Goal: Task Accomplishment & Management: Manage account settings

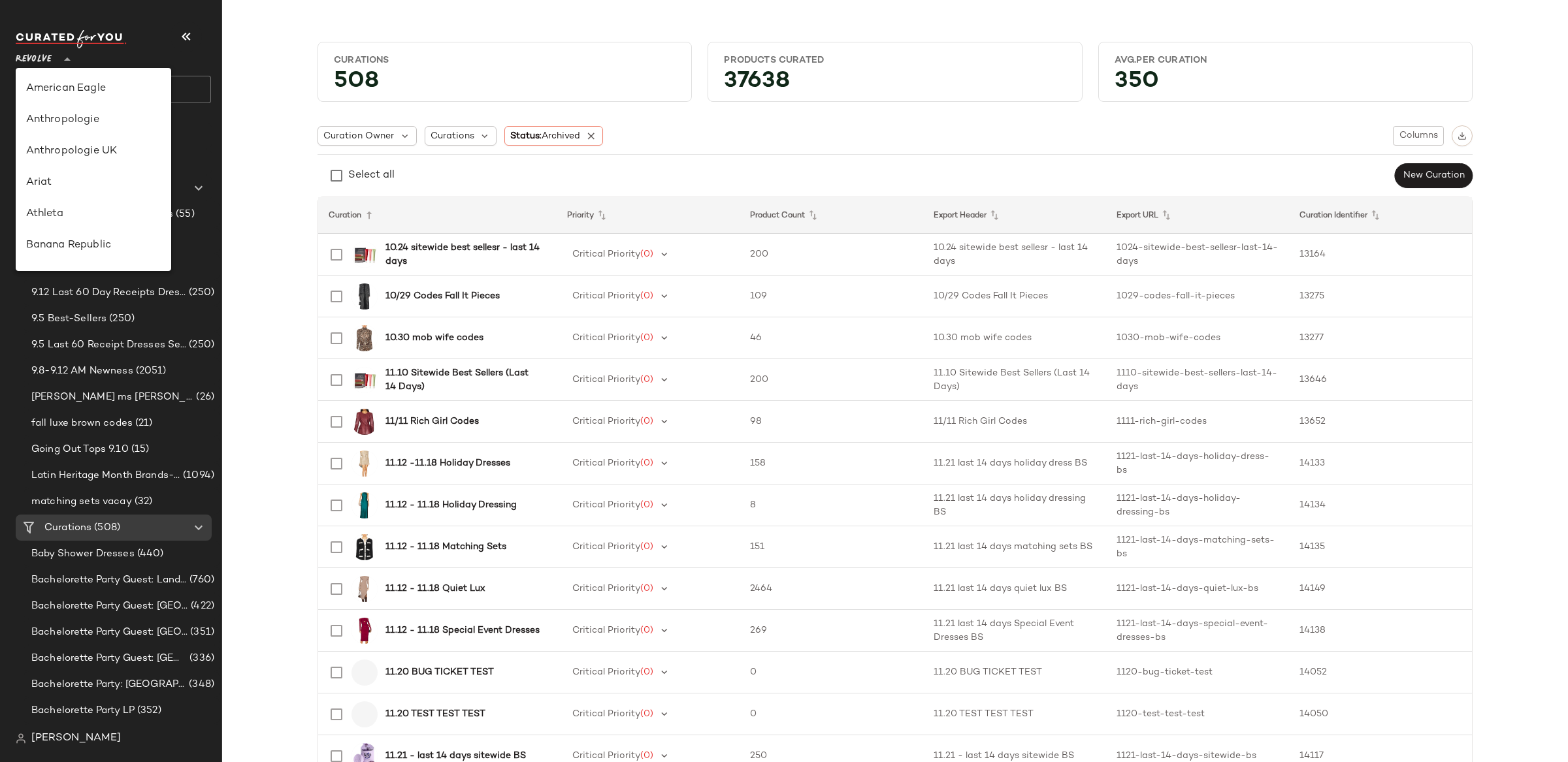
click at [62, 59] on icon at bounding box center [67, 59] width 16 height 16
click at [108, 112] on div "Banana Republic" at bounding box center [94, 111] width 135 height 16
type input "**"
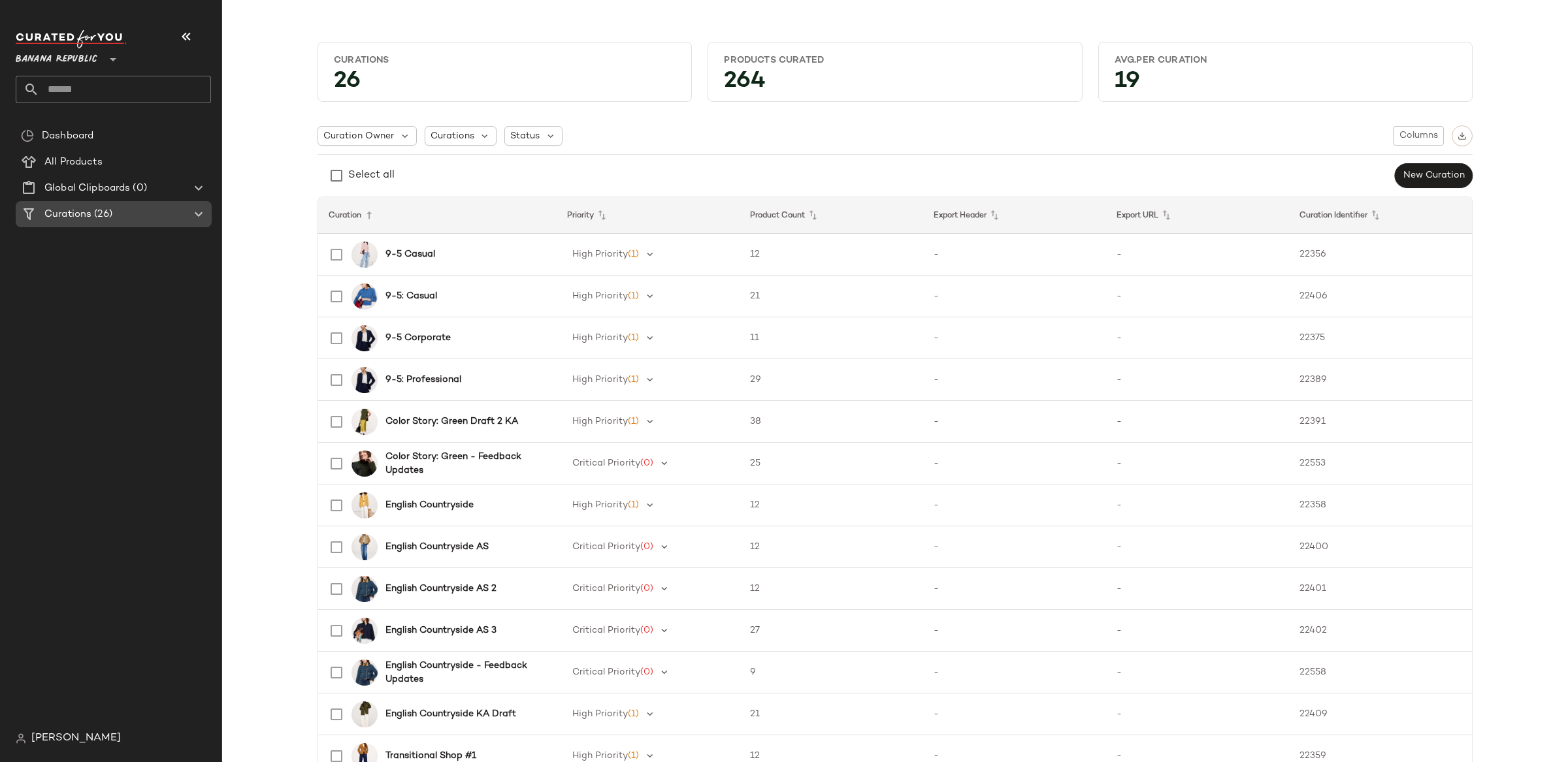
click at [191, 215] on icon at bounding box center [199, 215] width 16 height 16
drag, startPoint x: 198, startPoint y: 215, endPoint x: 201, endPoint y: 225, distance: 10.4
click at [198, 215] on icon at bounding box center [199, 215] width 16 height 16
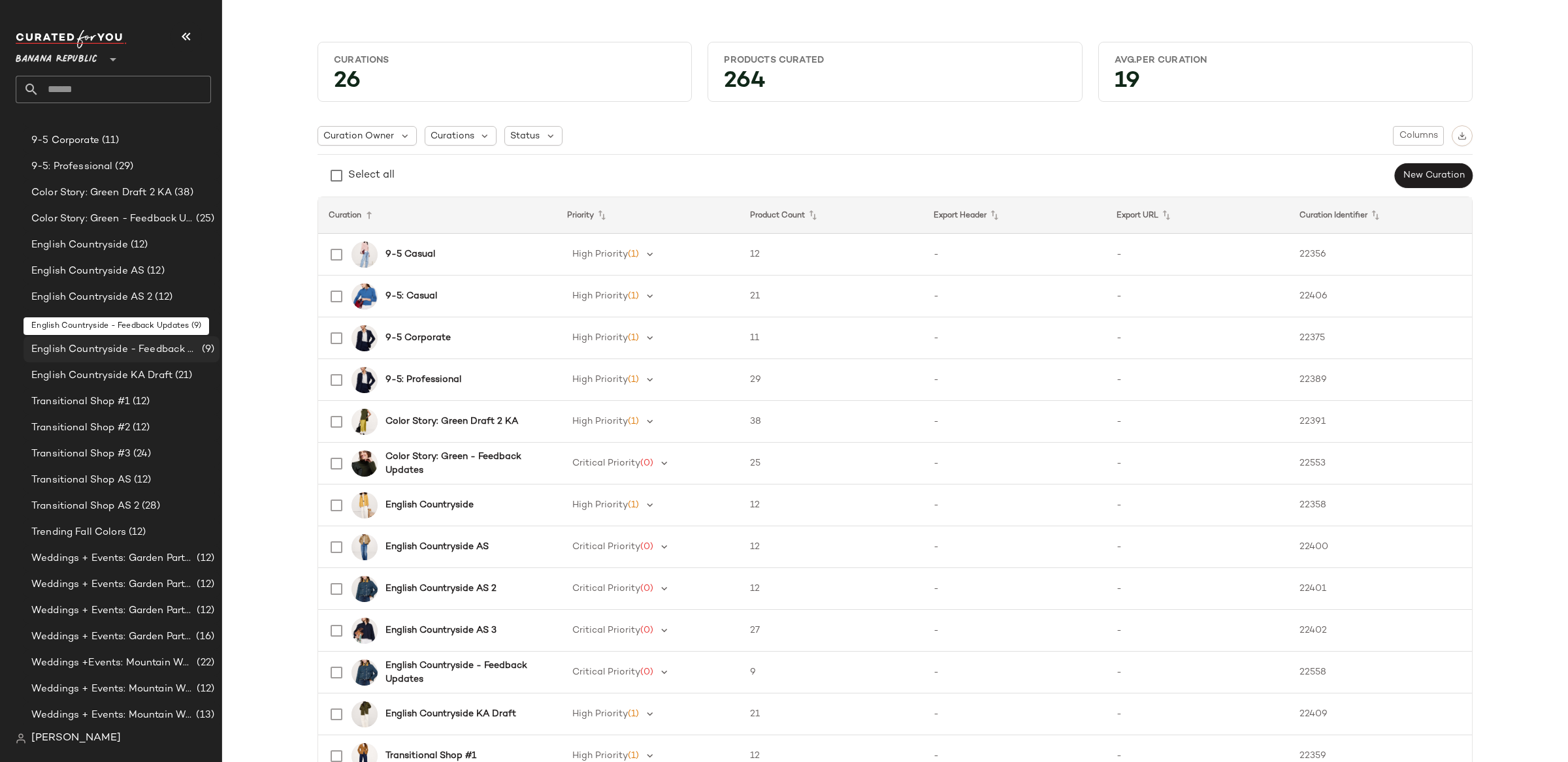
scroll to position [180, 0]
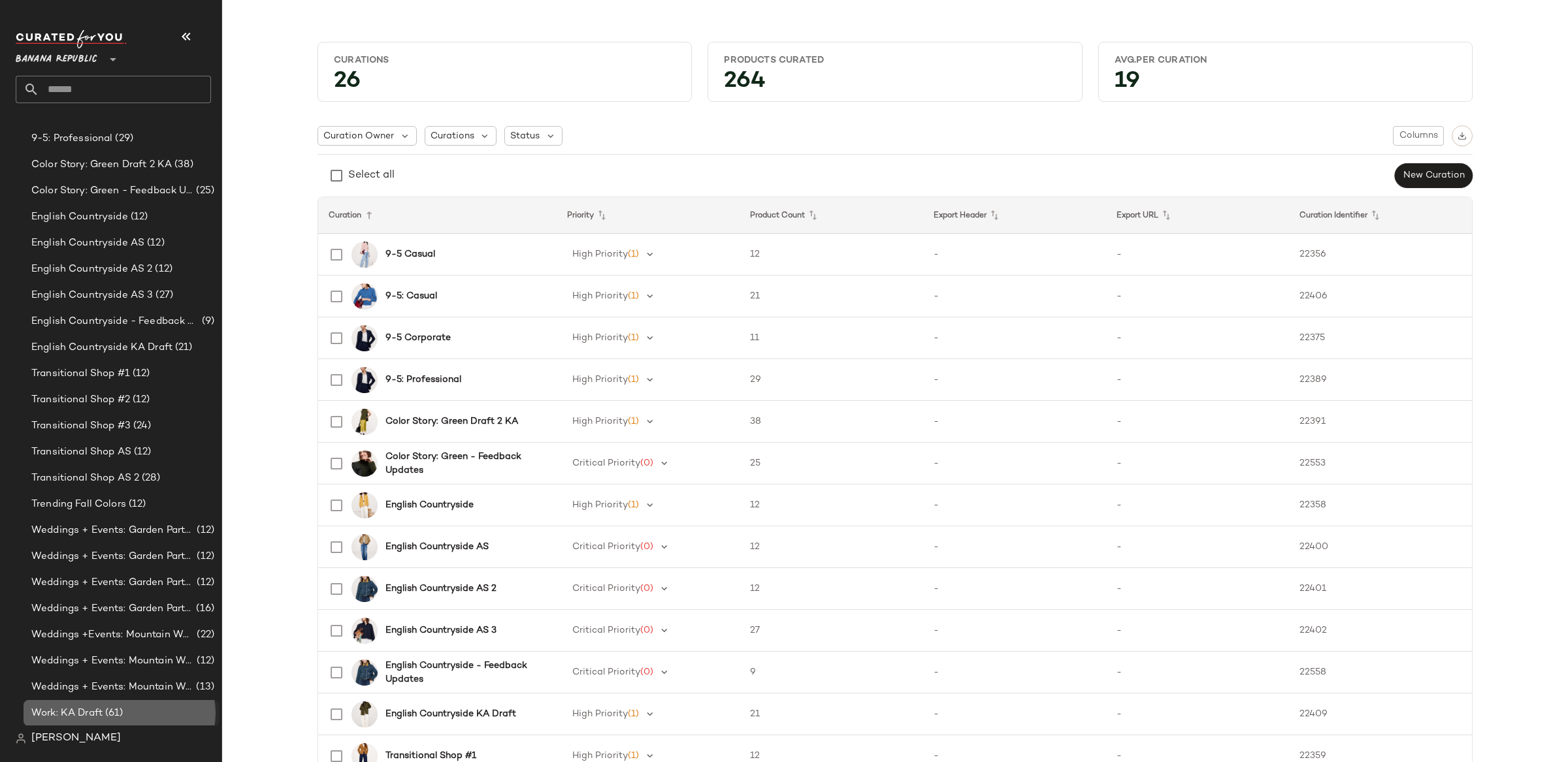
click at [124, 707] on div "Work: KA Draft (61)" at bounding box center [121, 713] width 187 height 15
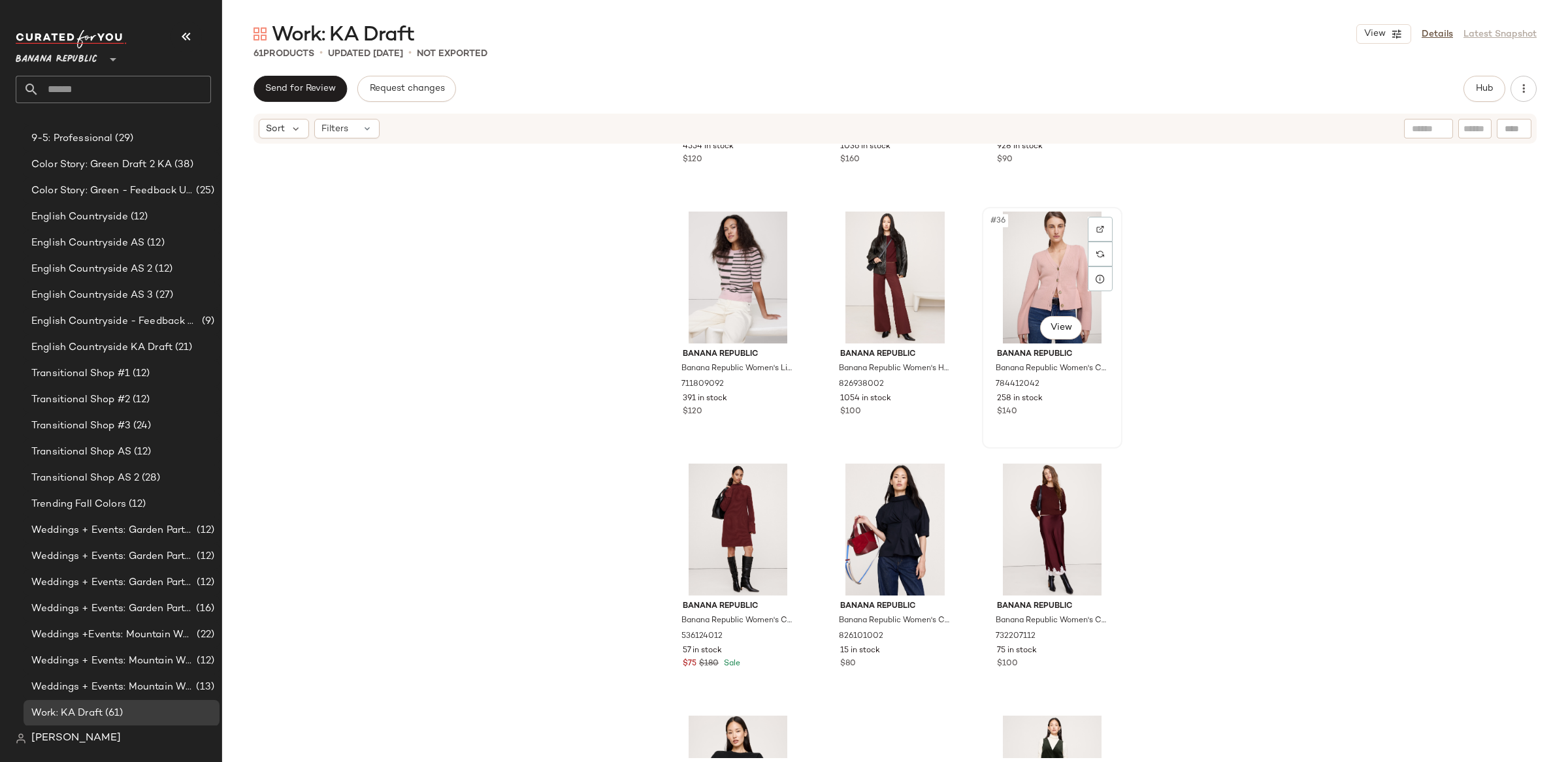
scroll to position [2721, 0]
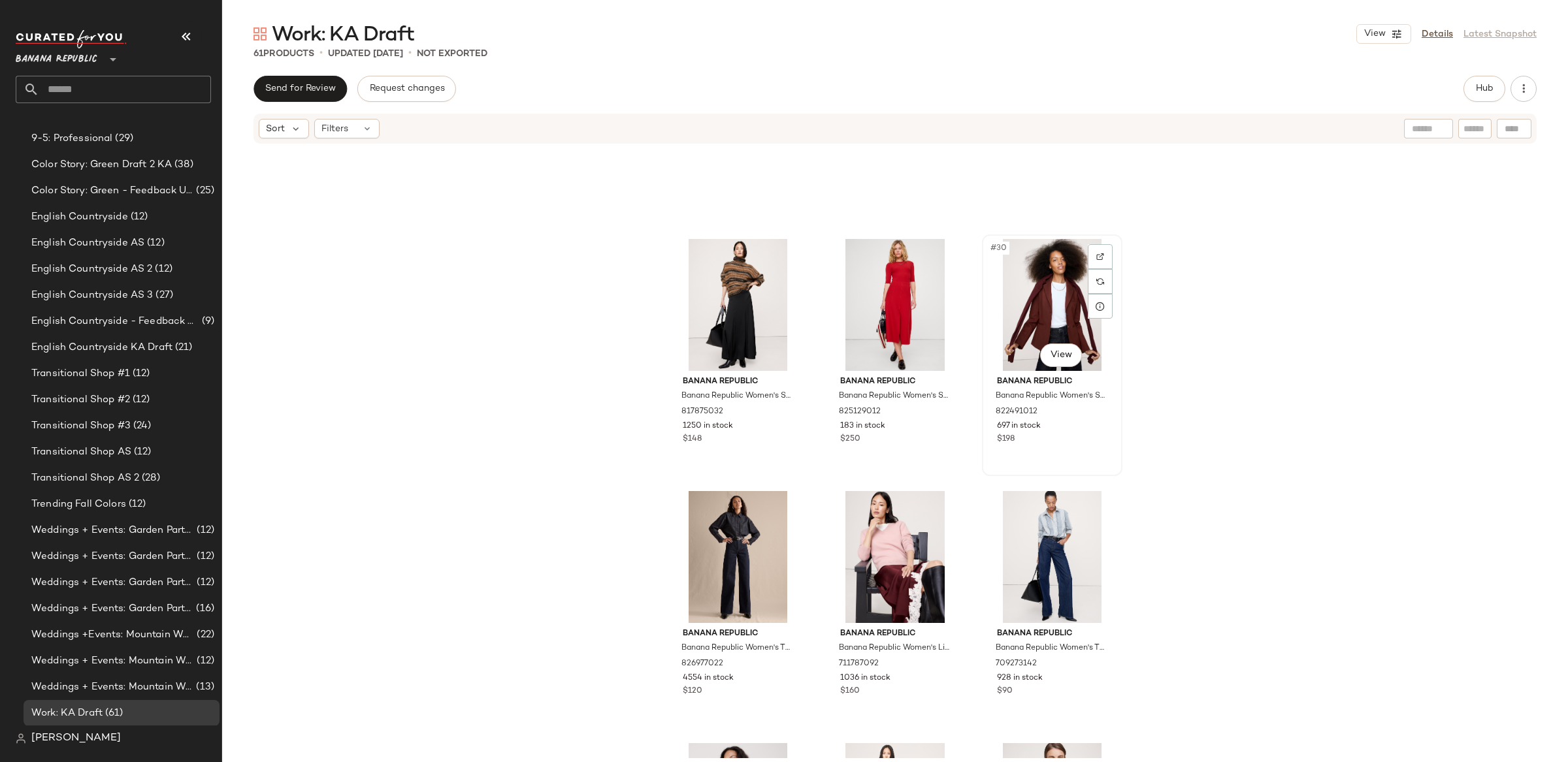
click at [1064, 293] on div "#30 View" at bounding box center [1051, 305] width 131 height 132
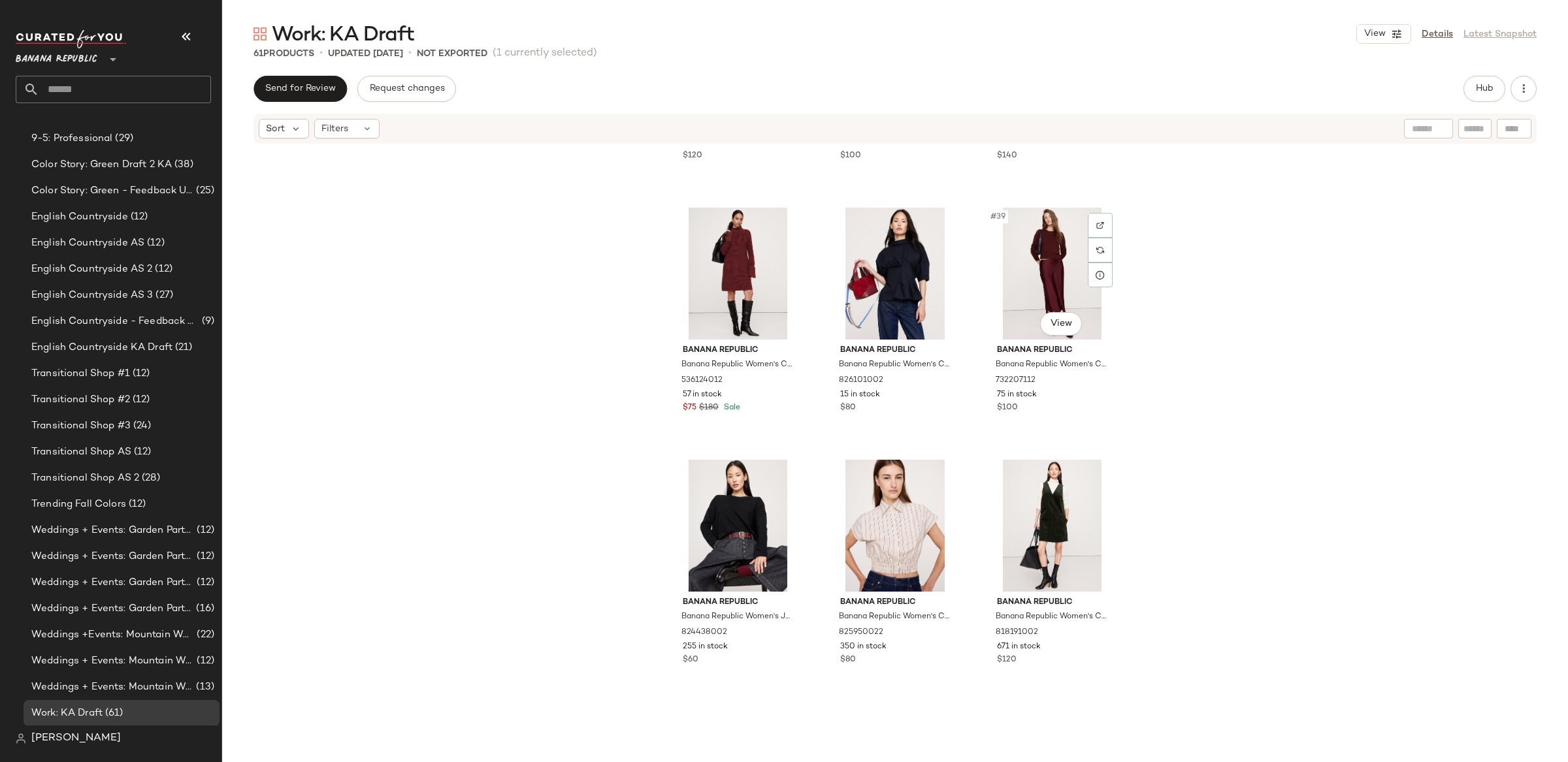
scroll to position [2986, 0]
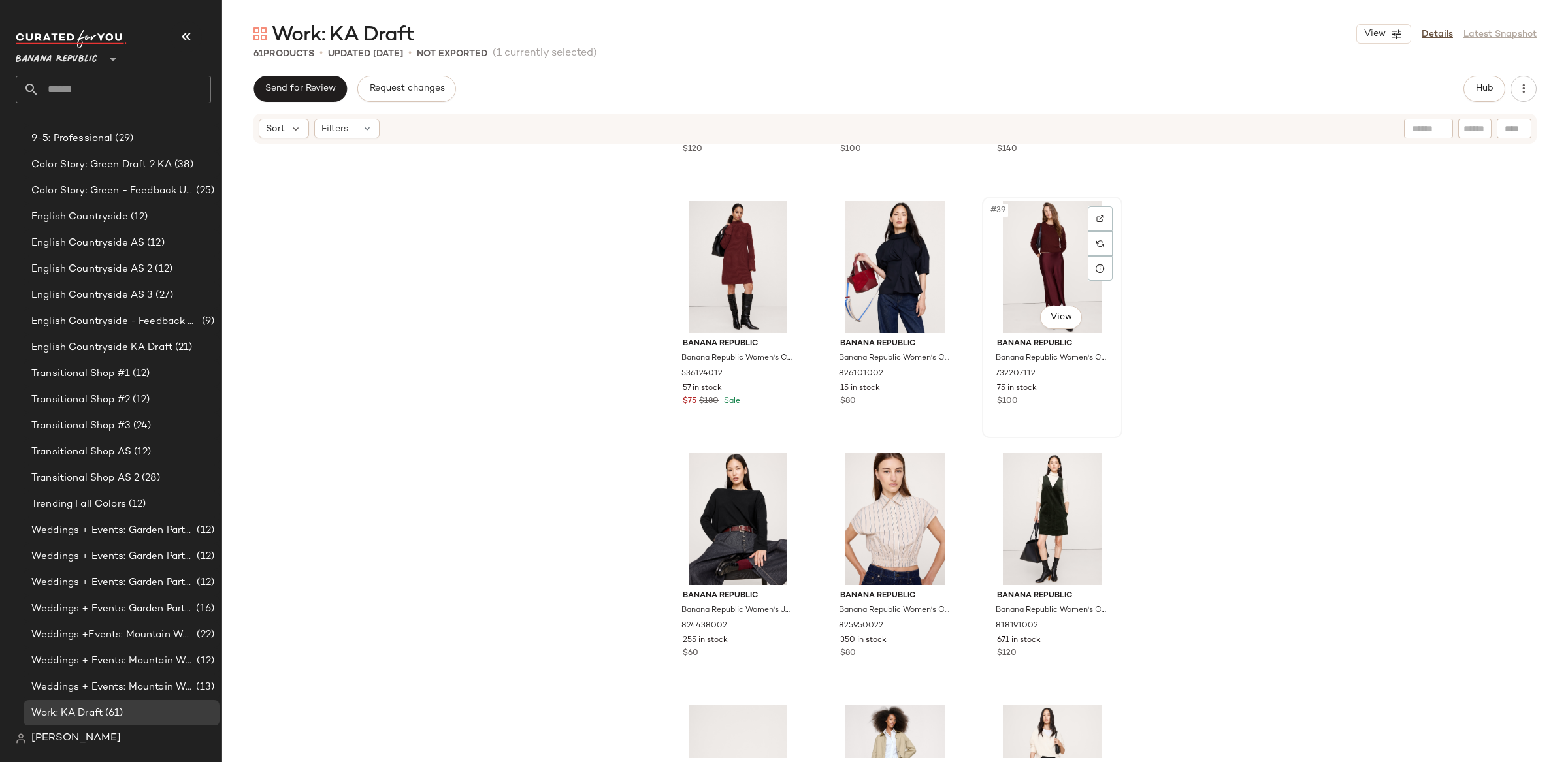
click at [1072, 283] on div "#39 View" at bounding box center [1051, 267] width 131 height 132
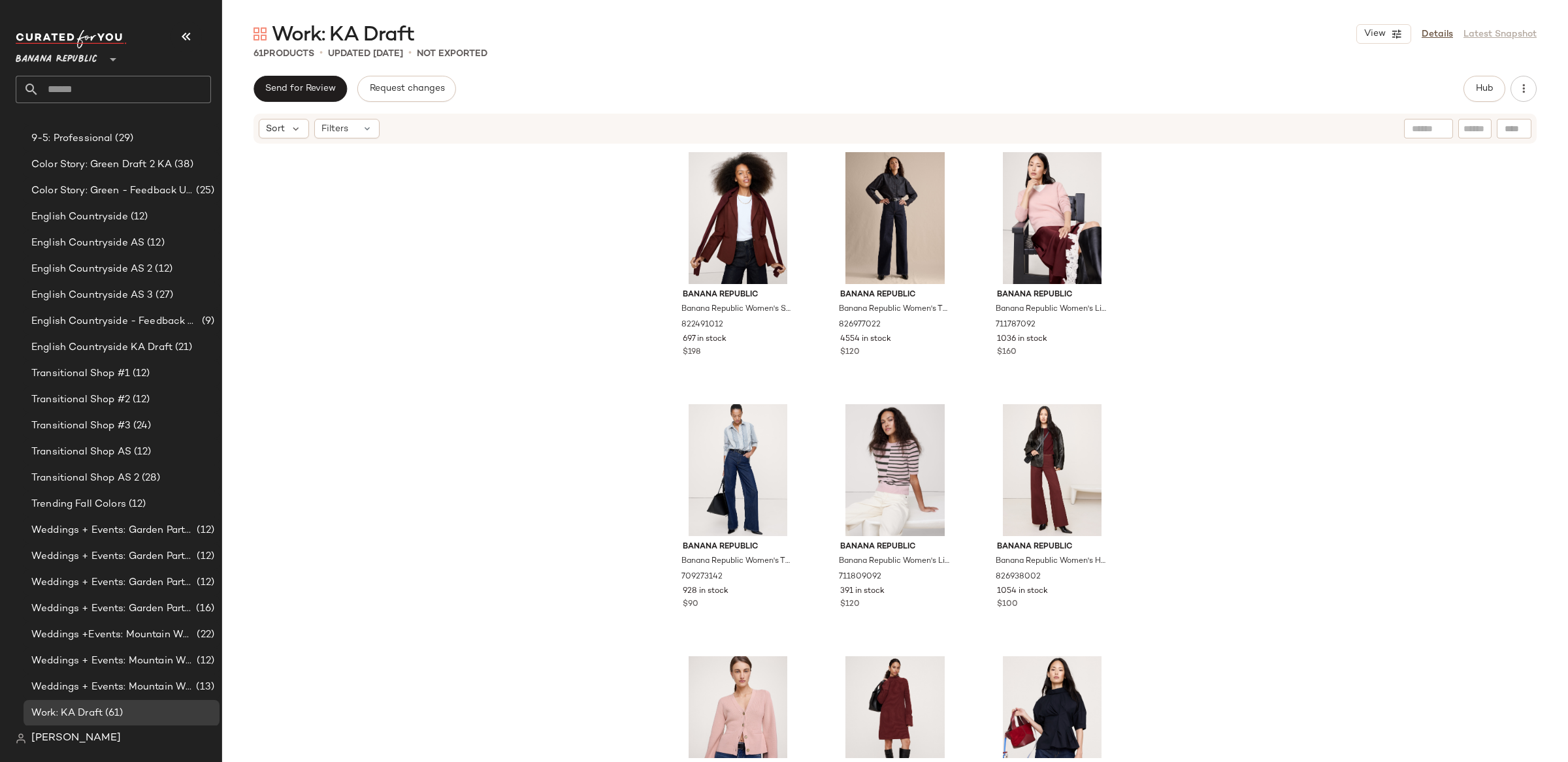
click at [1331, 392] on div "Banana Republic Banana Republic Women's Slim Everywhere Ponte Blazer Redwood Ca…" at bounding box center [895, 451] width 1345 height 613
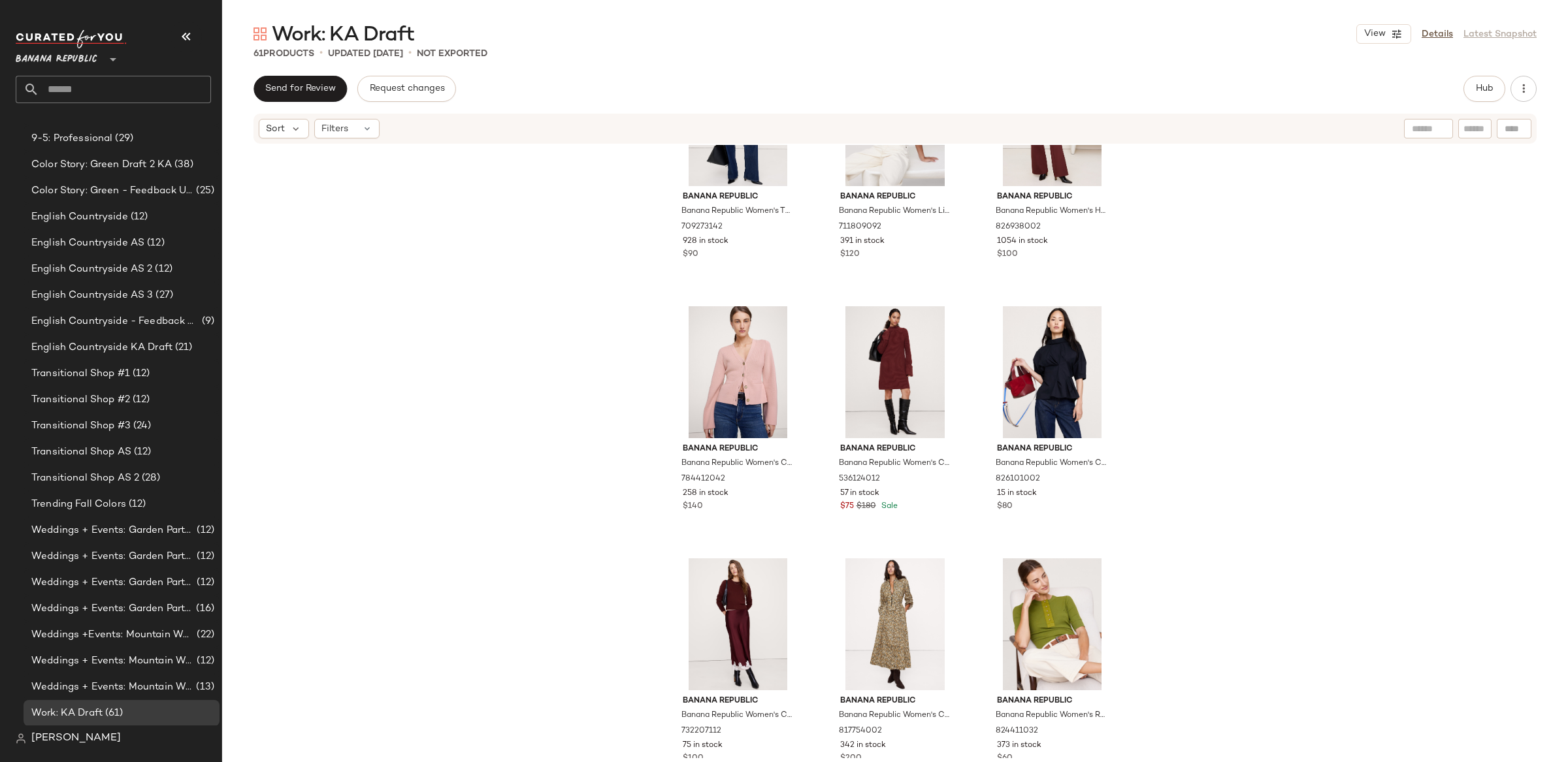
scroll to position [363, 0]
click at [1483, 86] on span "Hub" at bounding box center [1484, 89] width 19 height 11
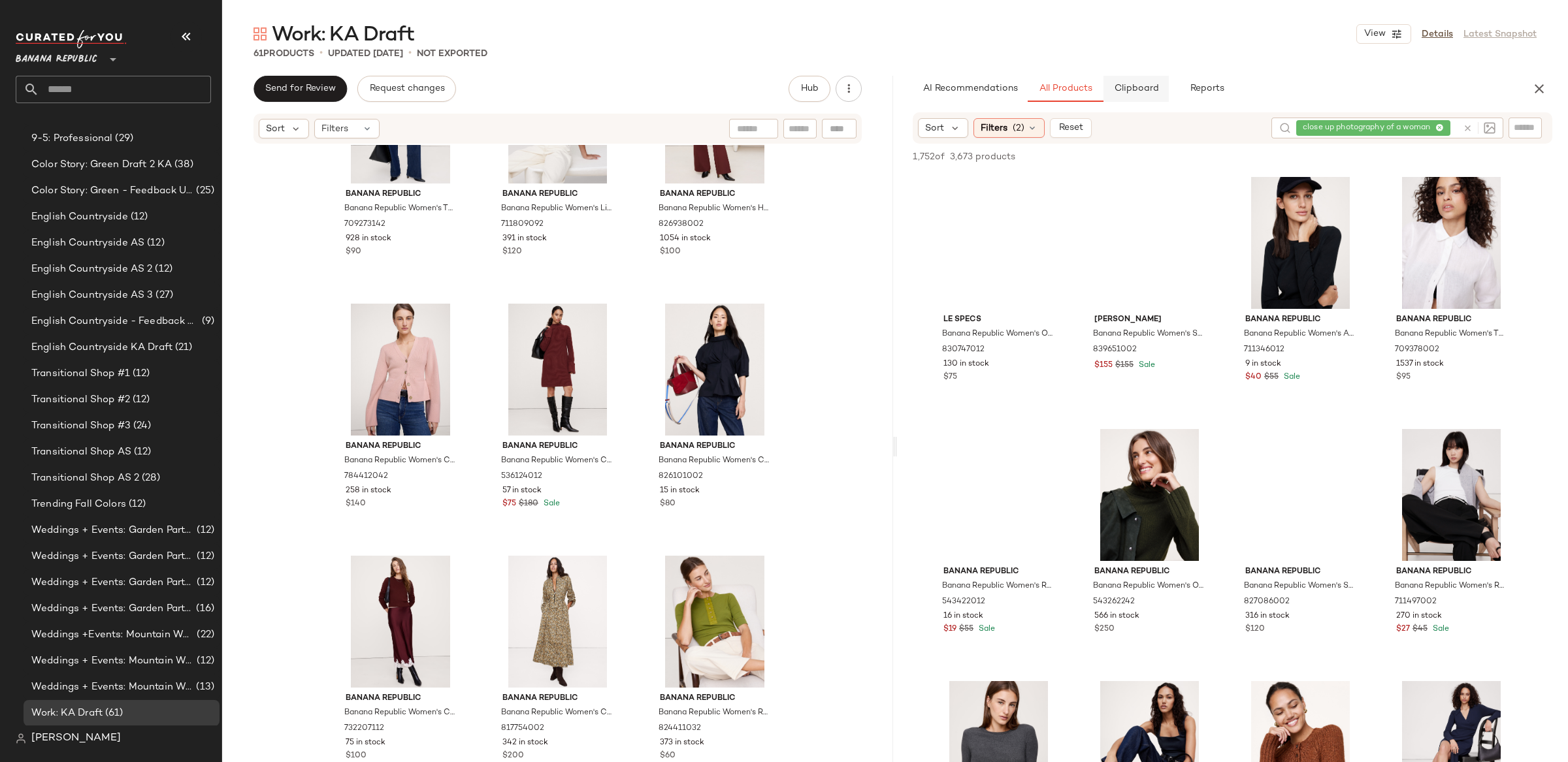
click at [1143, 88] on span "Clipboard" at bounding box center [1136, 89] width 45 height 11
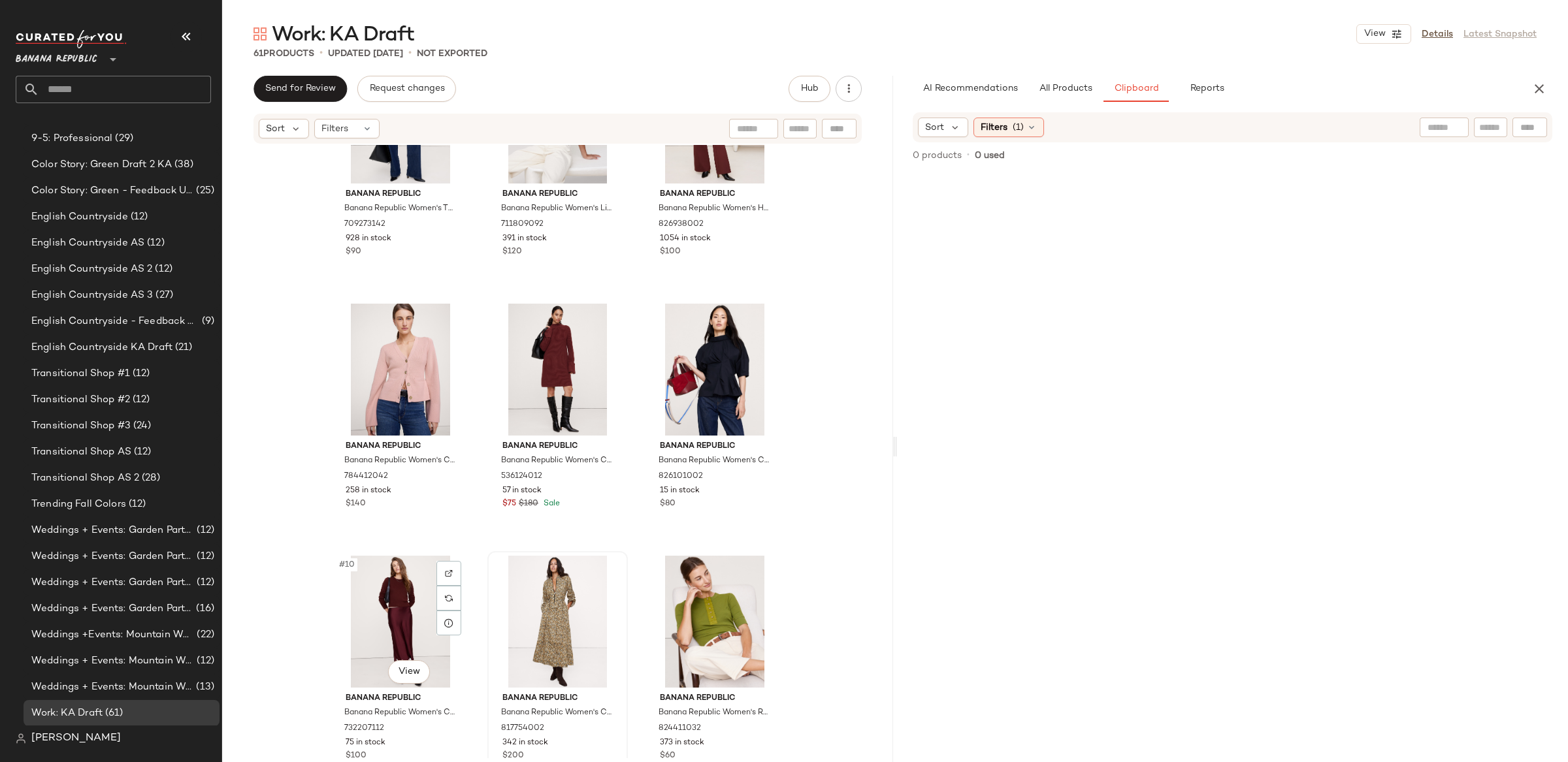
drag, startPoint x: 403, startPoint y: 586, endPoint x: 620, endPoint y: 577, distance: 217.2
click at [403, 586] on div "#10 View" at bounding box center [400, 621] width 131 height 132
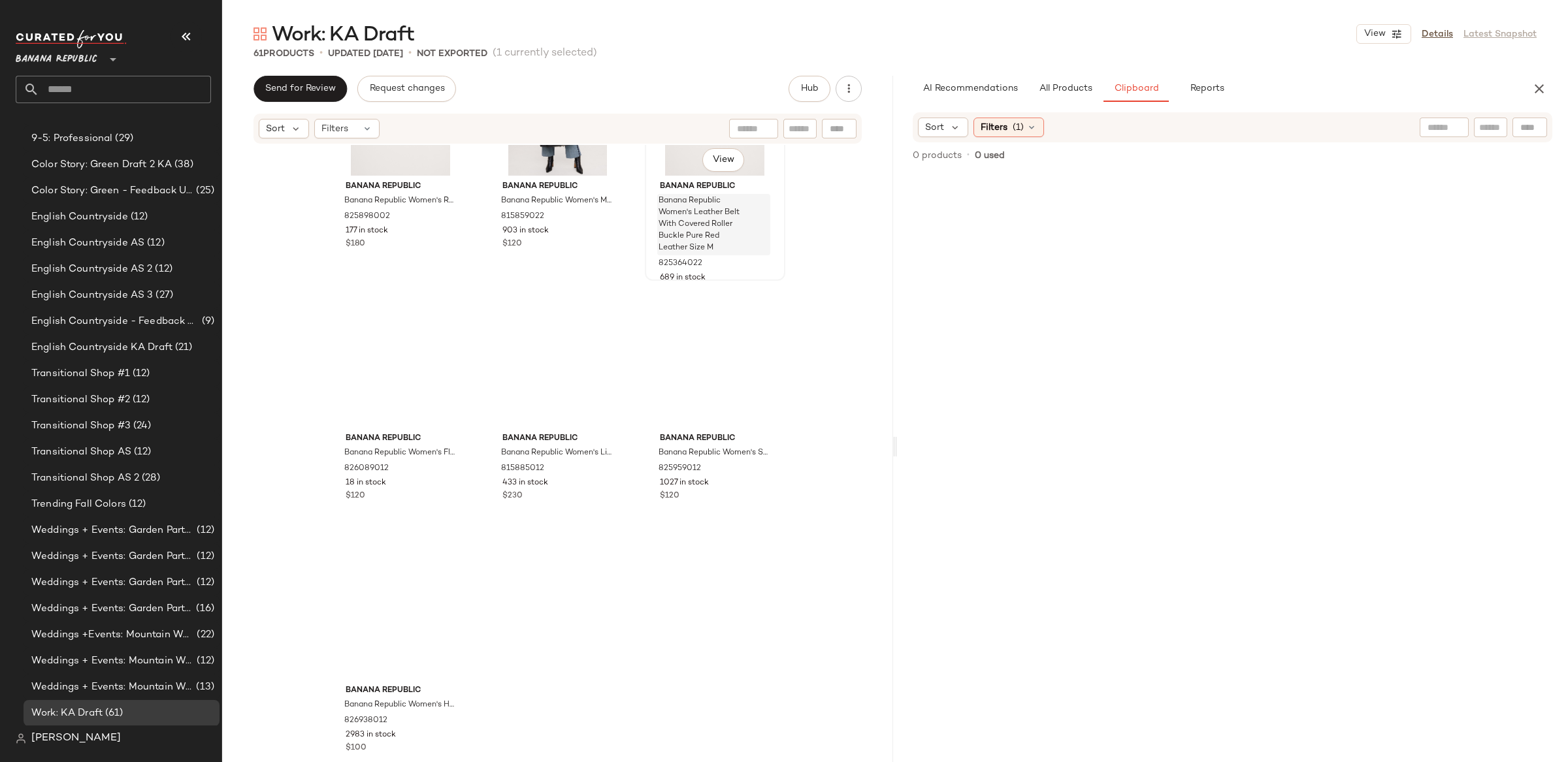
scroll to position [4681, 0]
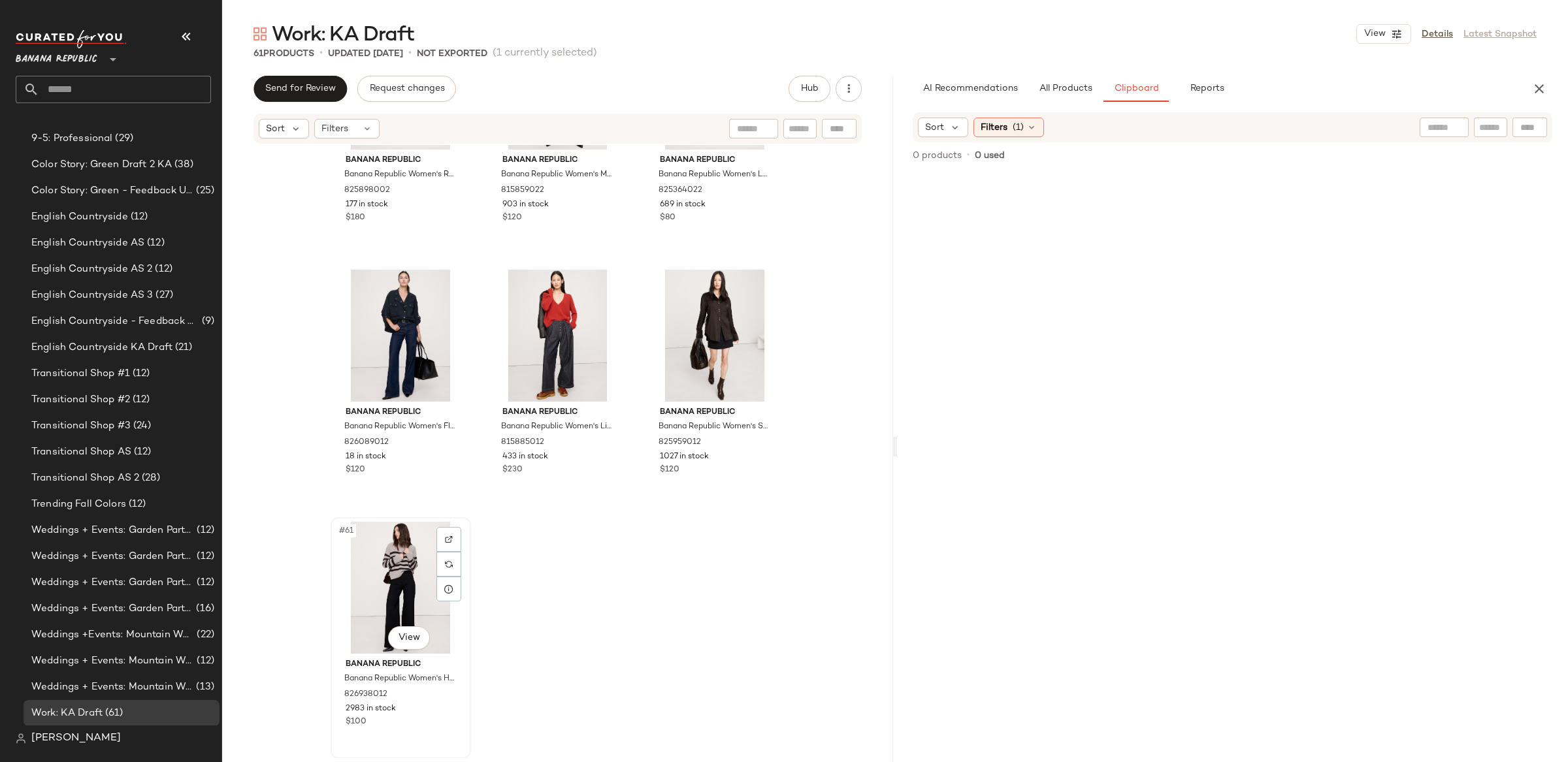
drag, startPoint x: 409, startPoint y: 595, endPoint x: 418, endPoint y: 600, distance: 10.3
click at [409, 595] on div "#61 View" at bounding box center [400, 588] width 131 height 132
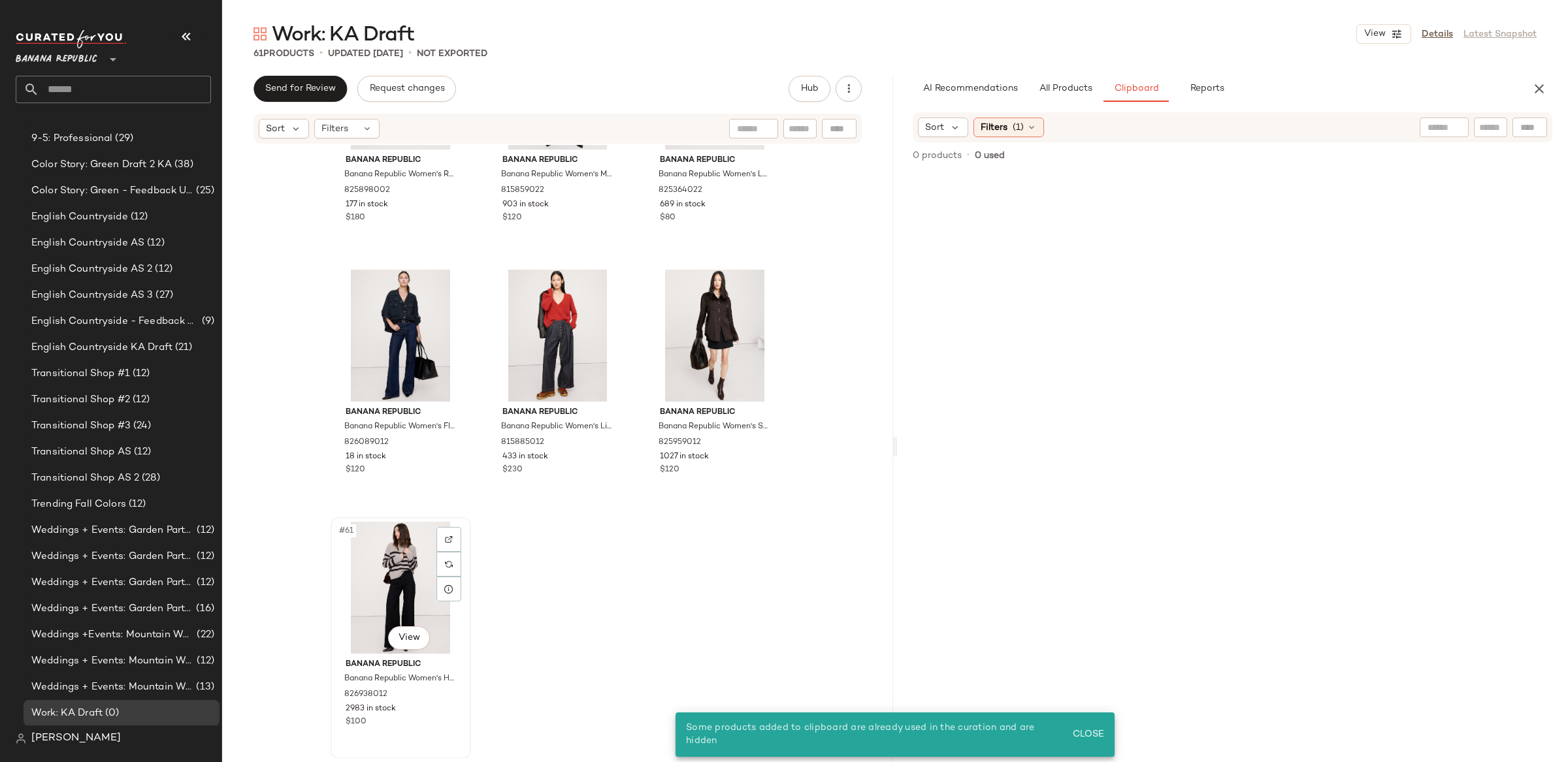
click at [411, 599] on div "#61 View" at bounding box center [400, 588] width 131 height 132
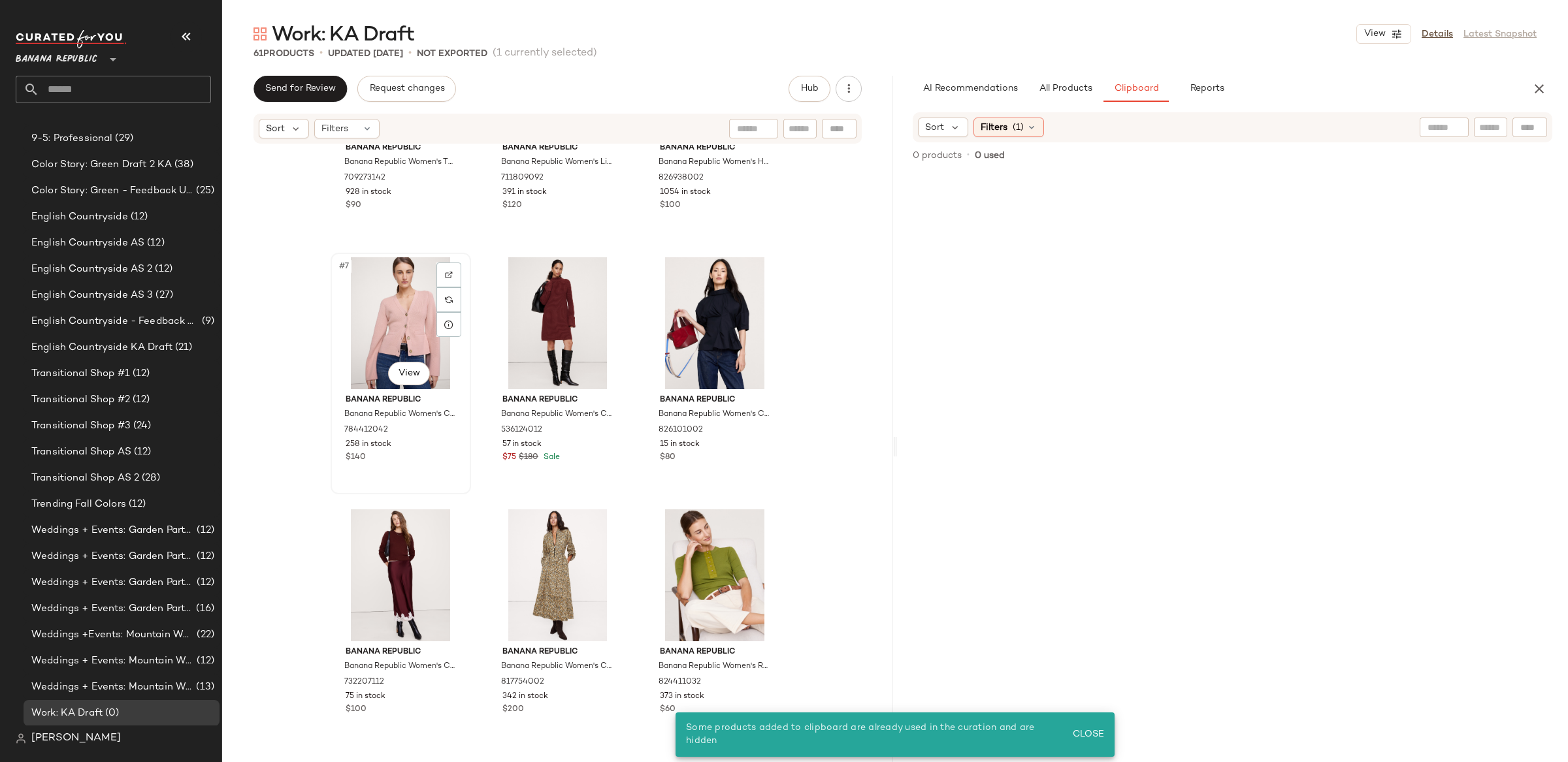
scroll to position [415, 0]
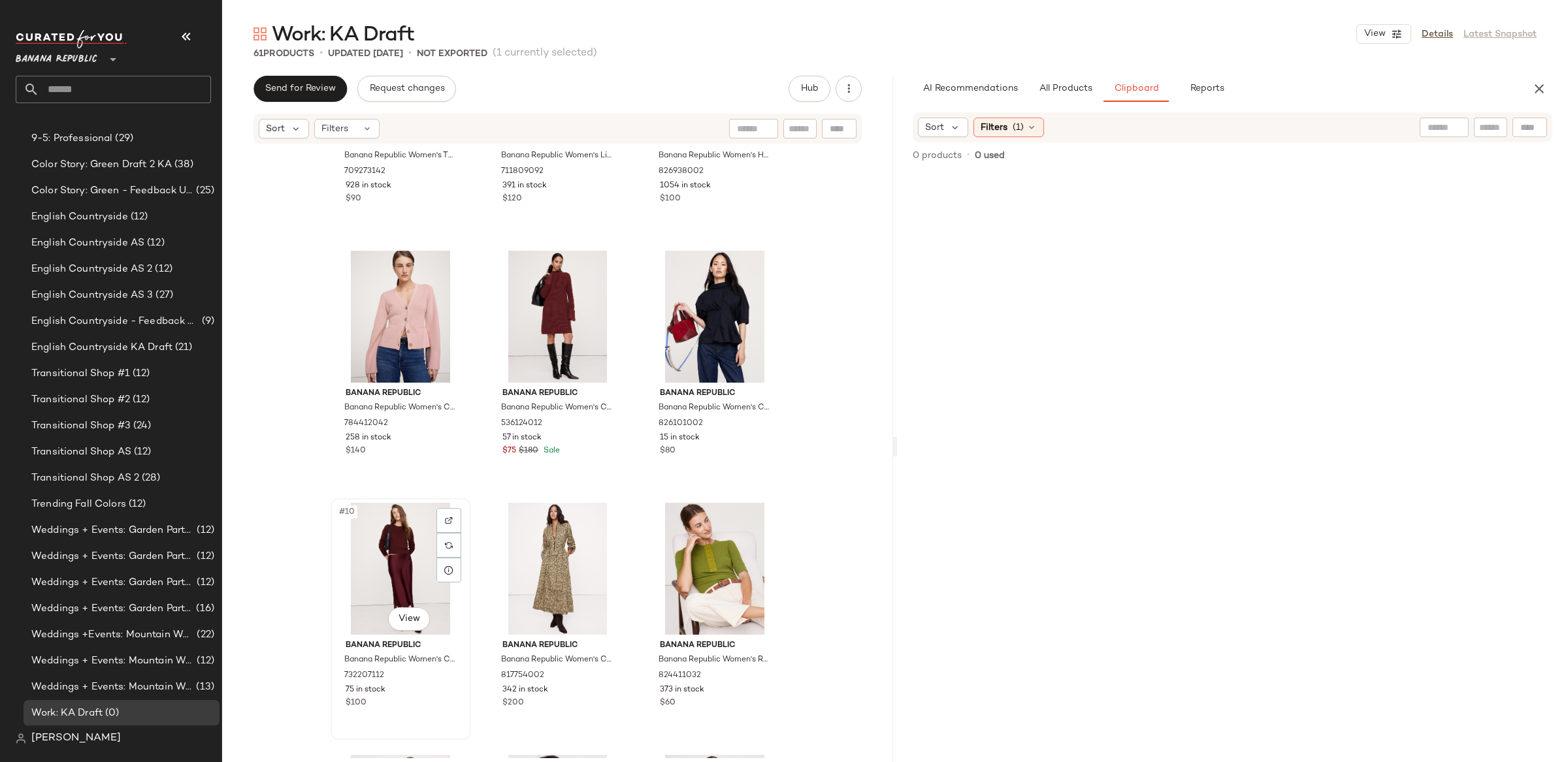
click at [380, 559] on div "#10 View" at bounding box center [400, 569] width 131 height 132
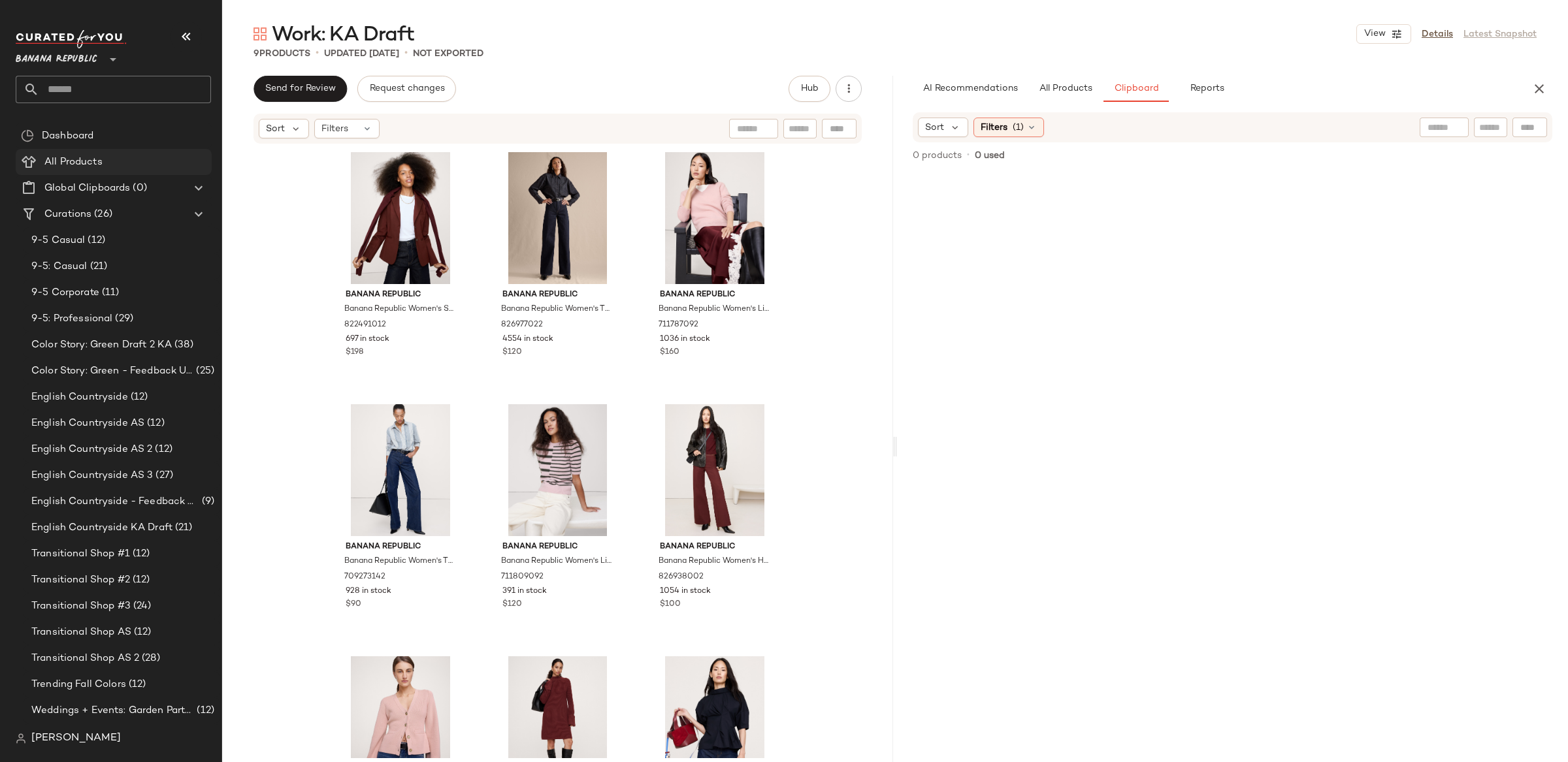
click at [107, 166] on div "All Products" at bounding box center [123, 161] width 165 height 15
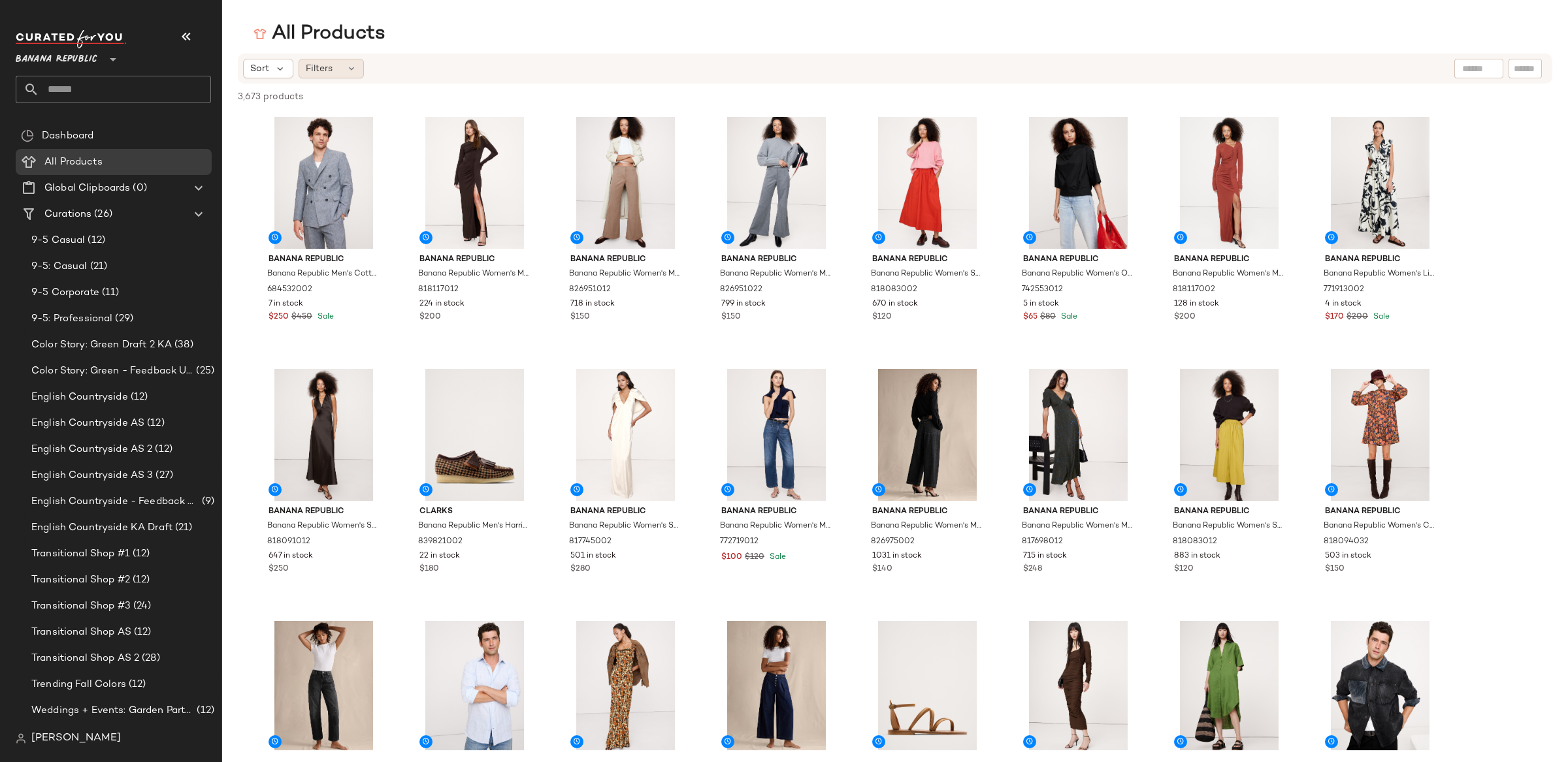
click at [311, 70] on span "Filters" at bounding box center [318, 69] width 27 height 14
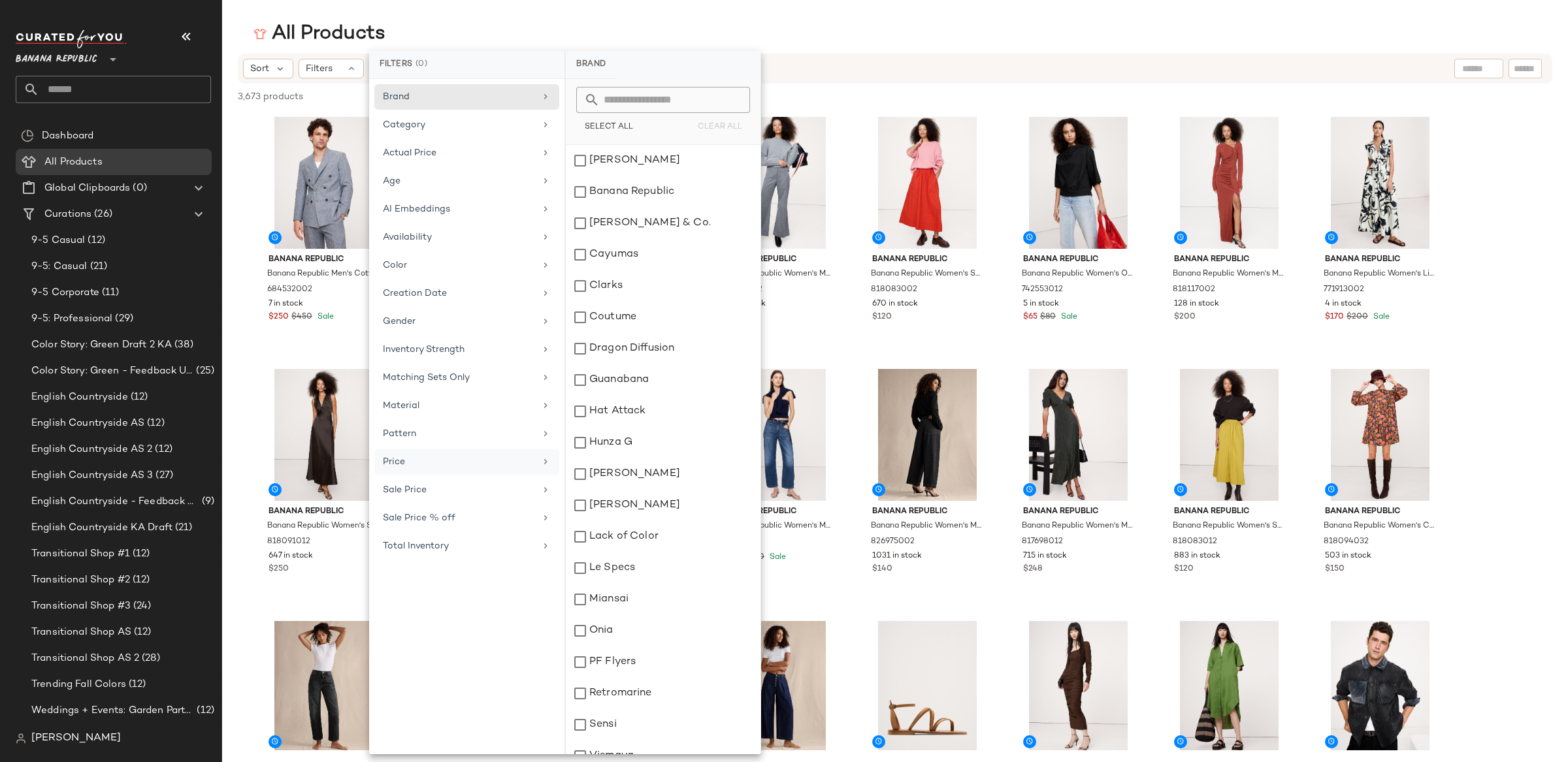
click at [469, 469] on div "Price" at bounding box center [459, 462] width 153 height 14
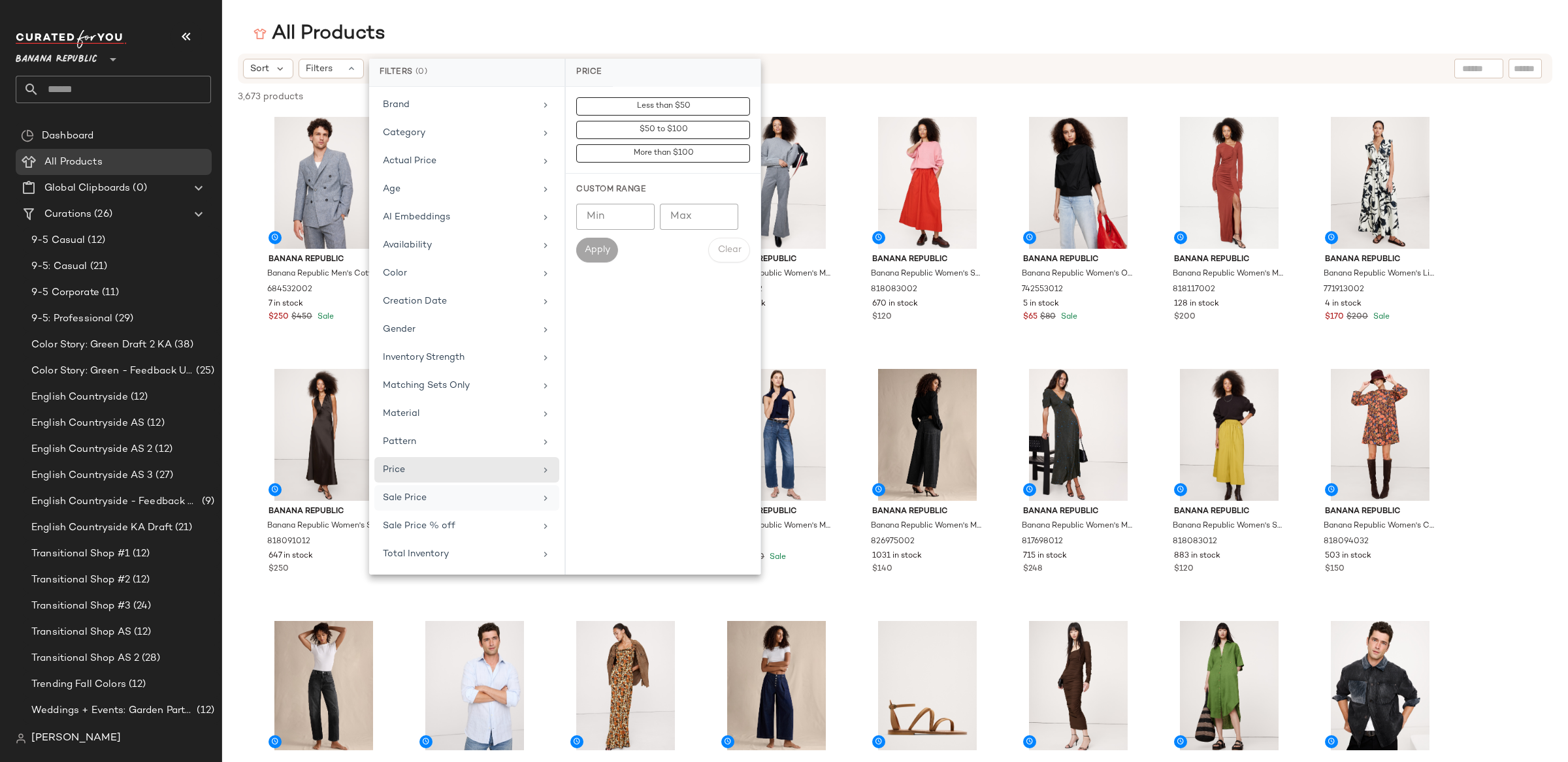
click at [471, 501] on div "Sale Price" at bounding box center [459, 498] width 153 height 14
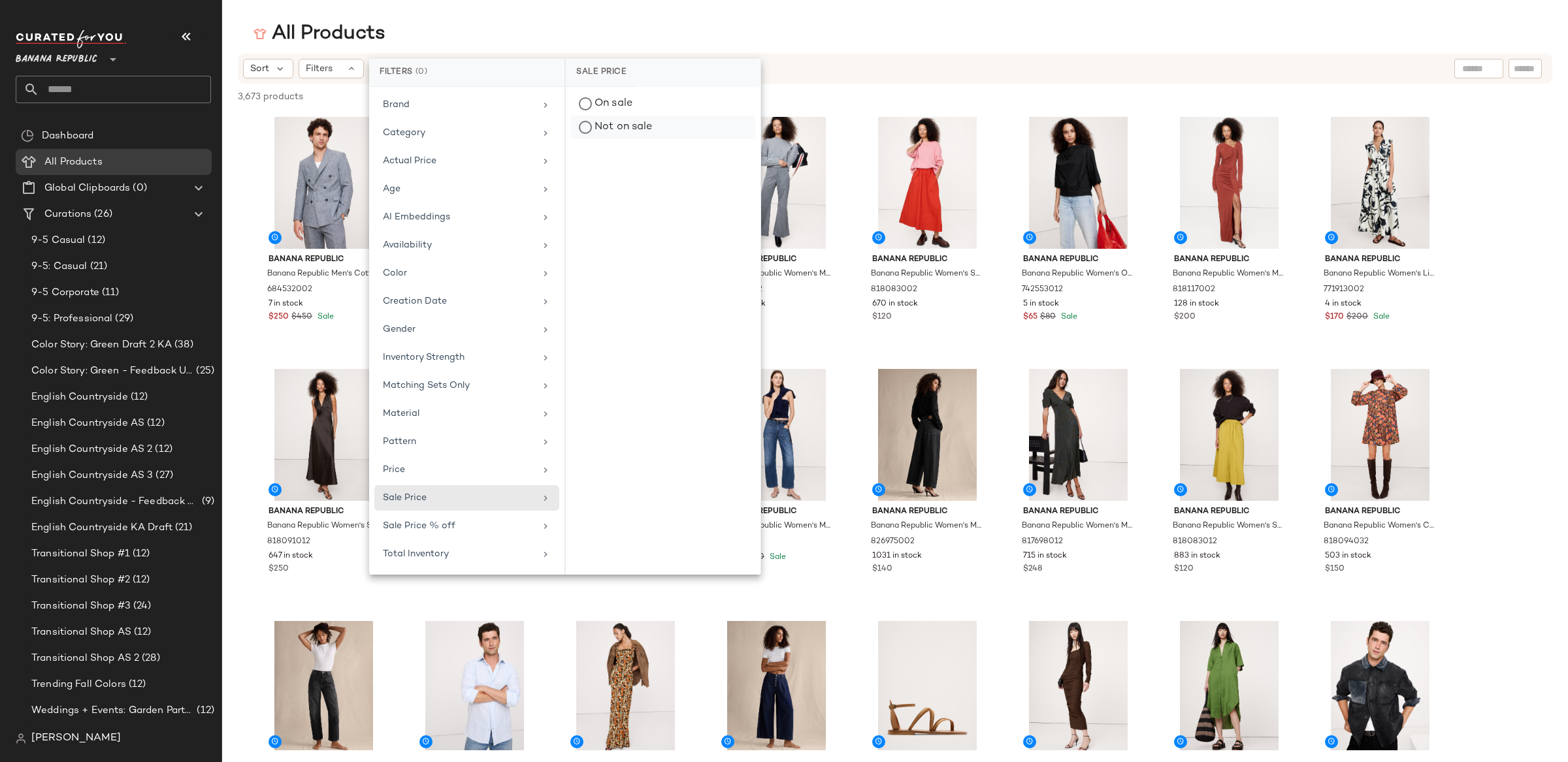
click at [589, 128] on div "Not on sale" at bounding box center [663, 127] width 184 height 24
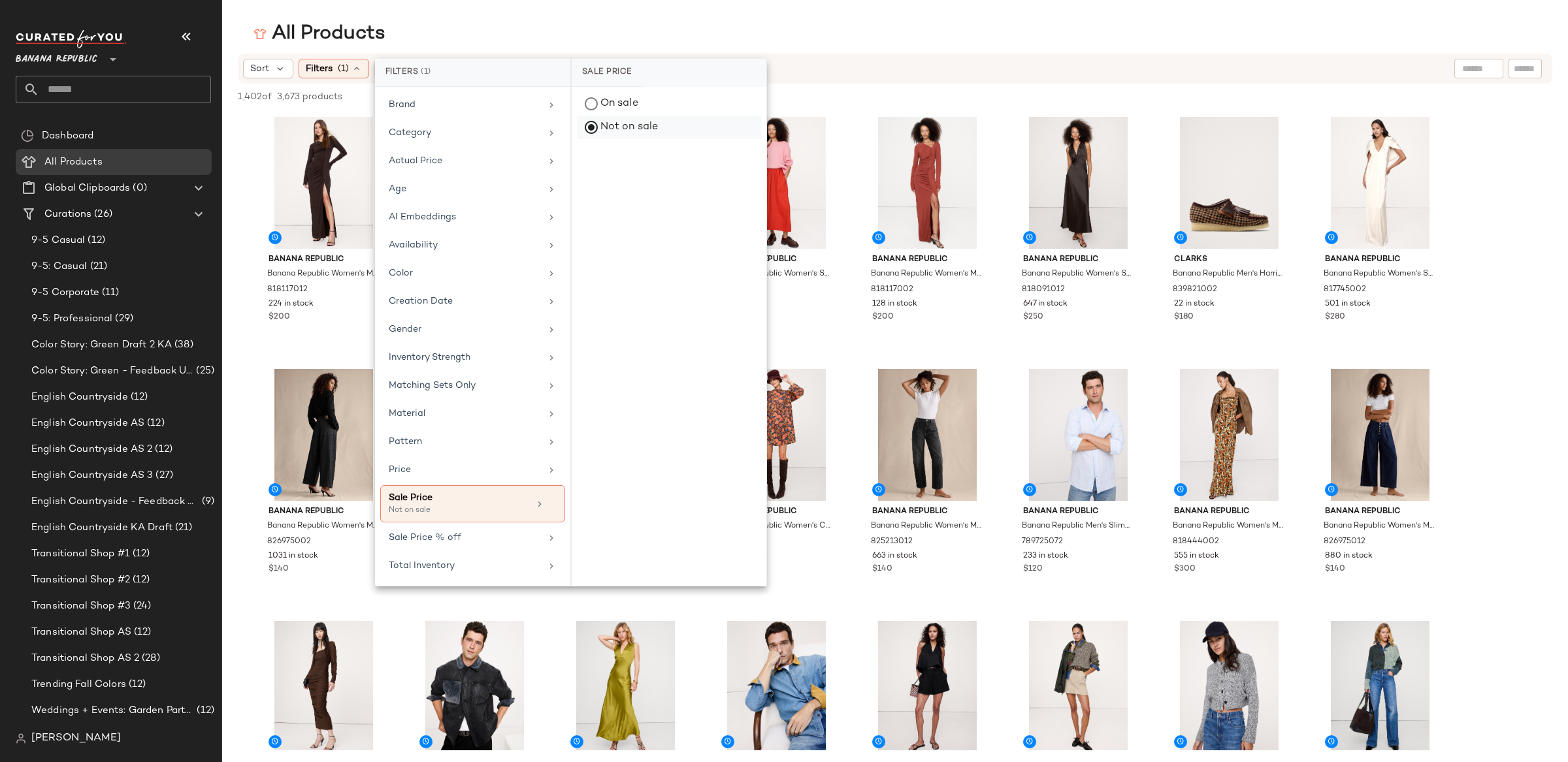
click at [590, 125] on div "Not on sale" at bounding box center [669, 127] width 184 height 24
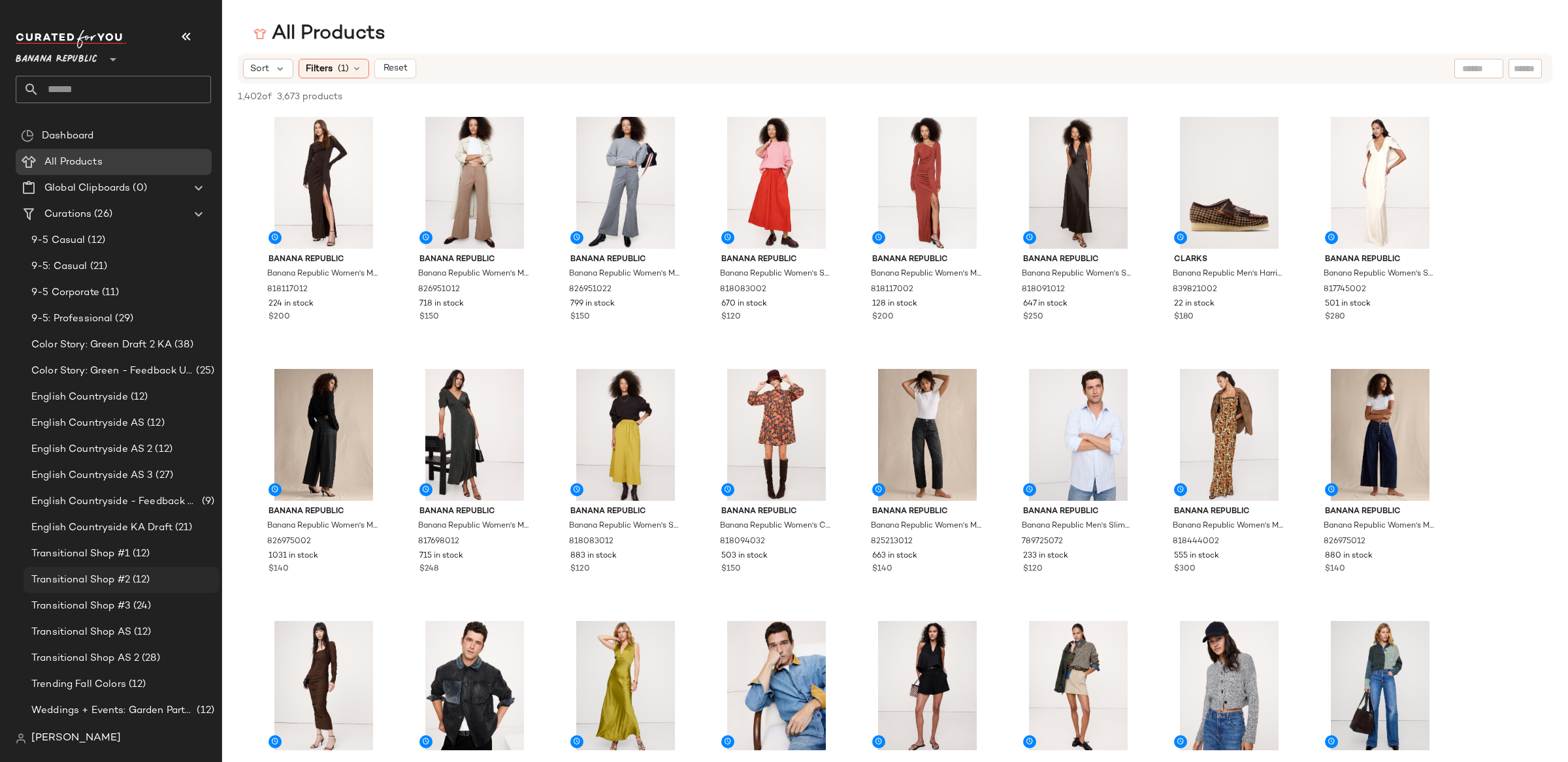
scroll to position [180, 0]
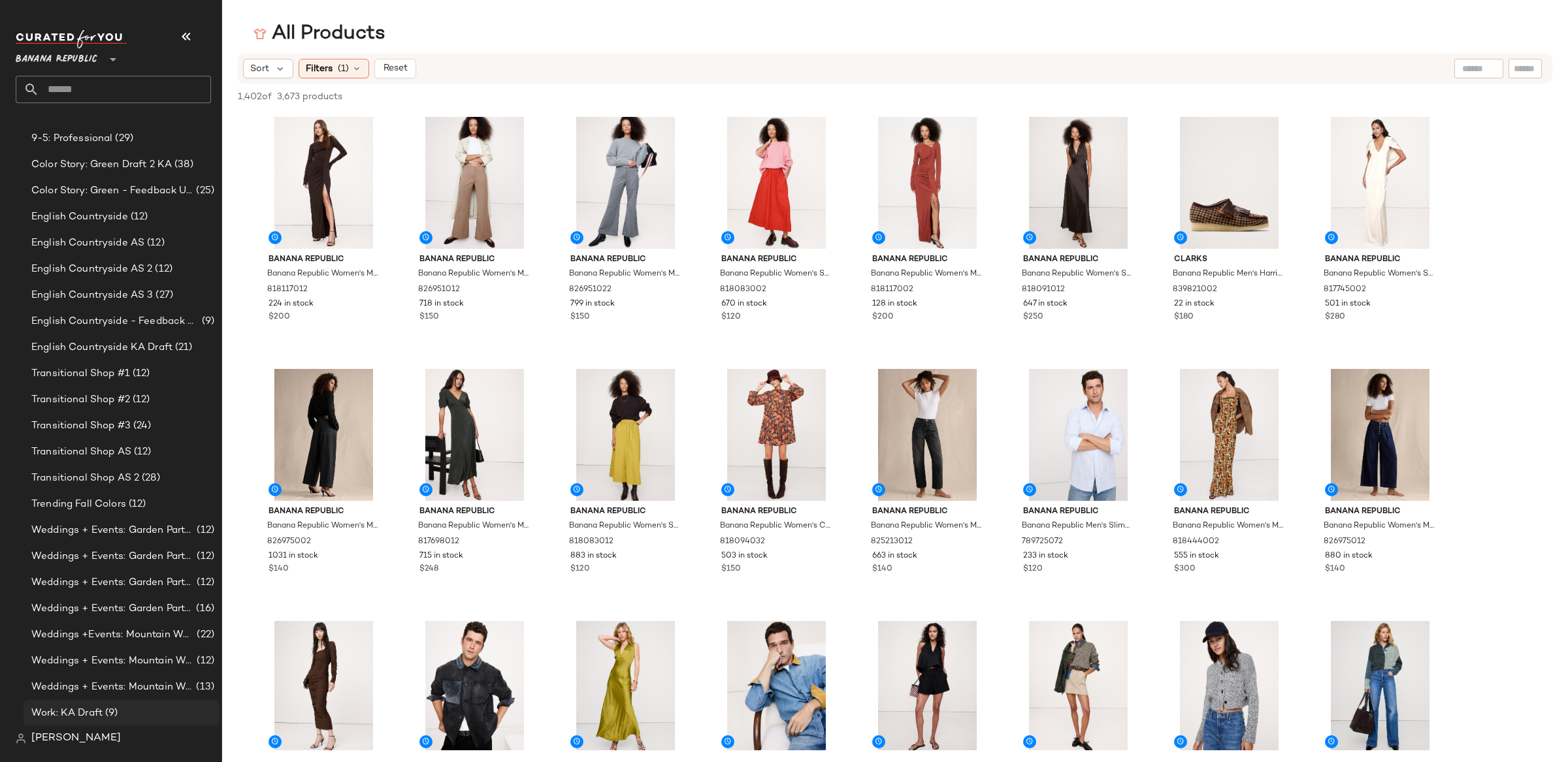
click at [76, 715] on span "Work: KA Draft" at bounding box center [67, 713] width 71 height 15
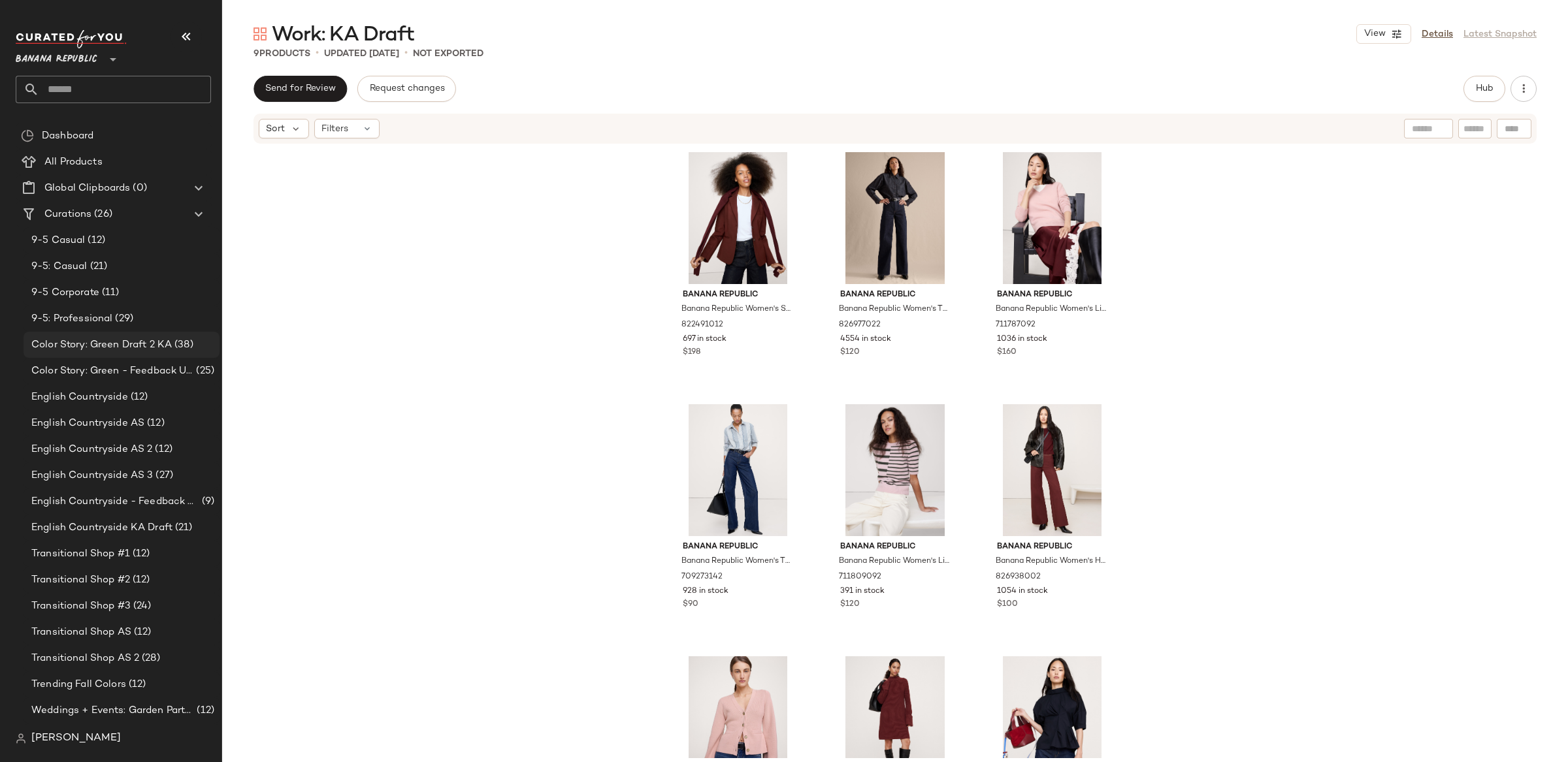
click at [145, 343] on span "Color Story: Green Draft 2 KA" at bounding box center [101, 345] width 141 height 15
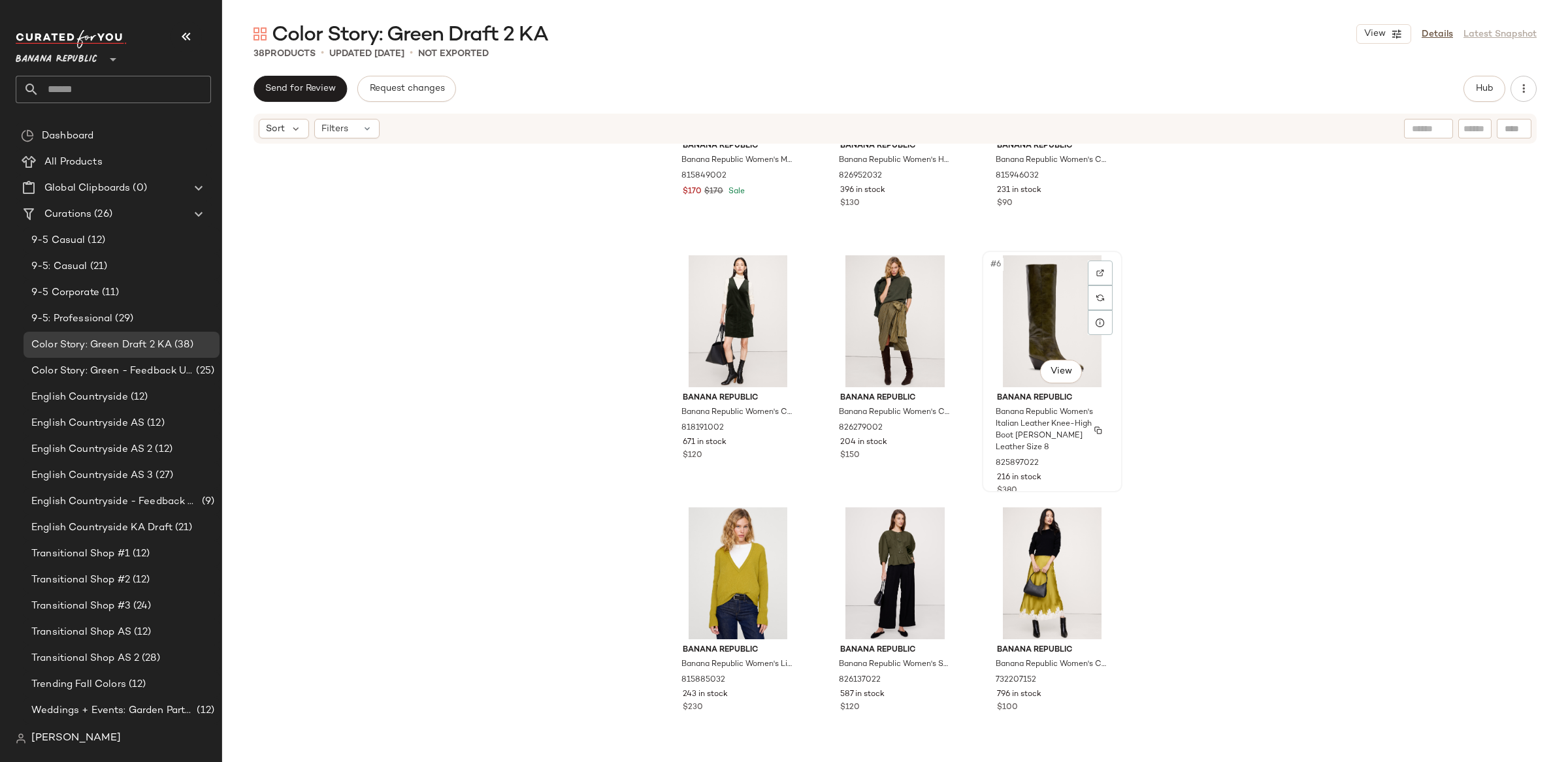
scroll to position [155, 0]
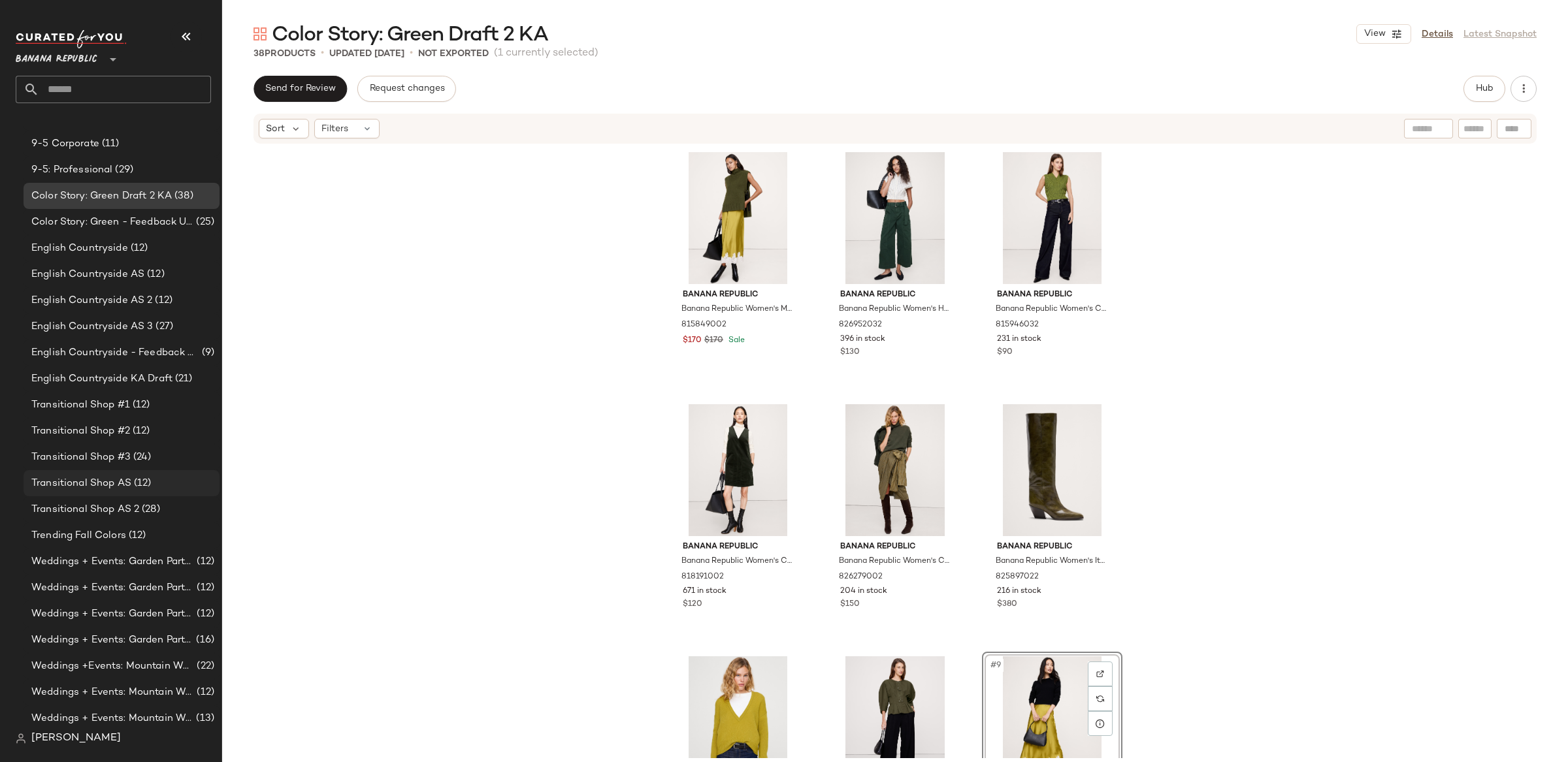
scroll to position [158, 0]
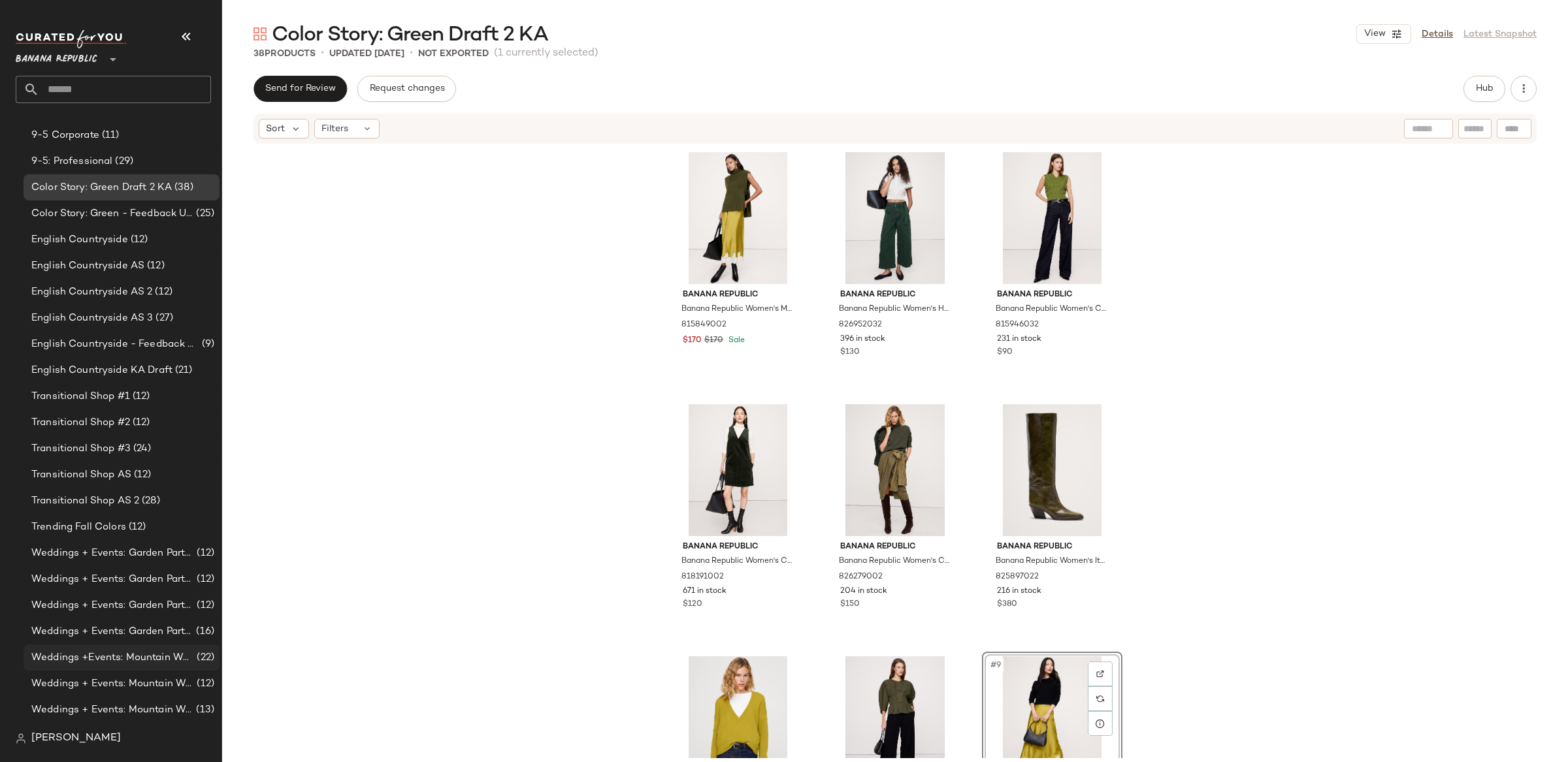
click at [165, 657] on span "Weddings +Events: Mountain Wedding" at bounding box center [112, 658] width 163 height 15
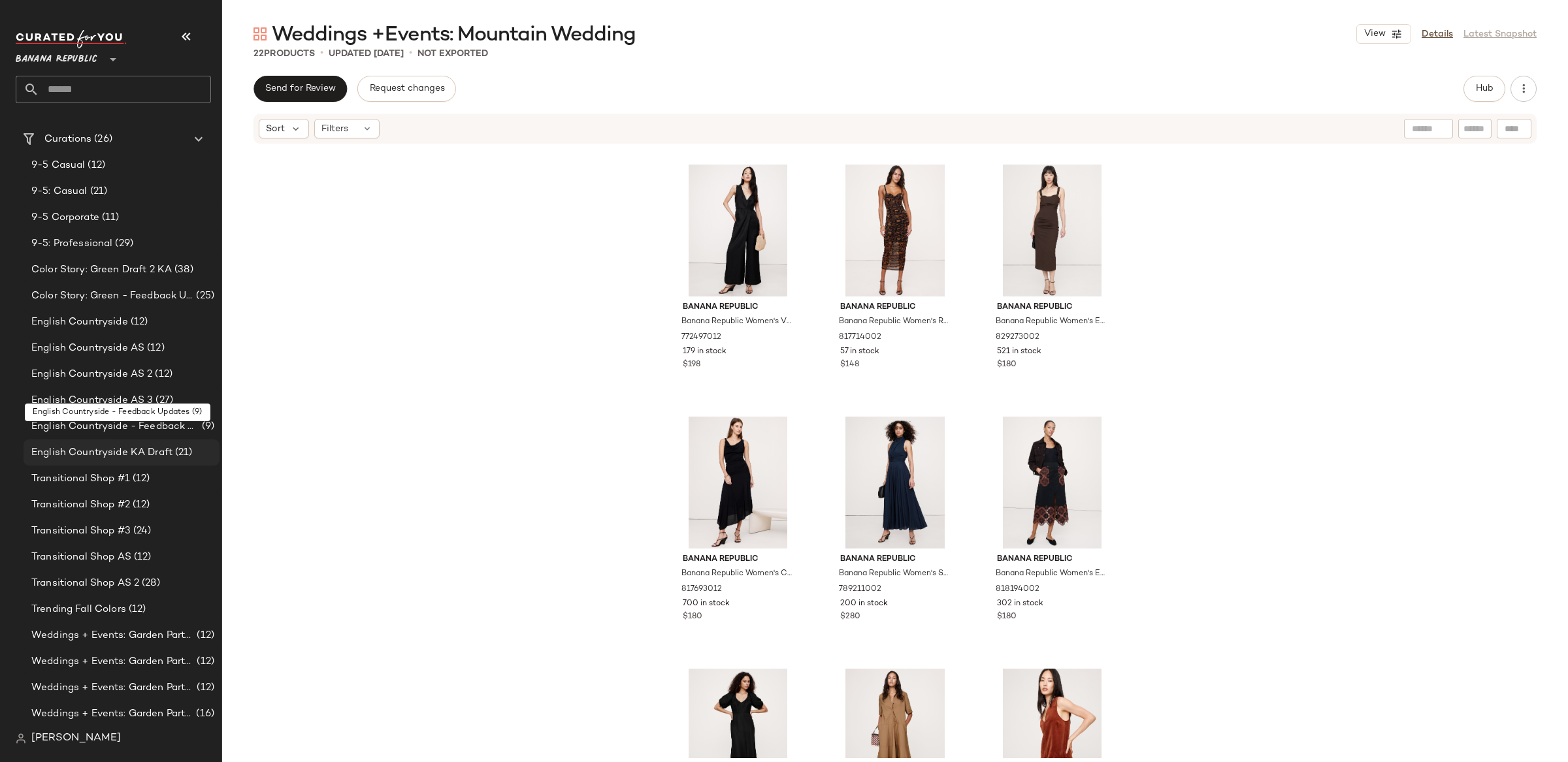
scroll to position [51, 0]
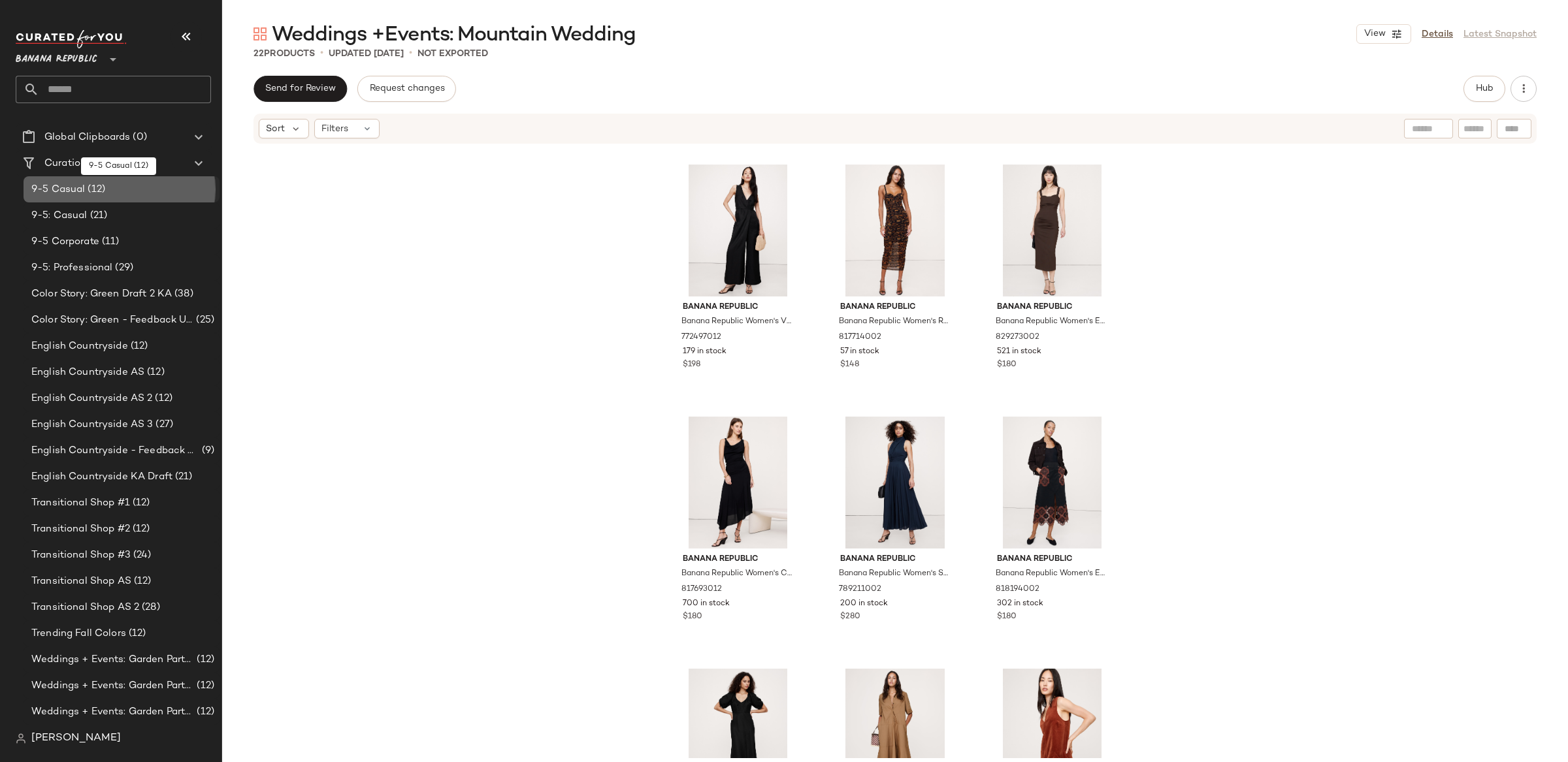
click at [87, 186] on span "(12)" at bounding box center [95, 189] width 21 height 15
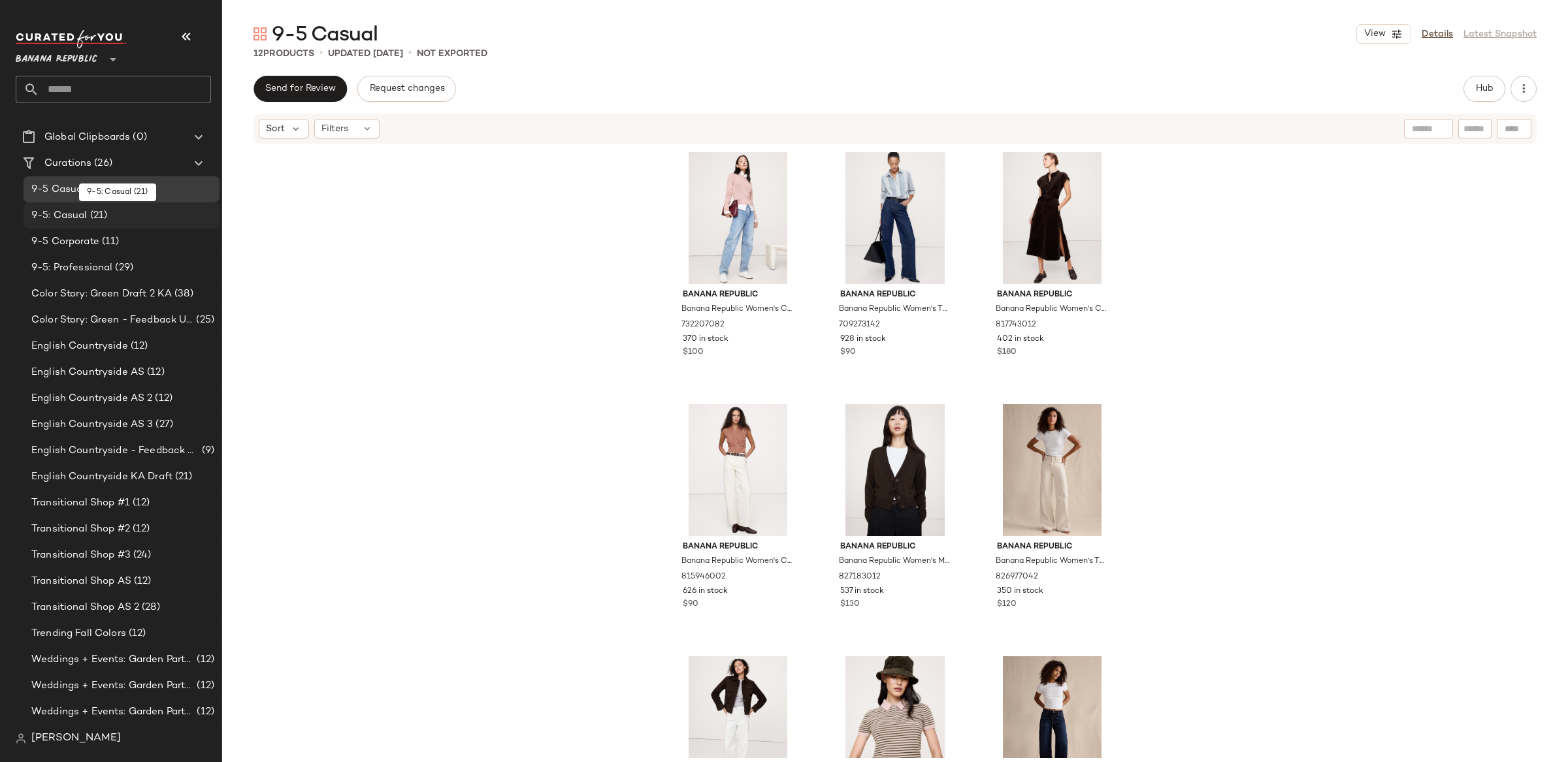
click at [88, 209] on span "(21)" at bounding box center [98, 216] width 21 height 15
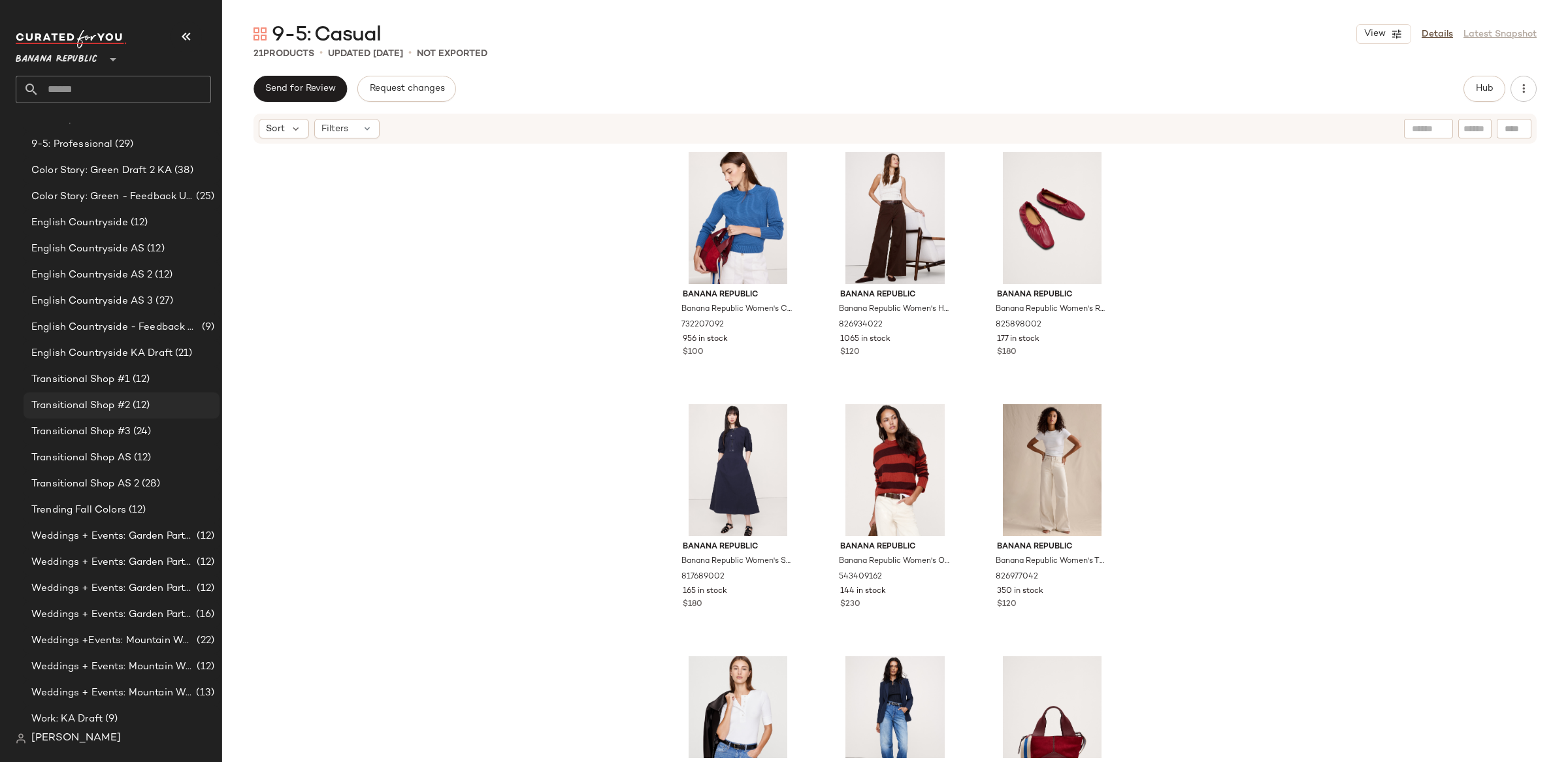
scroll to position [180, 0]
click at [101, 659] on span "Weddings + Events: Mountain Wedding 2" at bounding box center [112, 661] width 163 height 15
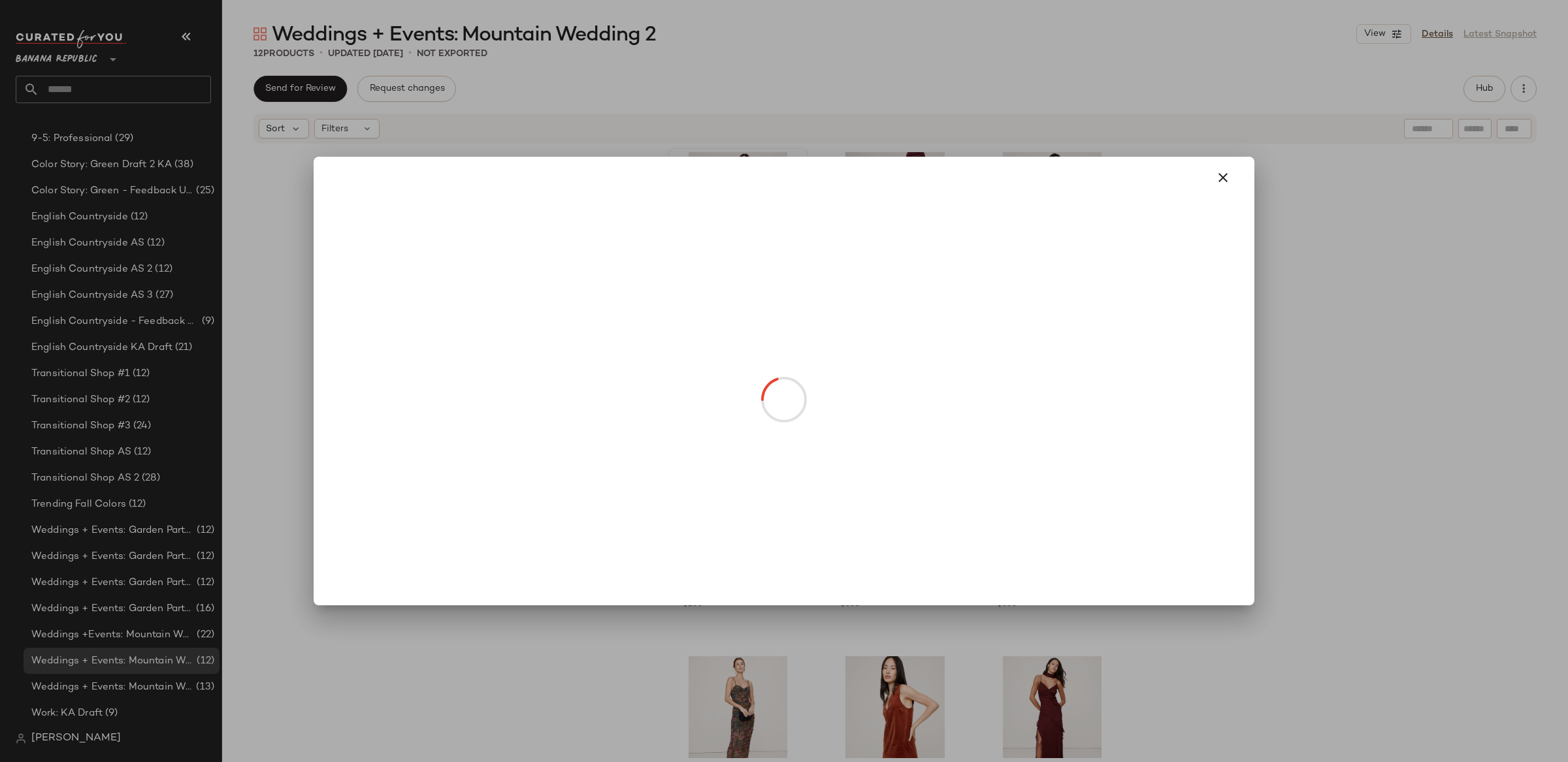
drag, startPoint x: 750, startPoint y: 265, endPoint x: 747, endPoint y: 291, distance: 26.2
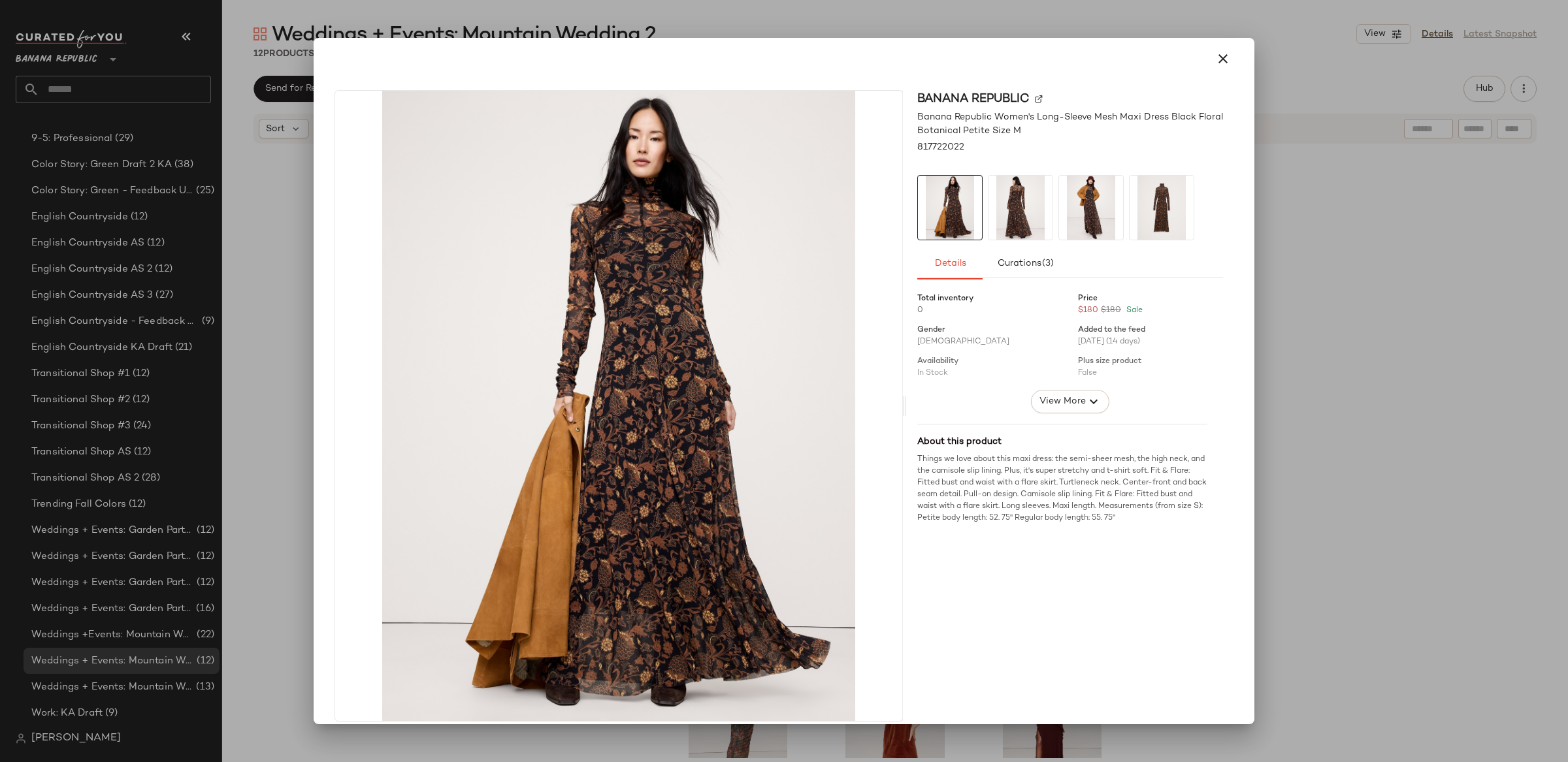
click at [1218, 63] on icon "button" at bounding box center [1223, 59] width 16 height 16
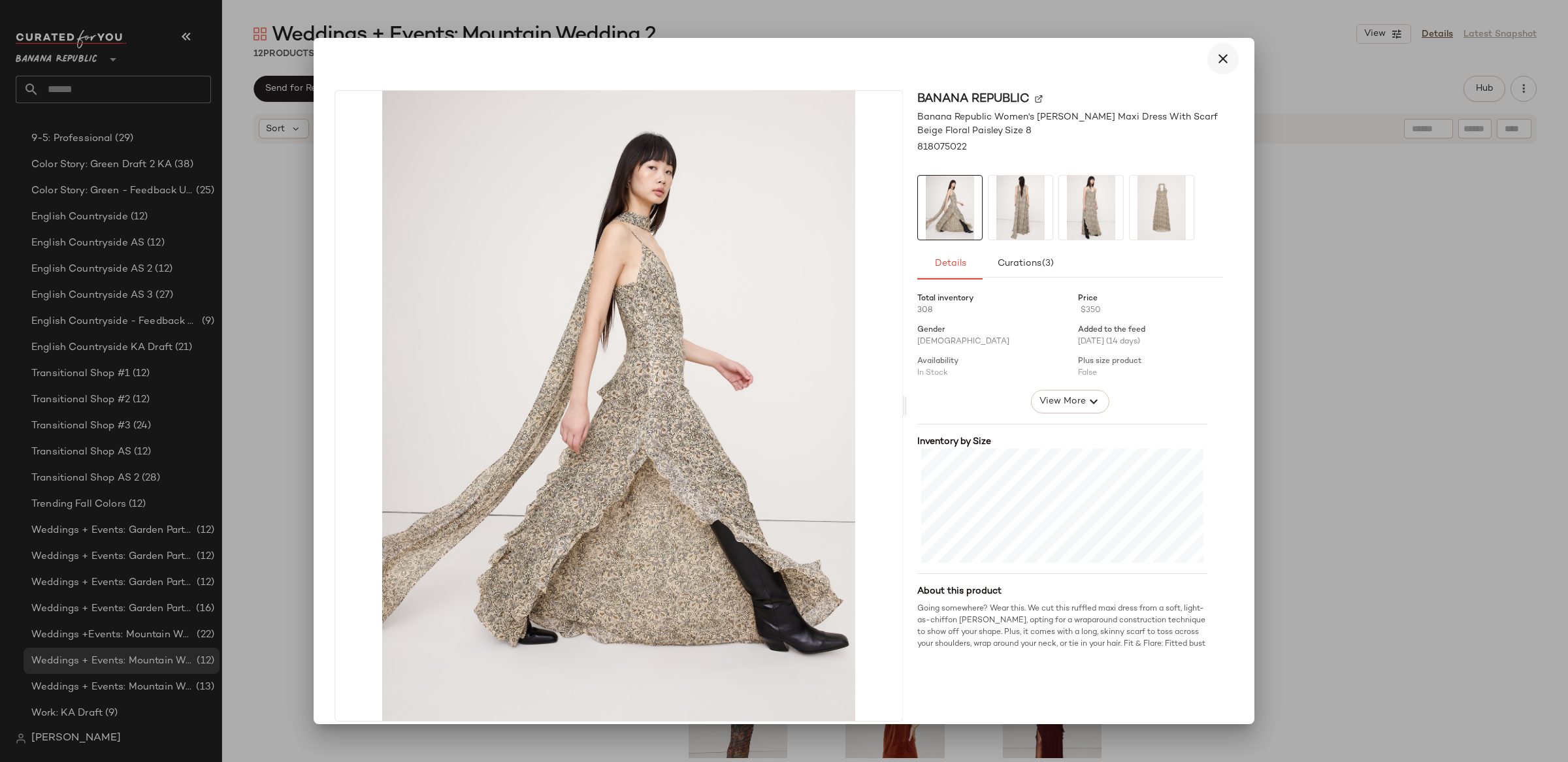
click at [1215, 57] on icon "button" at bounding box center [1223, 59] width 16 height 16
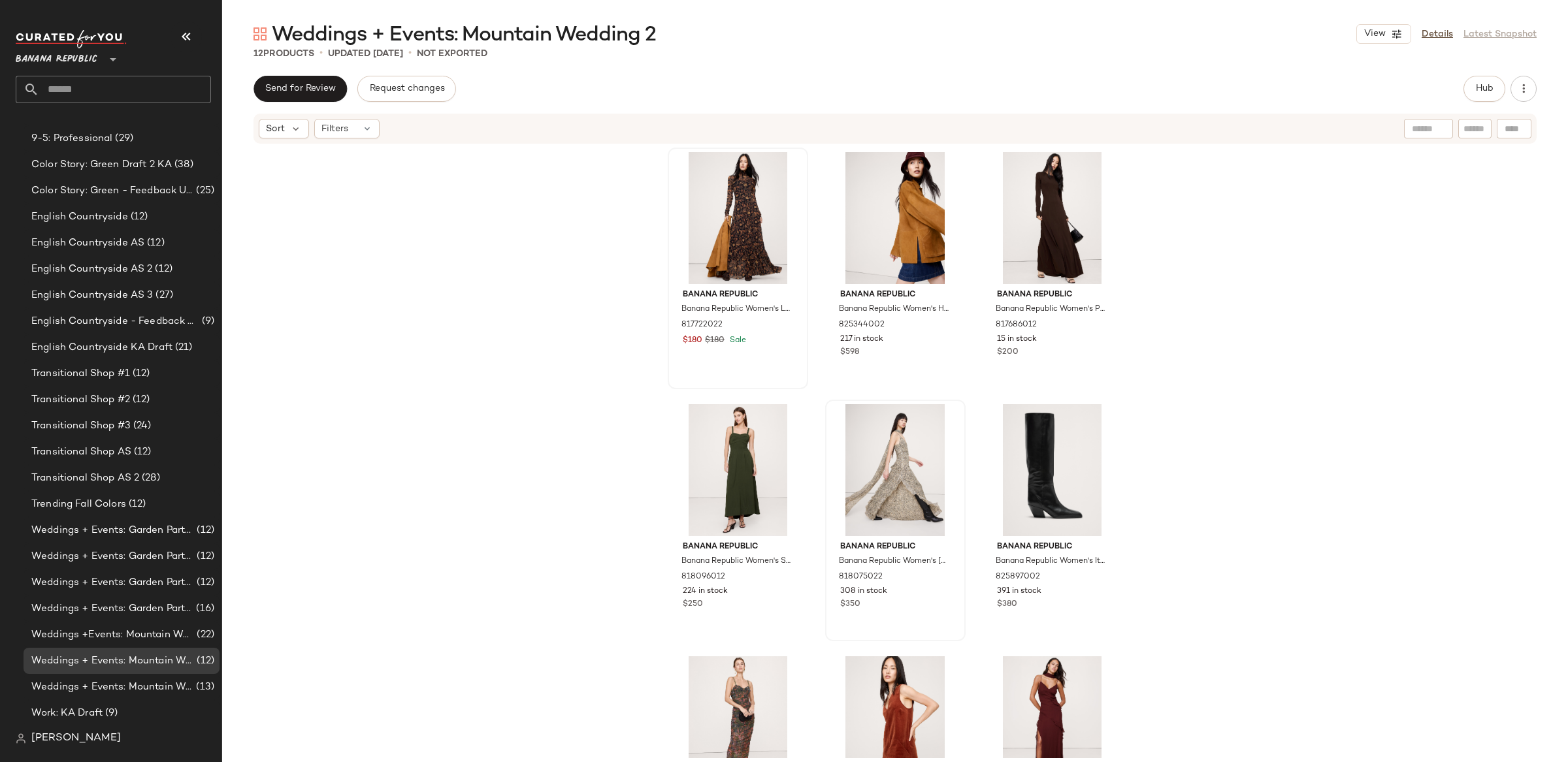
click at [1376, 361] on div "Banana Republic Banana Republic Women's Long-Sleeve Mesh Maxi Dress Black Flora…" at bounding box center [895, 451] width 1345 height 613
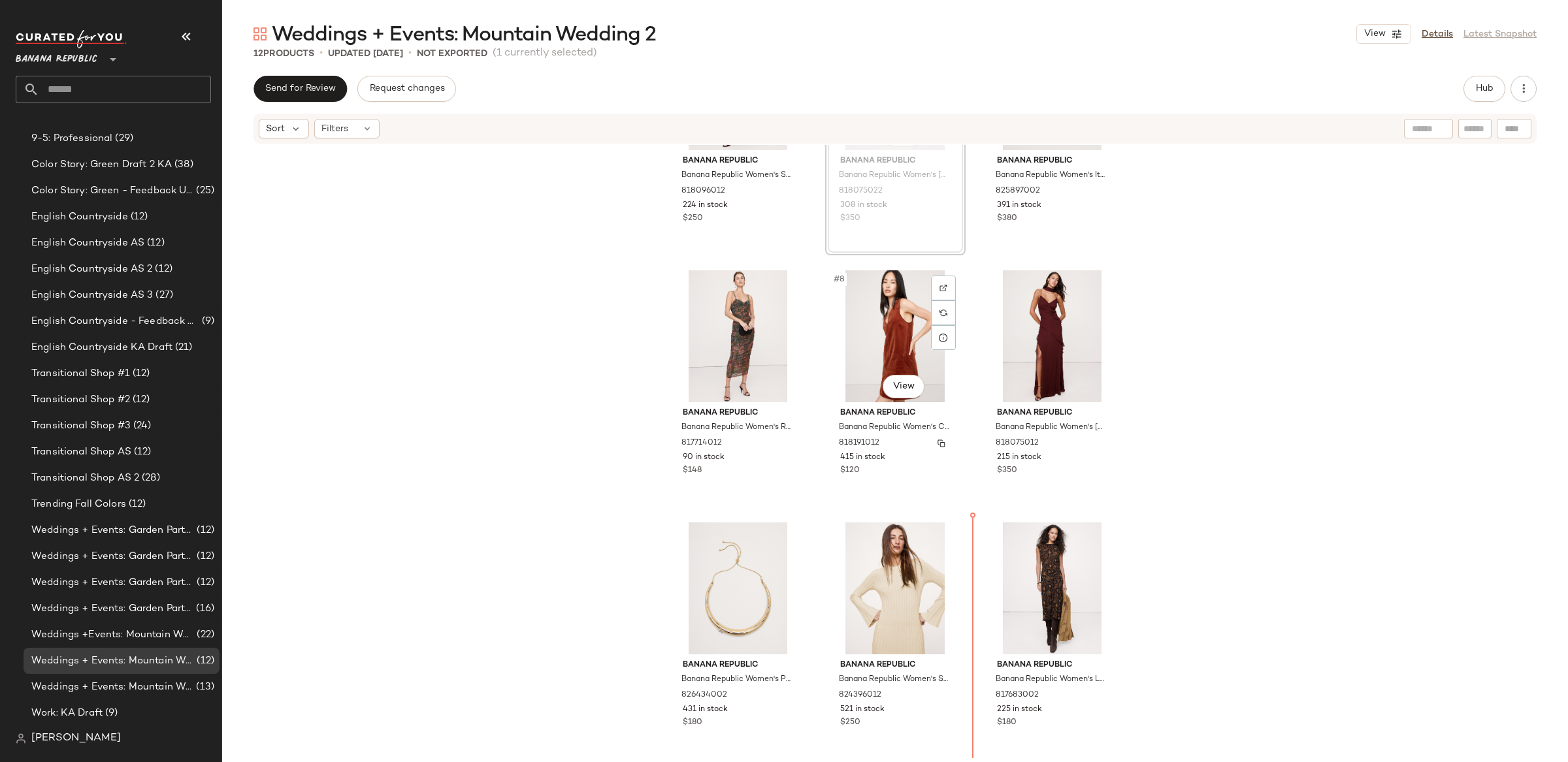
scroll to position [397, 0]
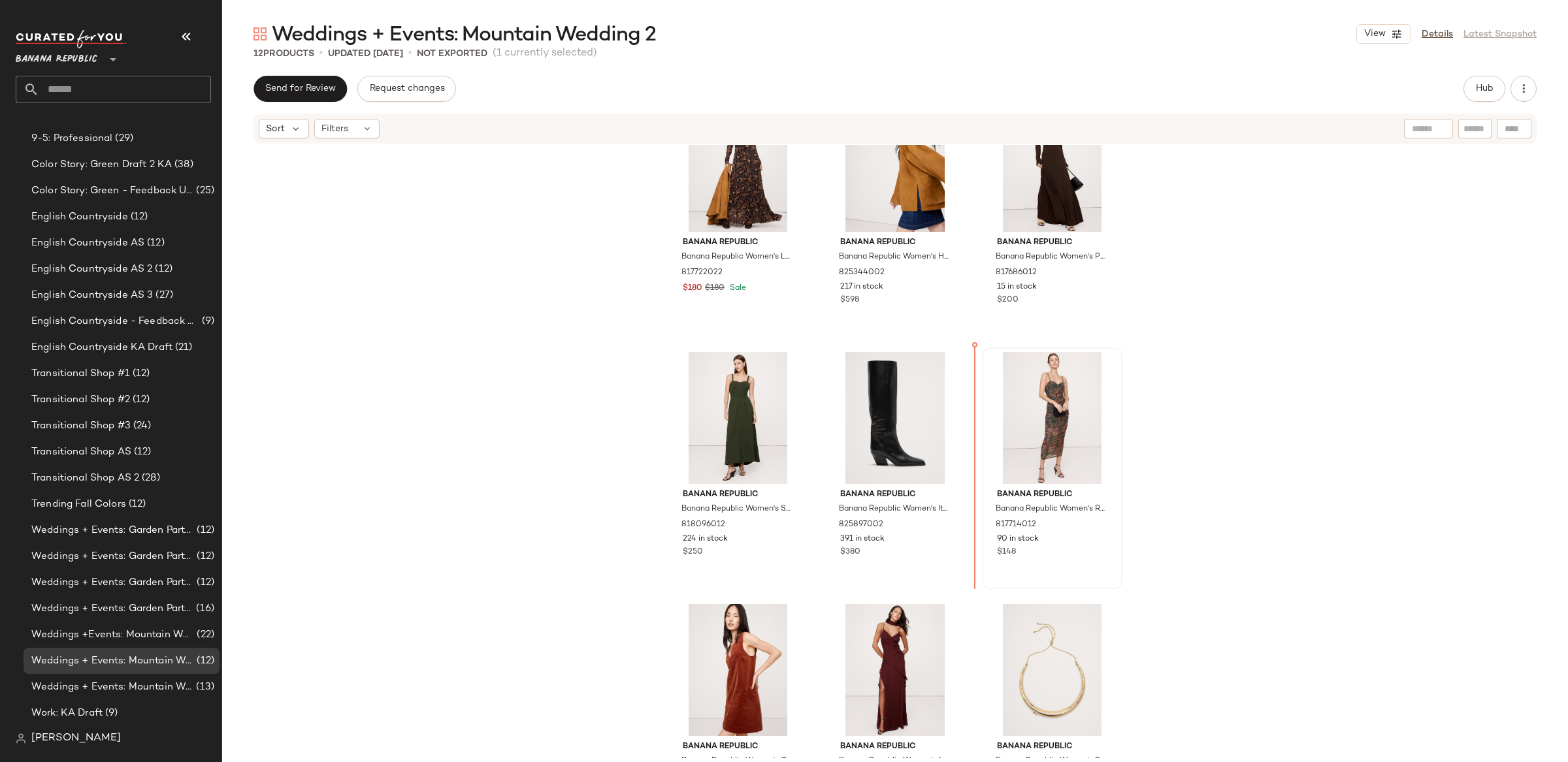
scroll to position [54, 0]
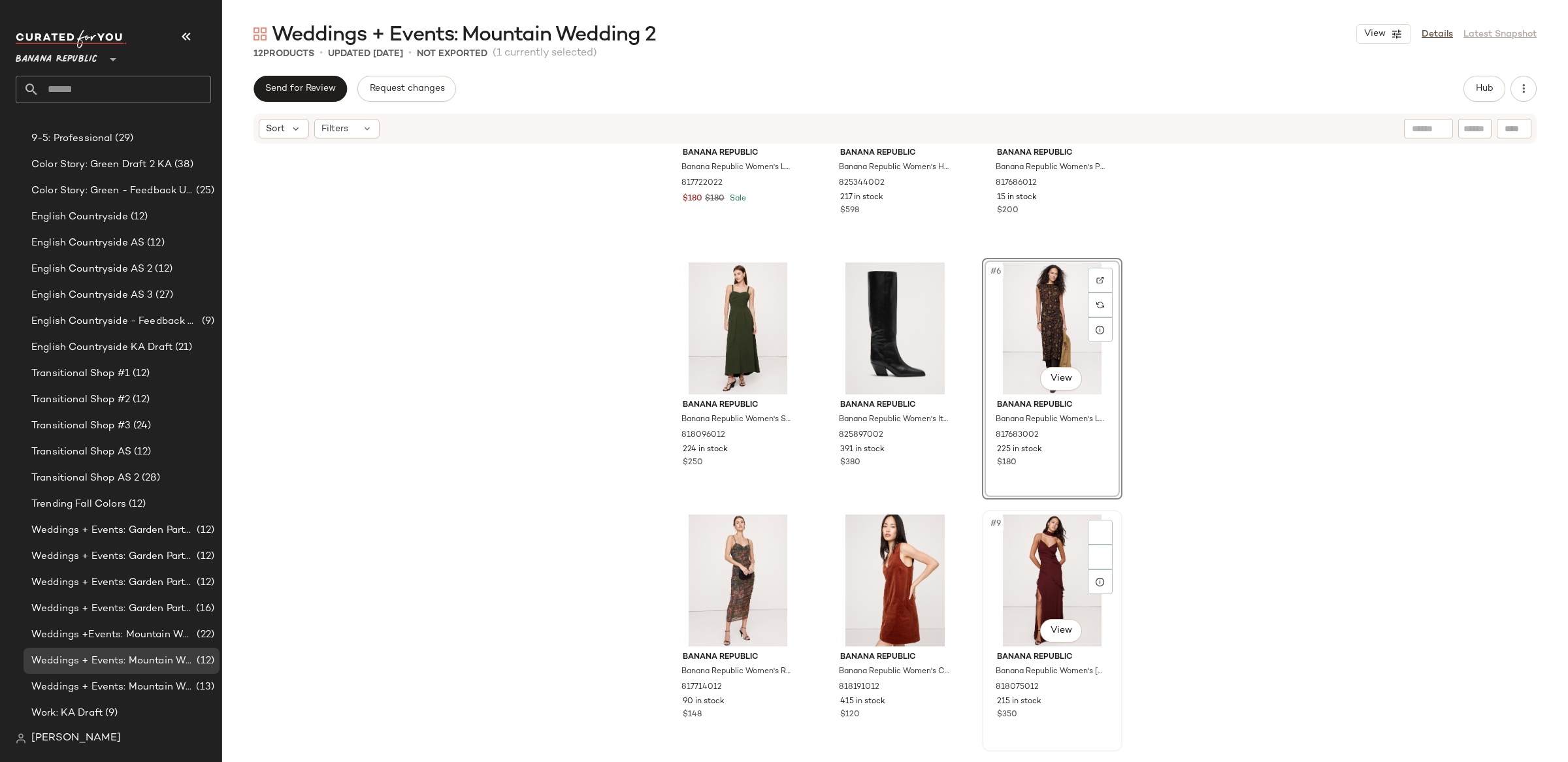
scroll to position [142, 0]
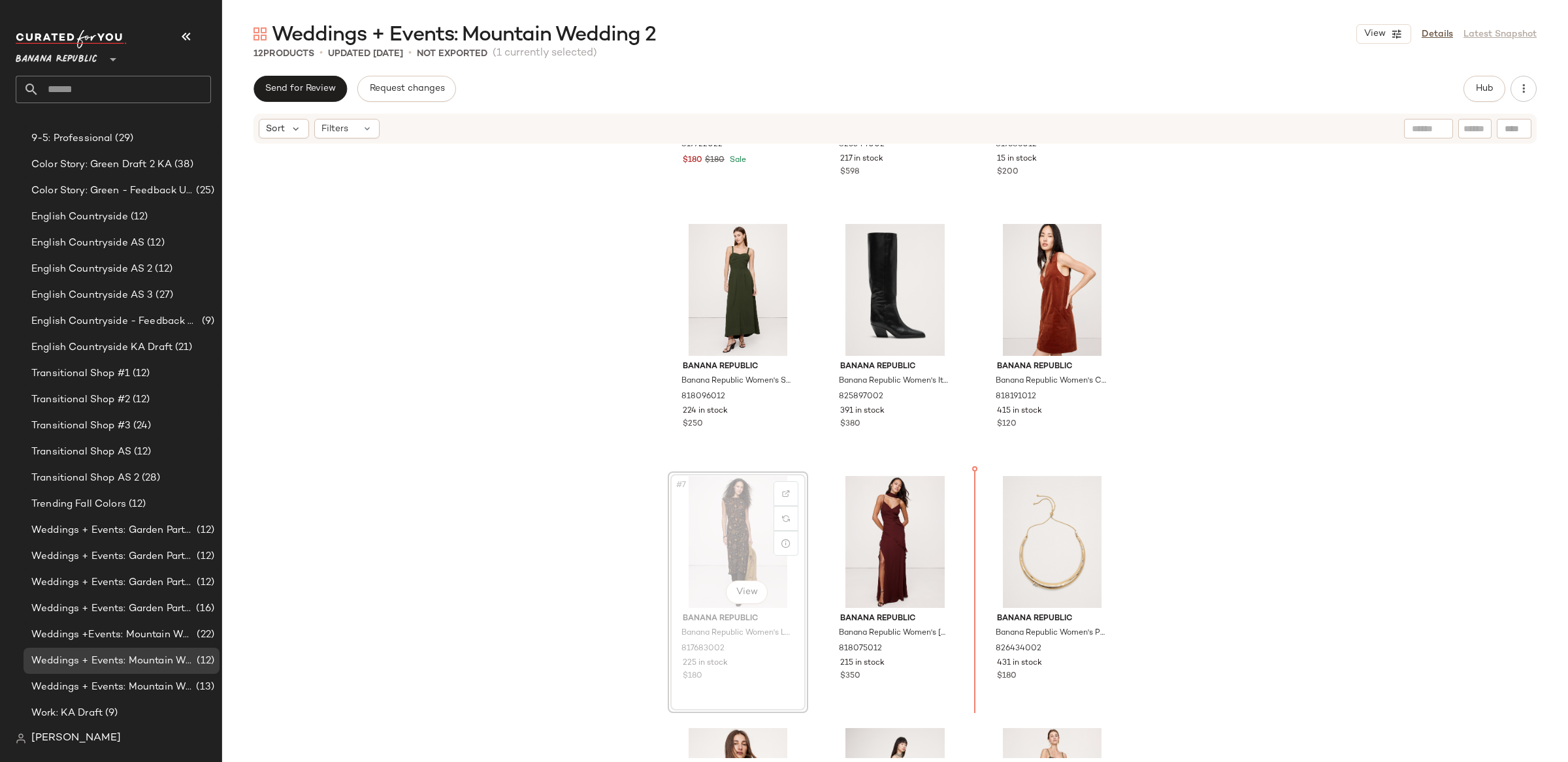
scroll to position [184, 0]
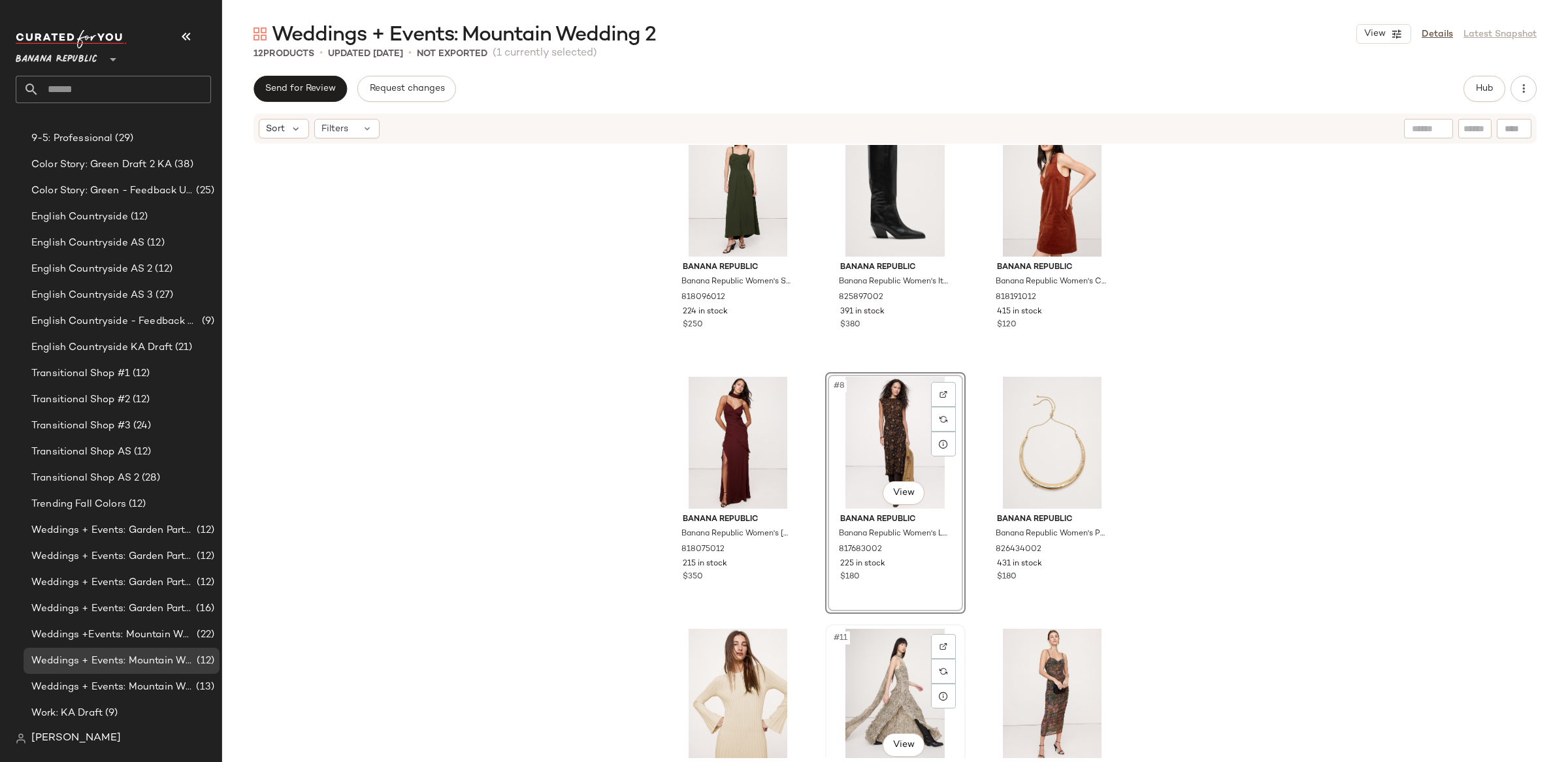
scroll to position [397, 0]
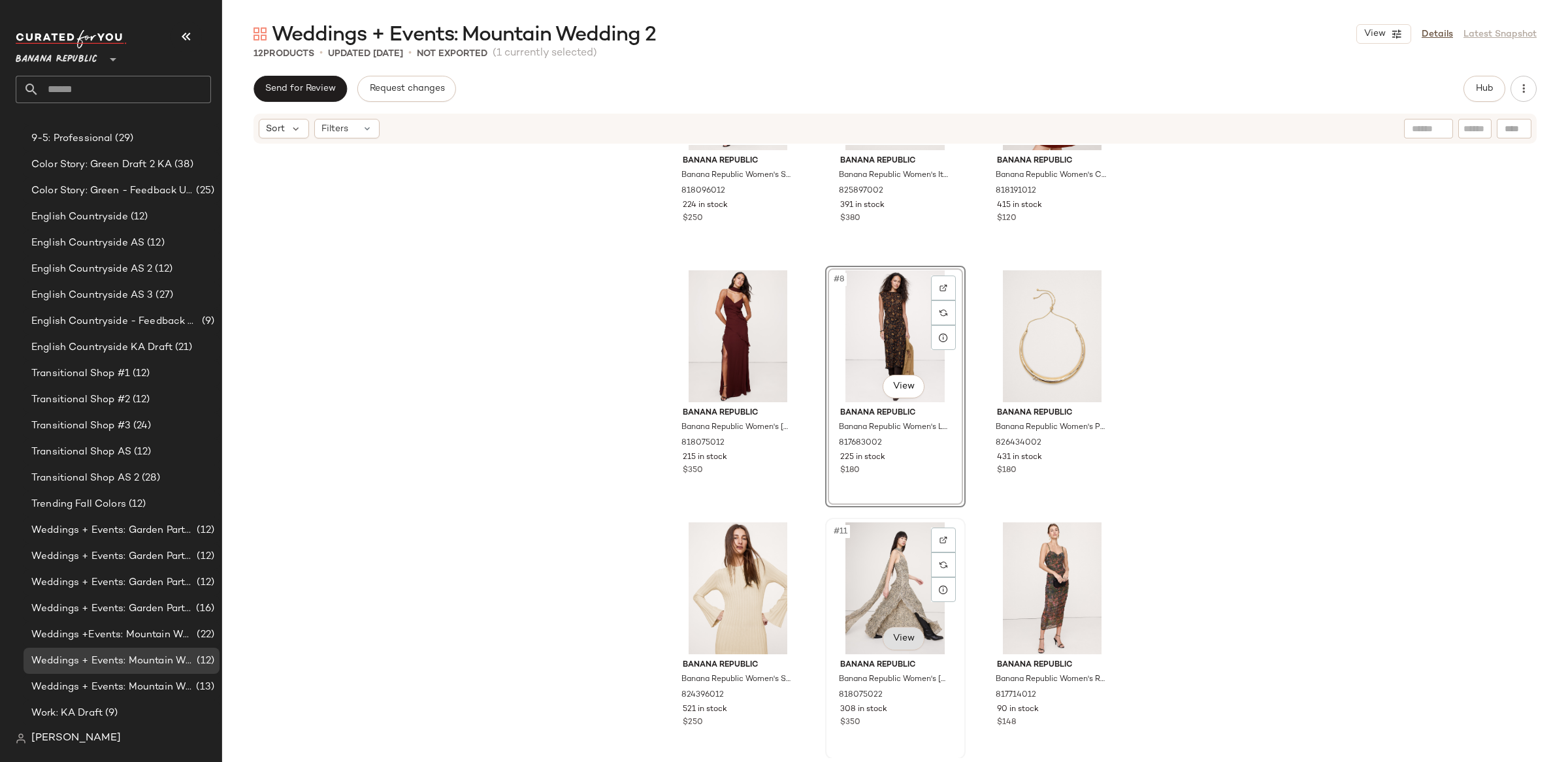
drag, startPoint x: 895, startPoint y: 566, endPoint x: 905, endPoint y: 627, distance: 61.8
click at [895, 566] on div "#11 View" at bounding box center [894, 589] width 131 height 132
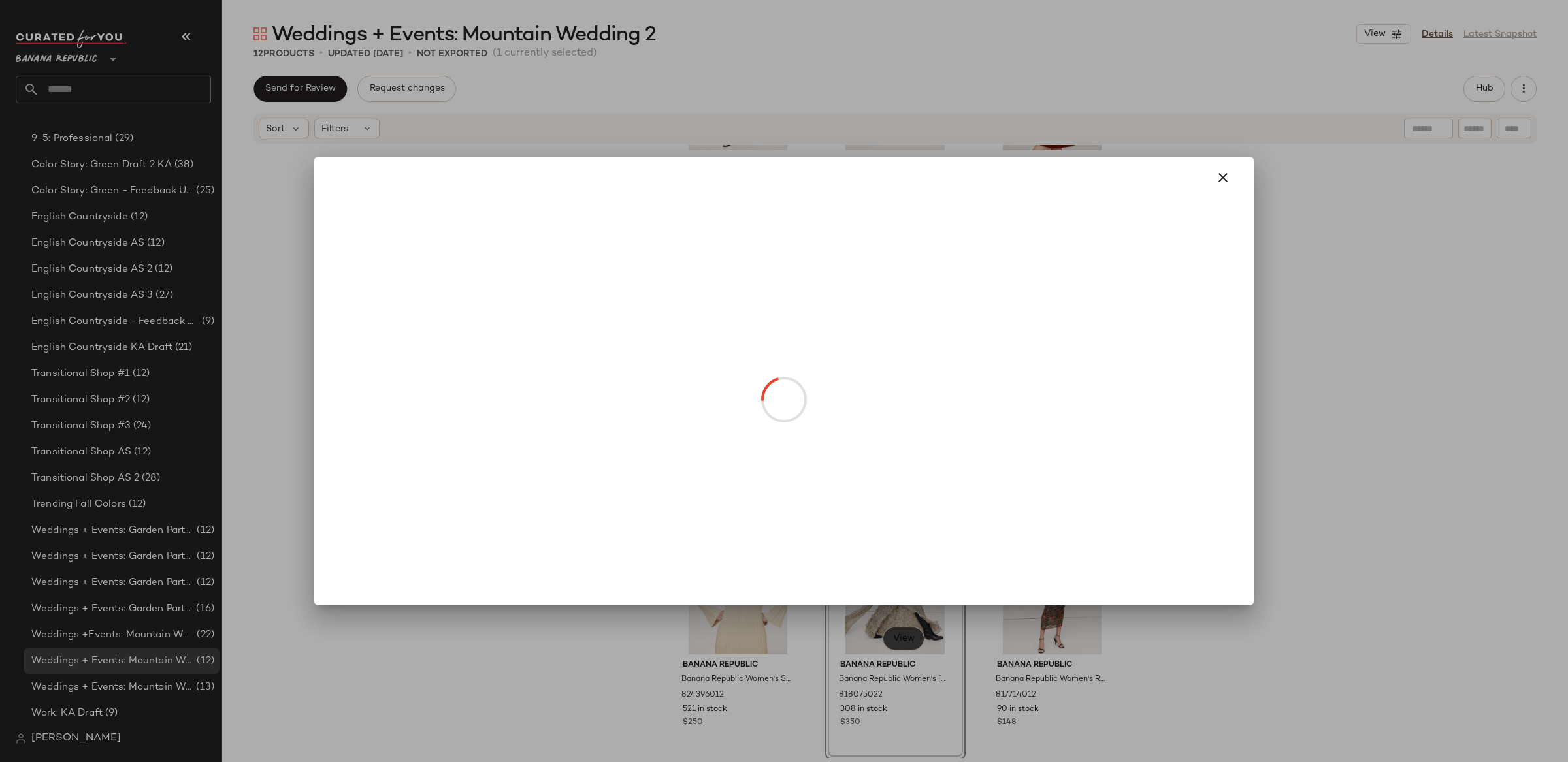
drag, startPoint x: 900, startPoint y: 638, endPoint x: 889, endPoint y: 650, distance: 16.3
click at [899, 638] on body "Banana Republic ** Dashboard All Products Global Clipboards (0) Curations (26) …" at bounding box center [784, 381] width 1568 height 762
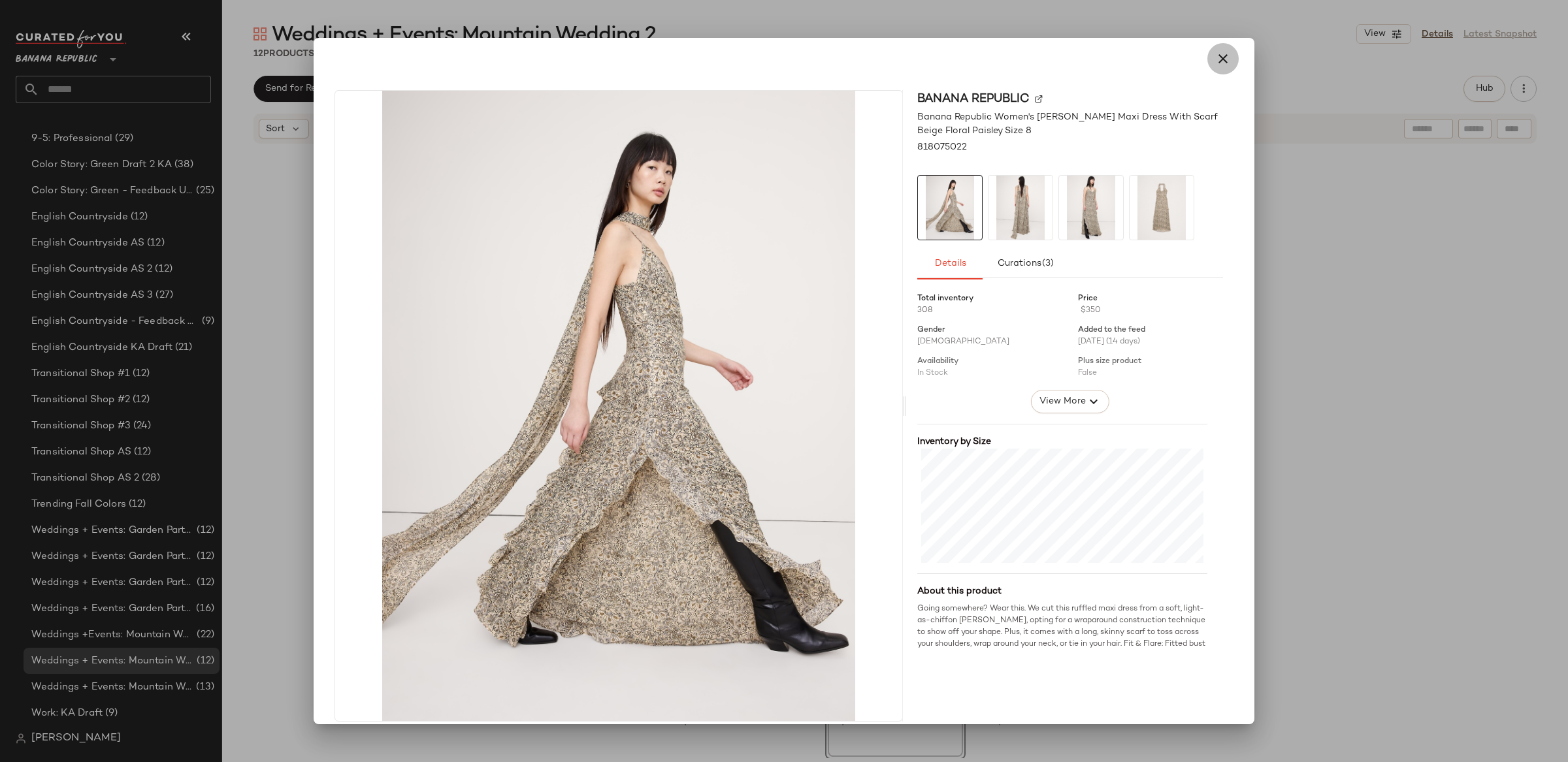
click at [1215, 61] on icon "button" at bounding box center [1223, 59] width 16 height 16
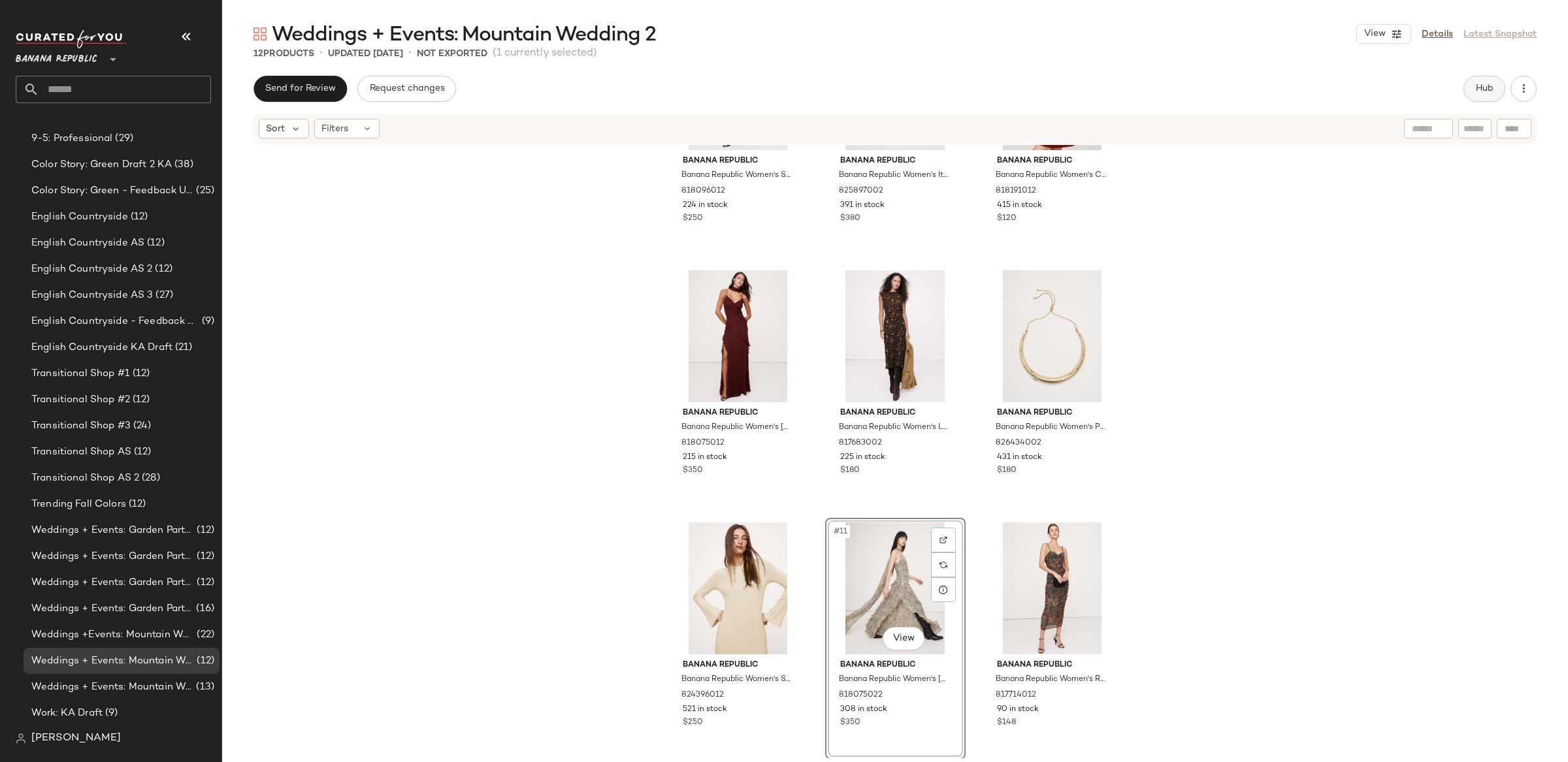
click at [1484, 90] on span "Hub" at bounding box center [1484, 89] width 19 height 11
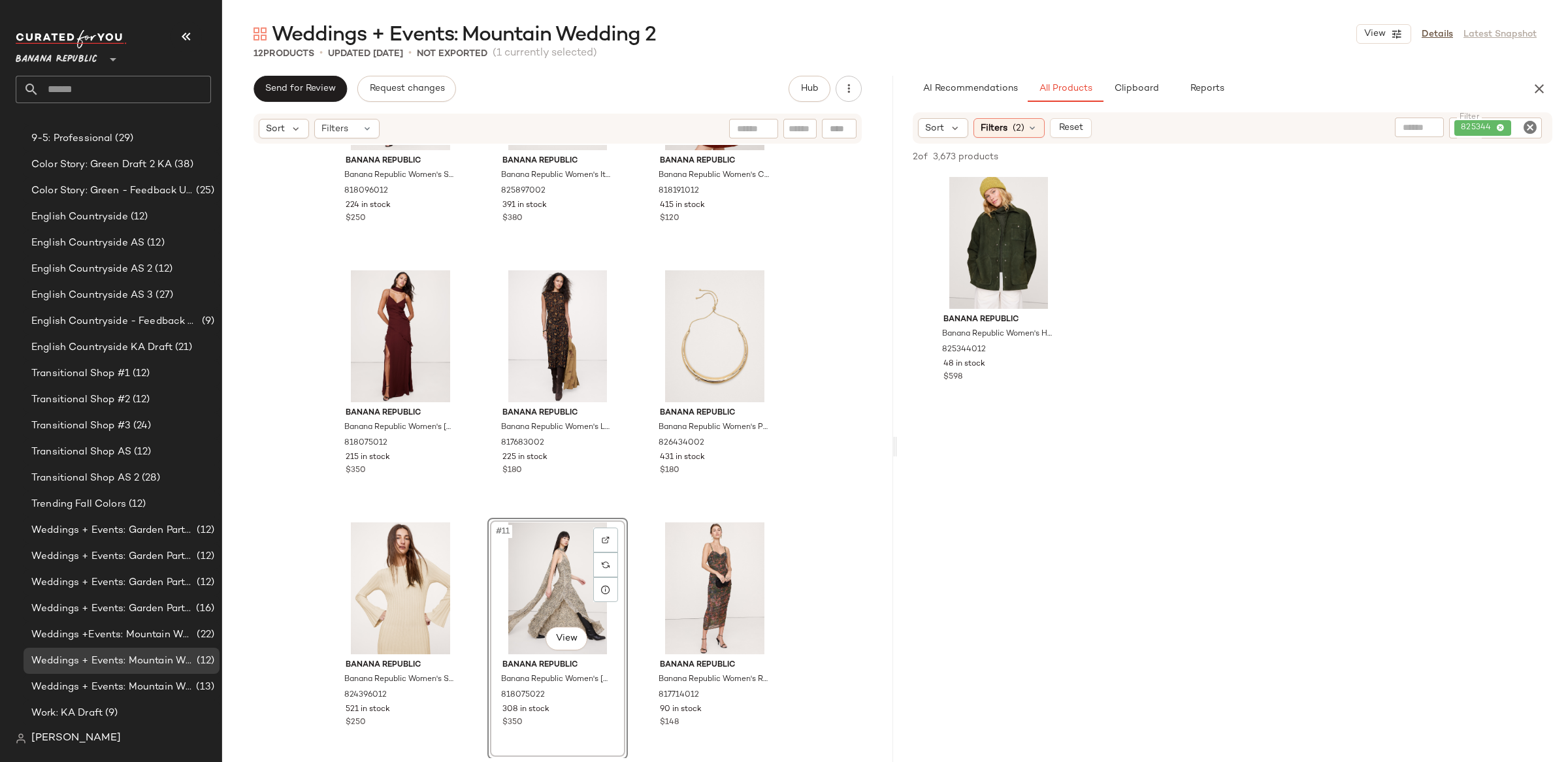
click at [1491, 128] on div "825344" at bounding box center [1495, 127] width 93 height 21
drag, startPoint x: 1528, startPoint y: 125, endPoint x: 1414, endPoint y: 132, distance: 114.2
click at [1526, 125] on icon "Clear Filter" at bounding box center [1530, 127] width 16 height 16
click at [1397, 123] on input "text" at bounding box center [1391, 128] width 33 height 14
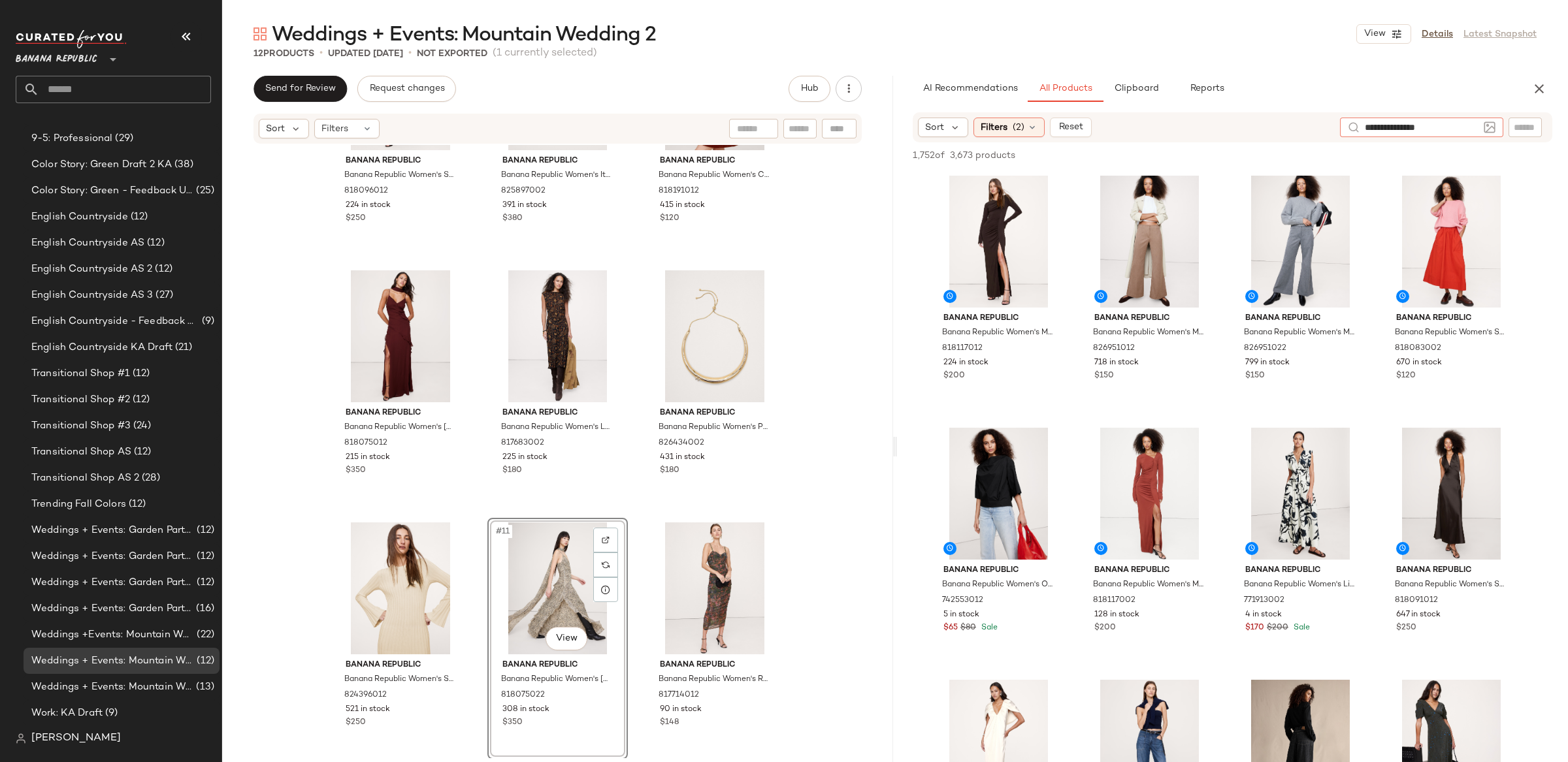
type input "**********"
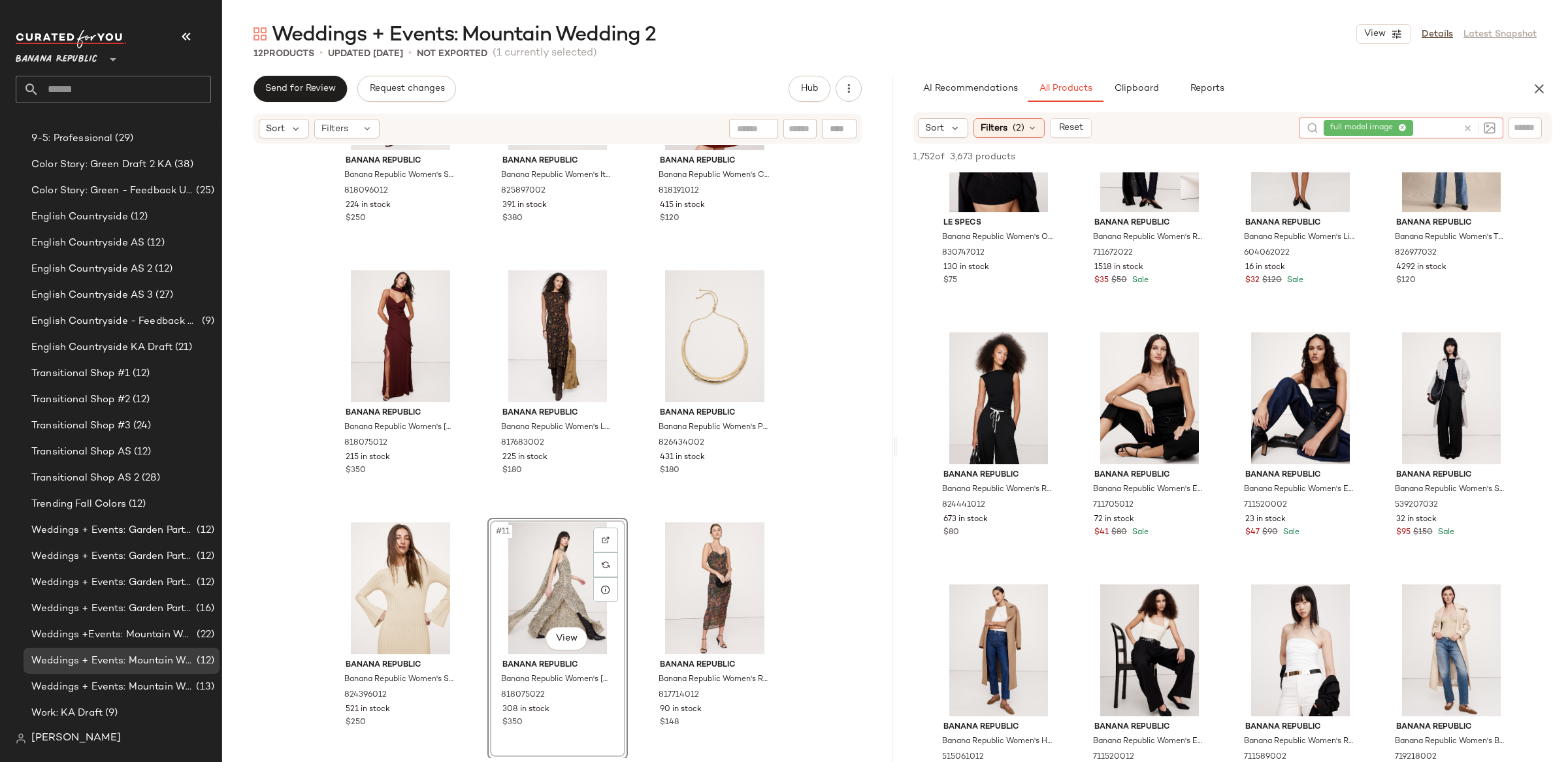
scroll to position [89, 0]
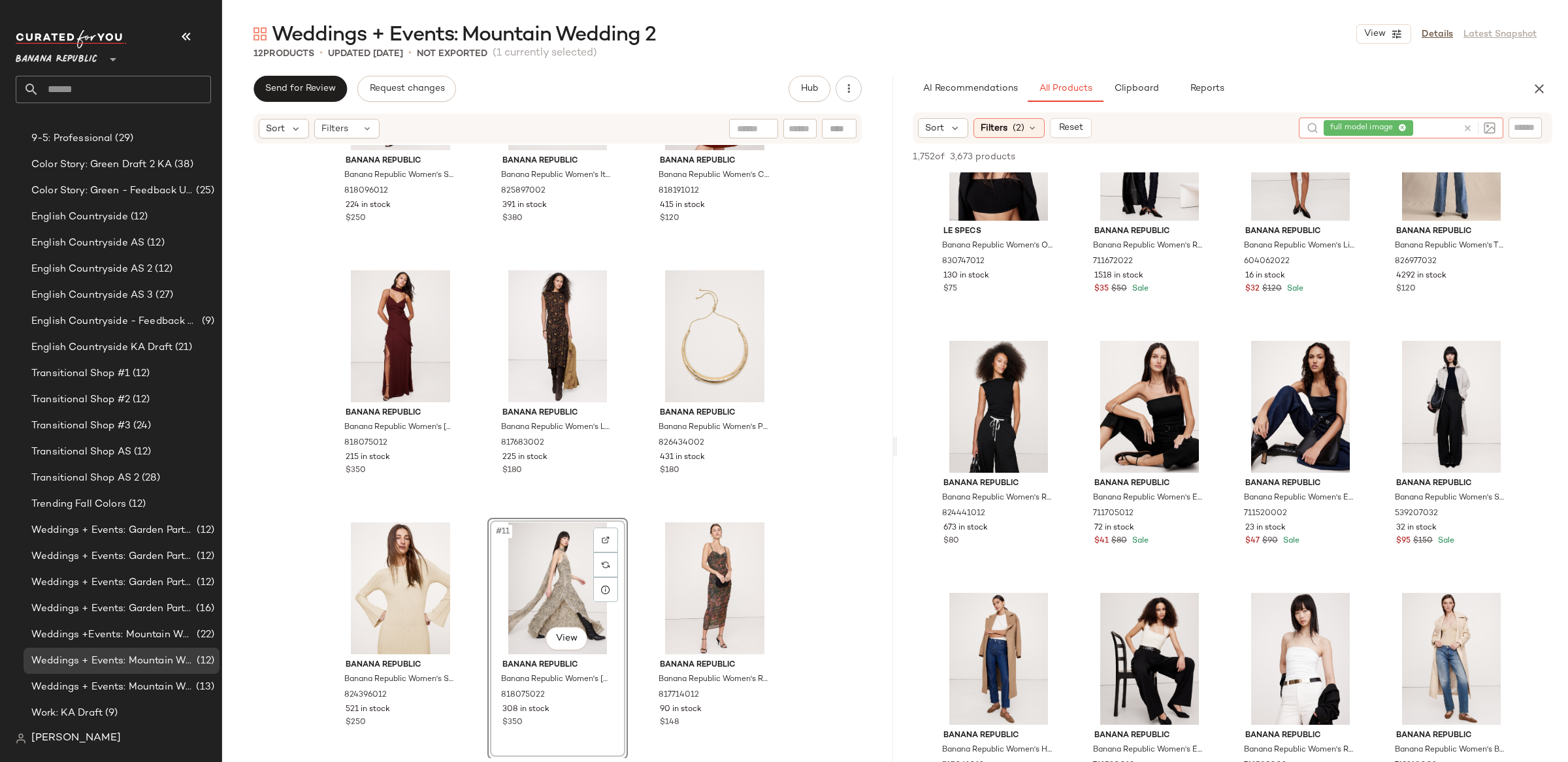
click at [1470, 125] on icon at bounding box center [1468, 128] width 10 height 10
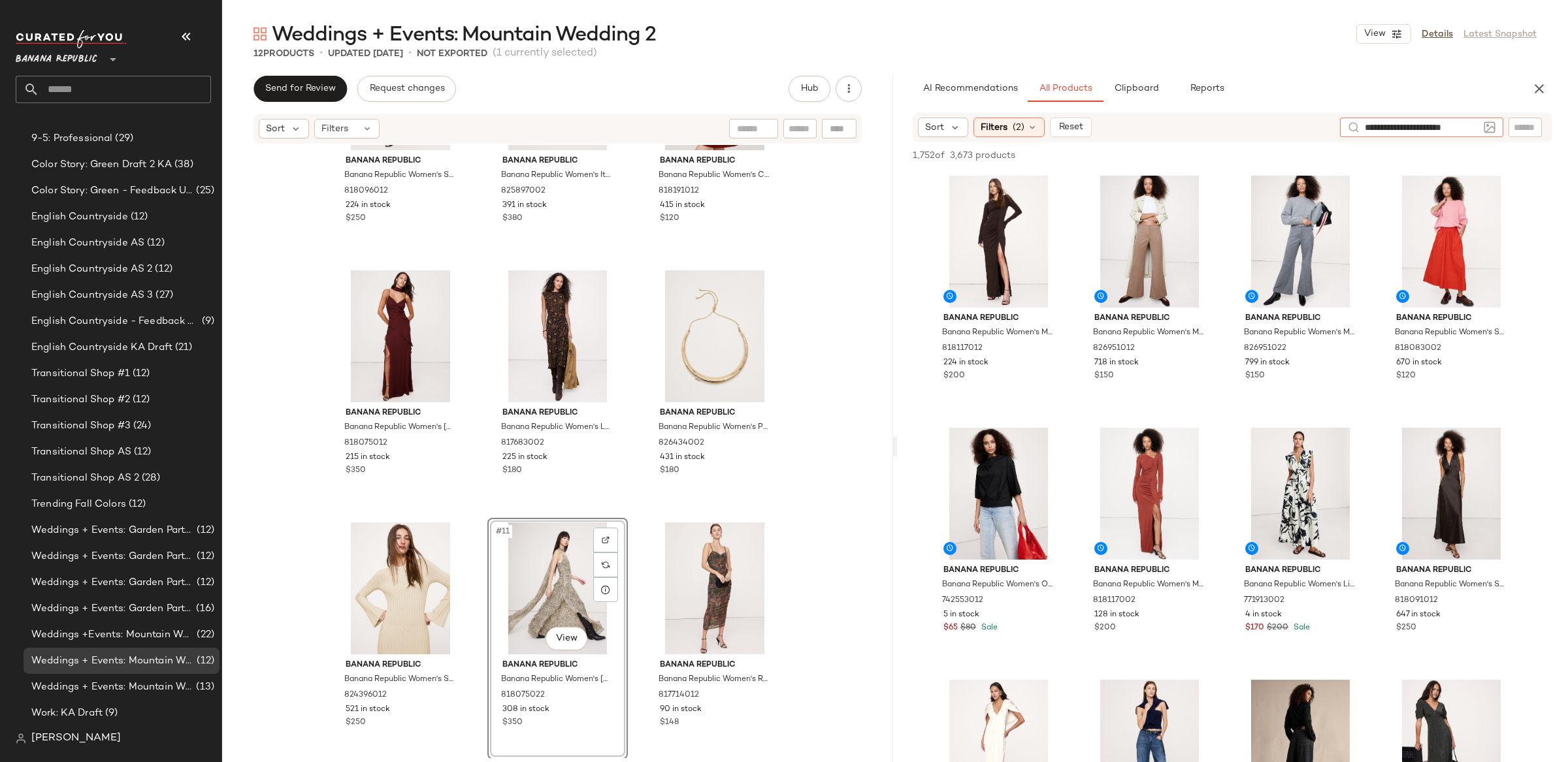
scroll to position [0, 0]
type input "**********"
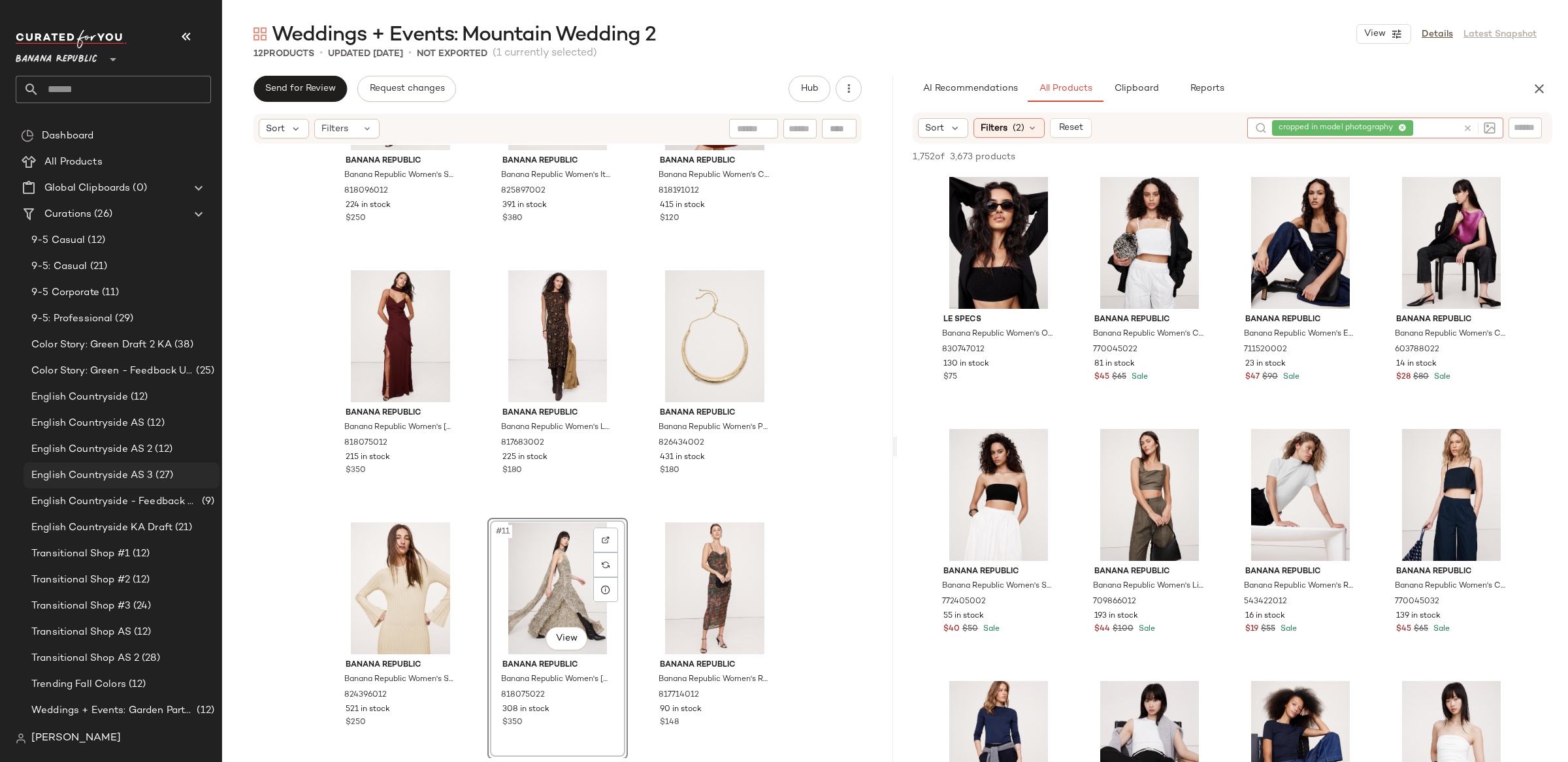
click at [138, 475] on span "English Countryside AS 3" at bounding box center [92, 476] width 121 height 15
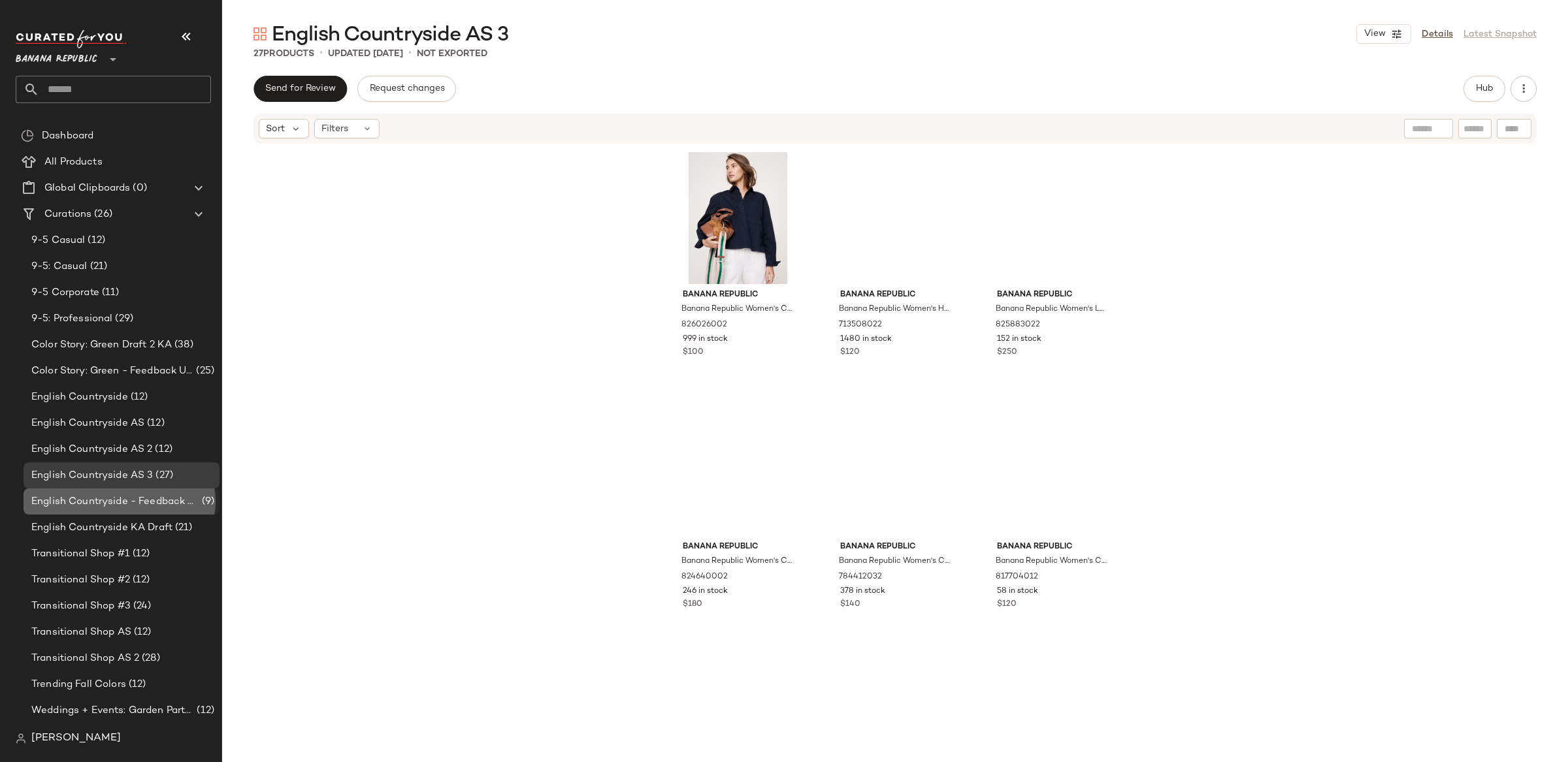
click at [132, 505] on span "English Countryside - Feedback Updates" at bounding box center [115, 501] width 167 height 15
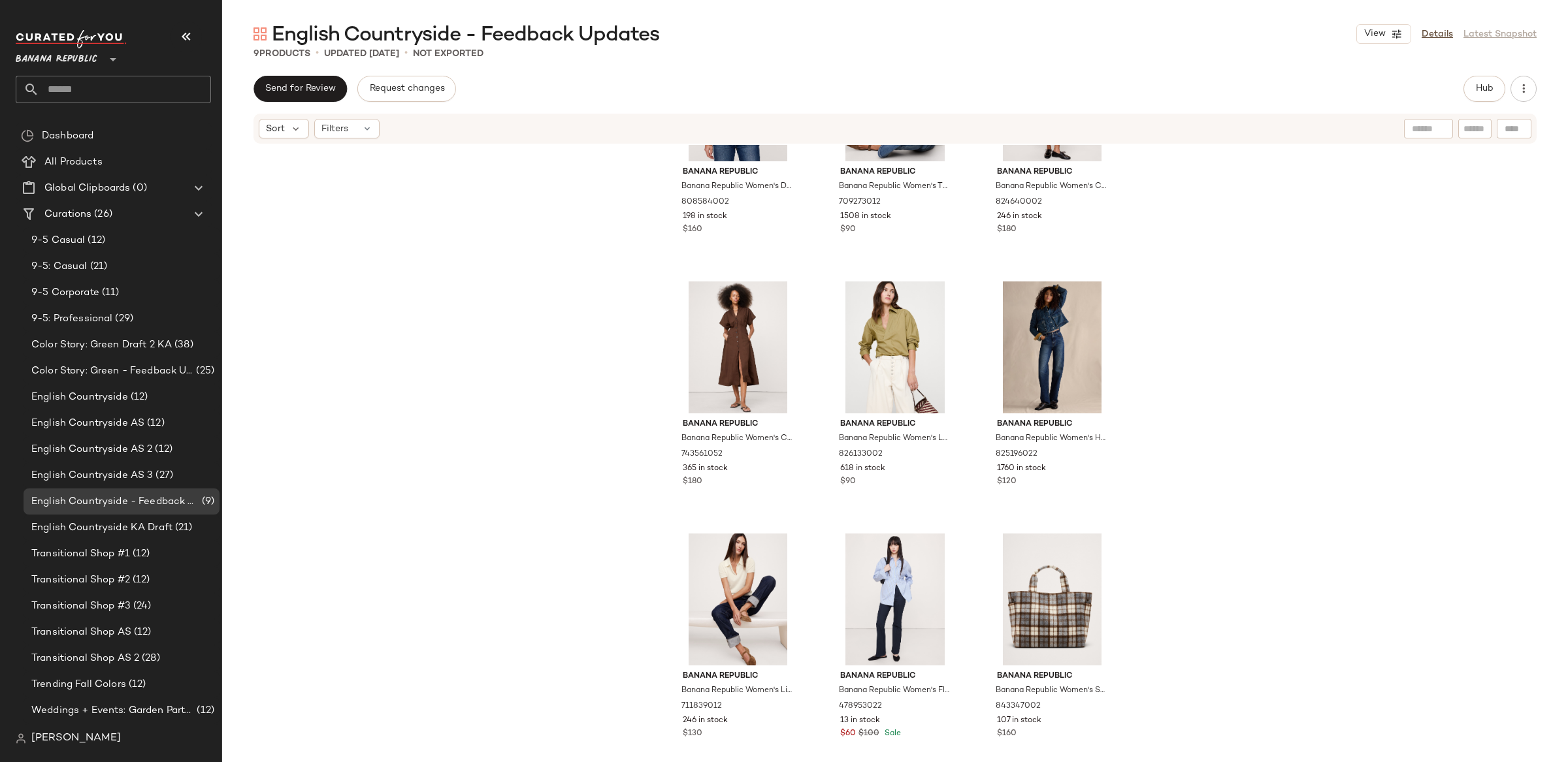
scroll to position [135, 0]
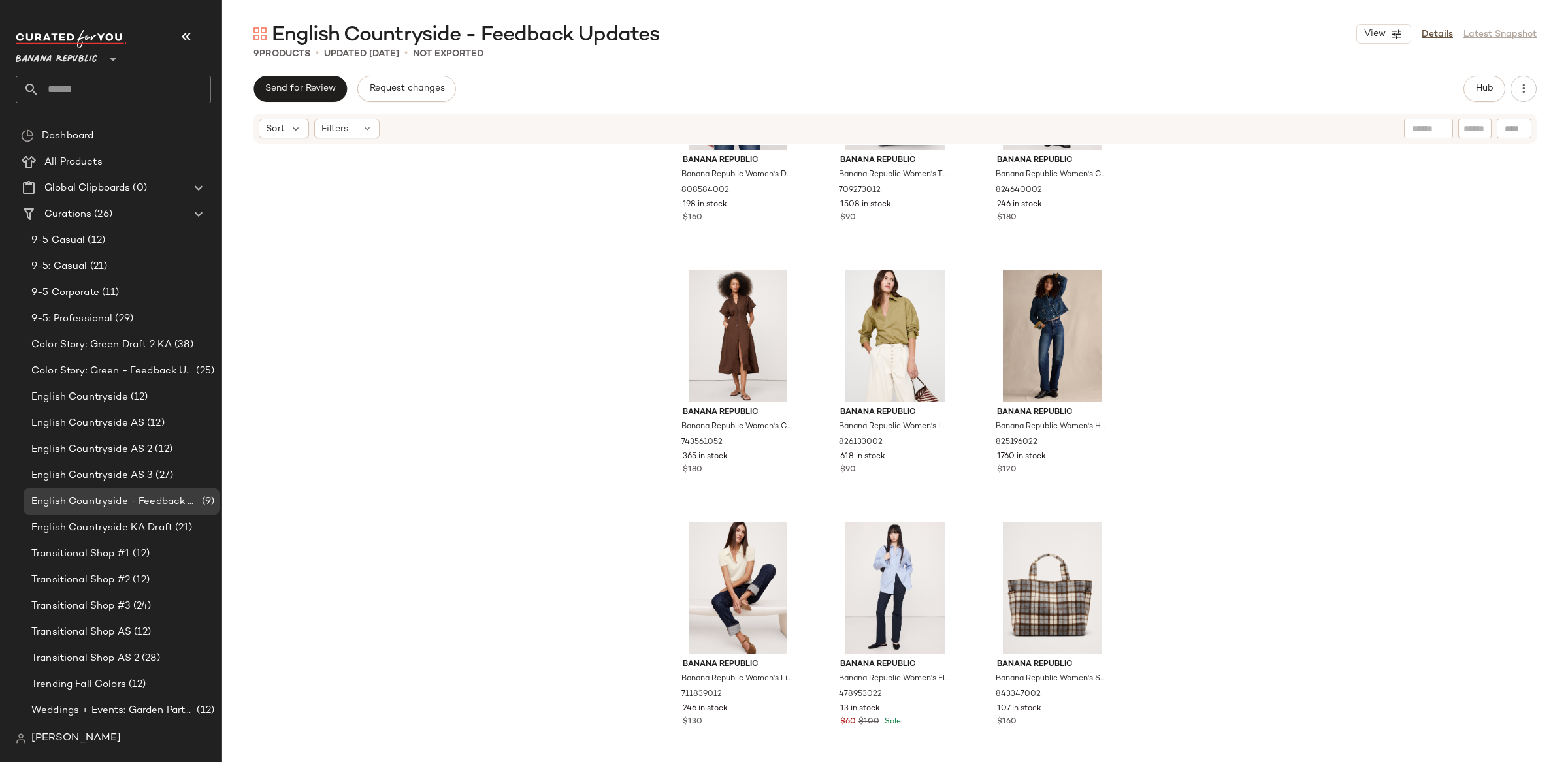
drag, startPoint x: 70, startPoint y: 59, endPoint x: 93, endPoint y: 63, distance: 23.3
click at [69, 59] on span "Banana Republic" at bounding box center [56, 56] width 82 height 24
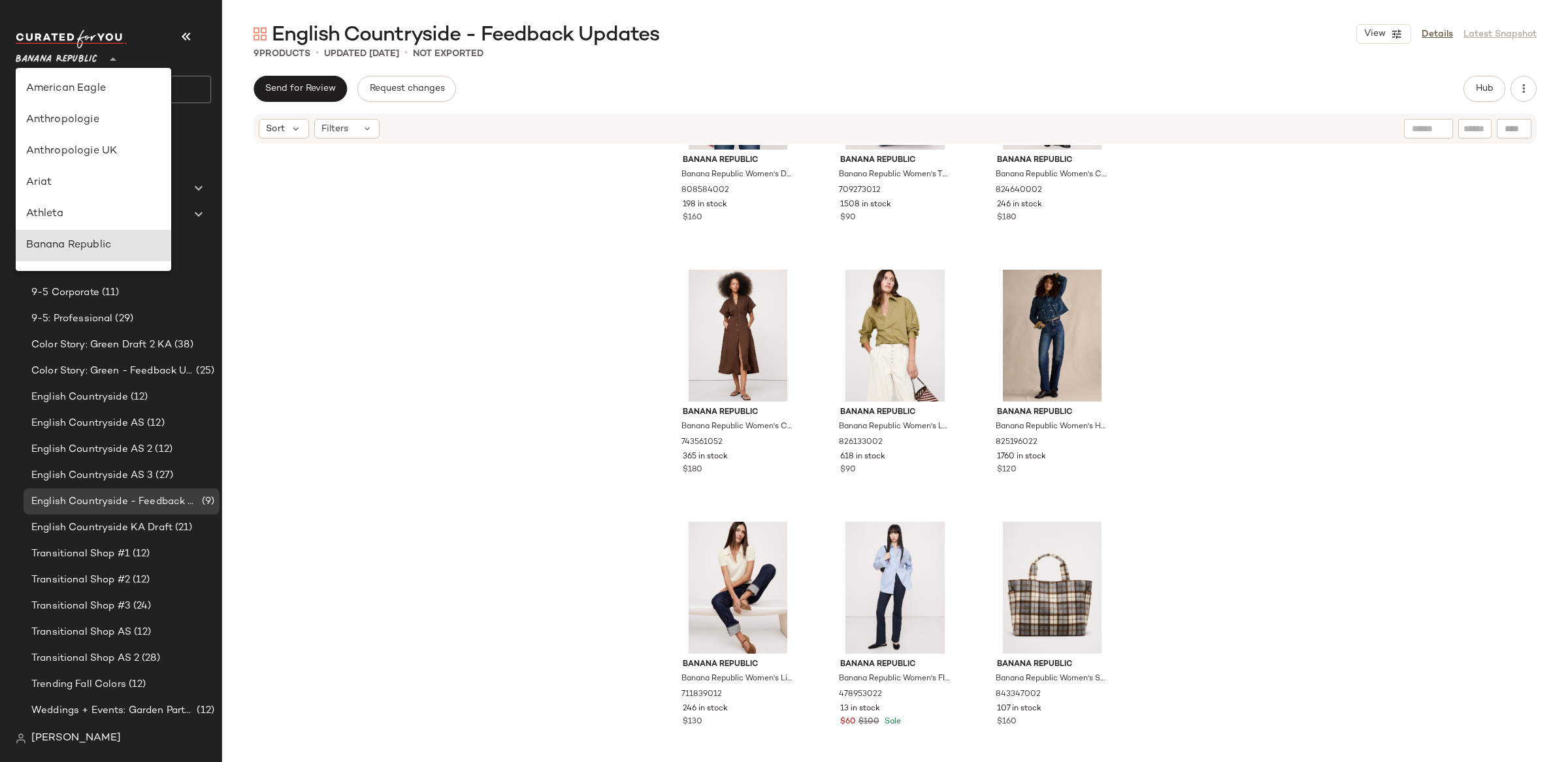
click at [93, 63] on span "Banana Republic" at bounding box center [56, 56] width 82 height 24
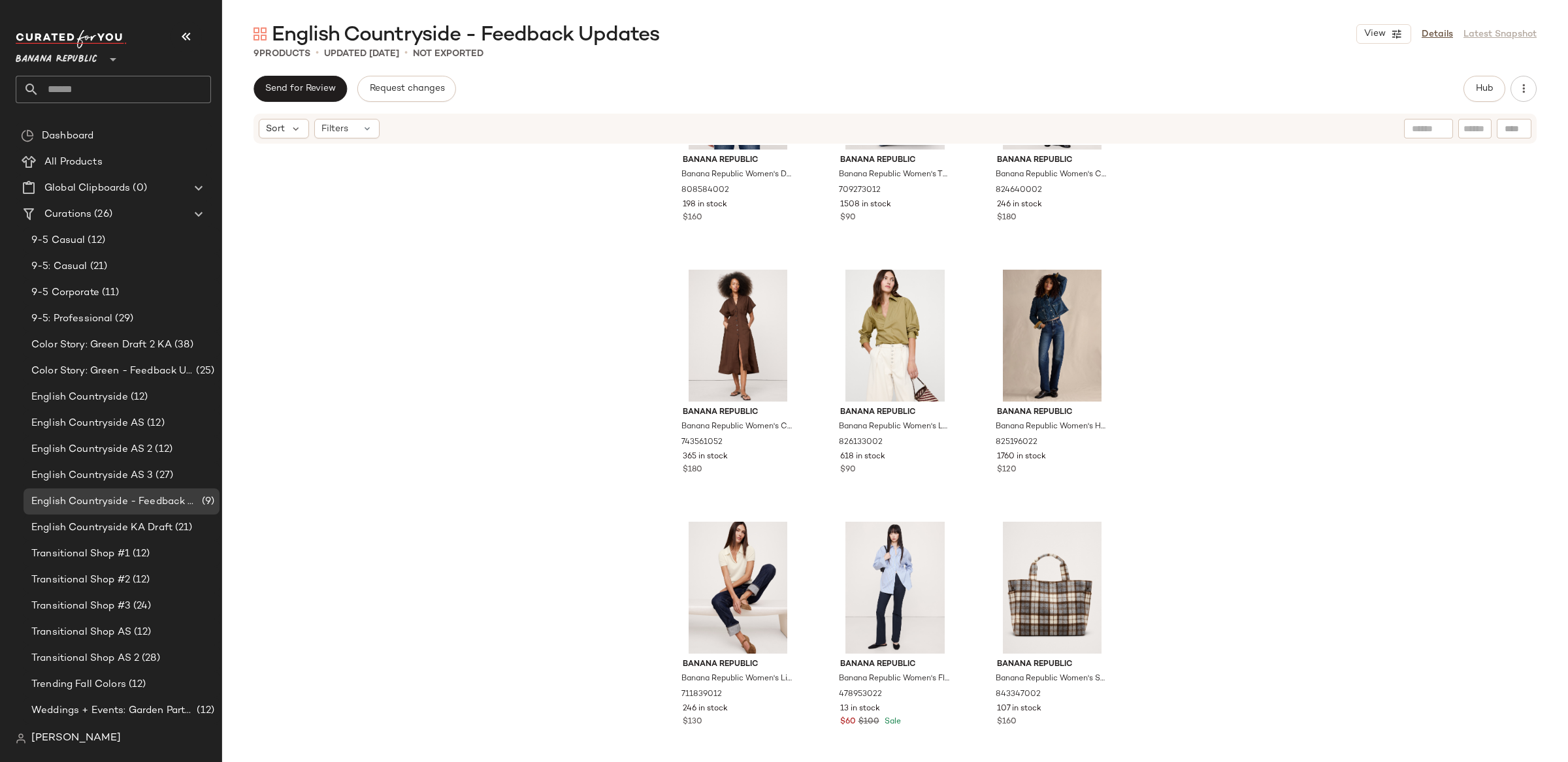
click at [89, 53] on span "Banana Republic" at bounding box center [56, 56] width 82 height 24
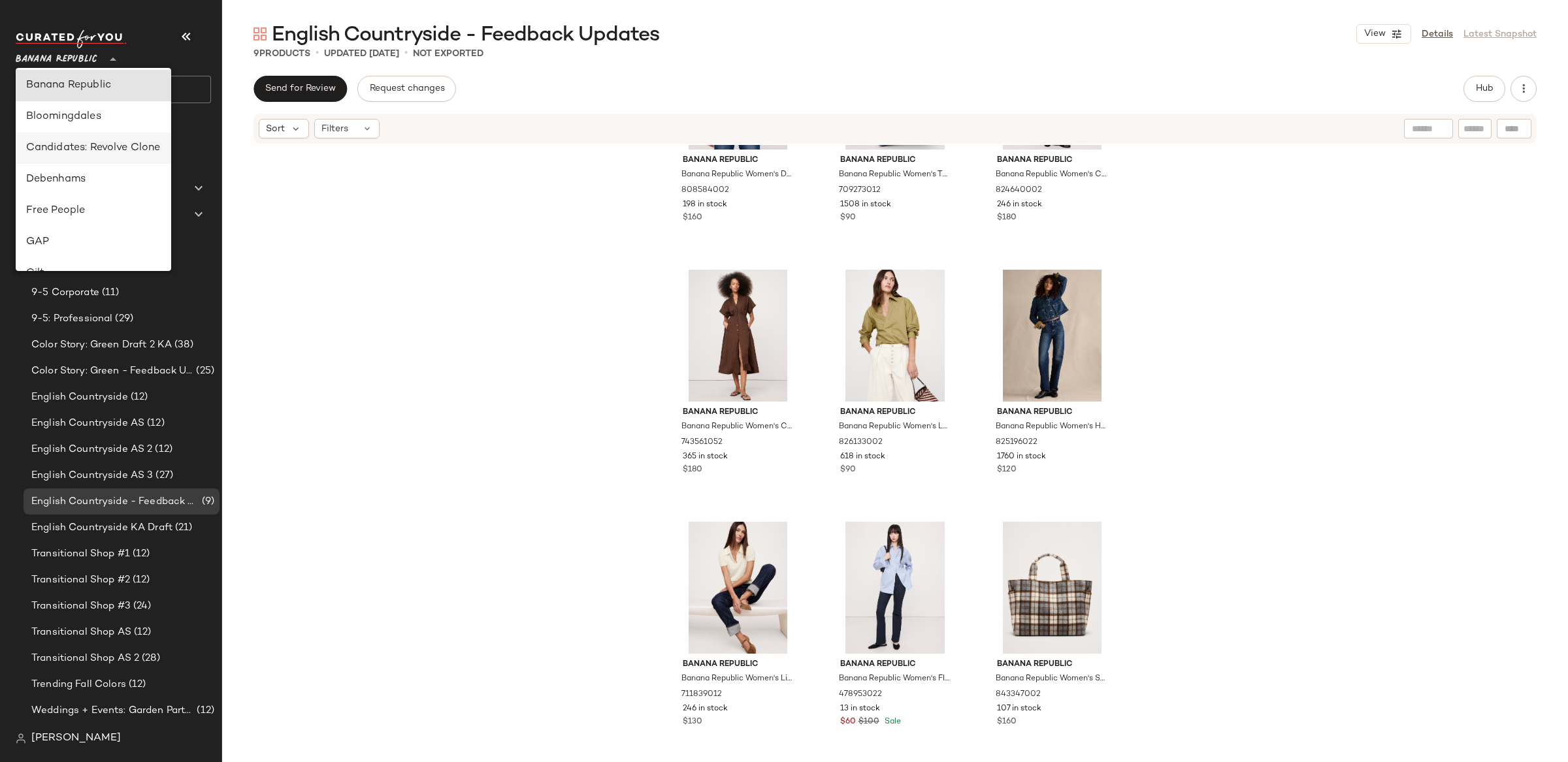
scroll to position [171, 0]
click at [86, 236] on div "GAP" at bounding box center [94, 230] width 135 height 16
type input "**"
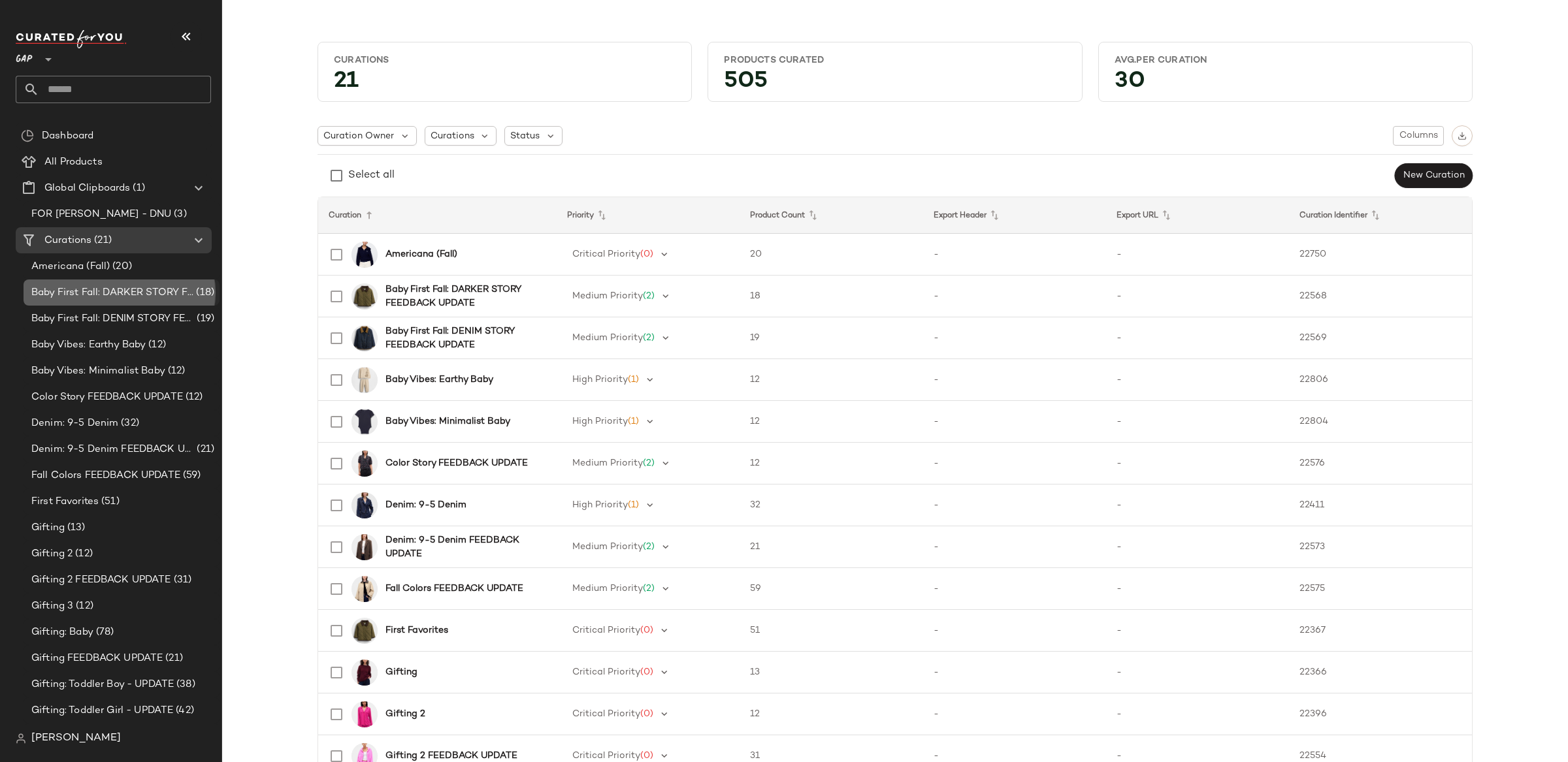
click at [81, 299] on div "Baby First Fall: DARKER STORY FEEDBACK UPDATE (18)" at bounding box center [121, 292] width 196 height 27
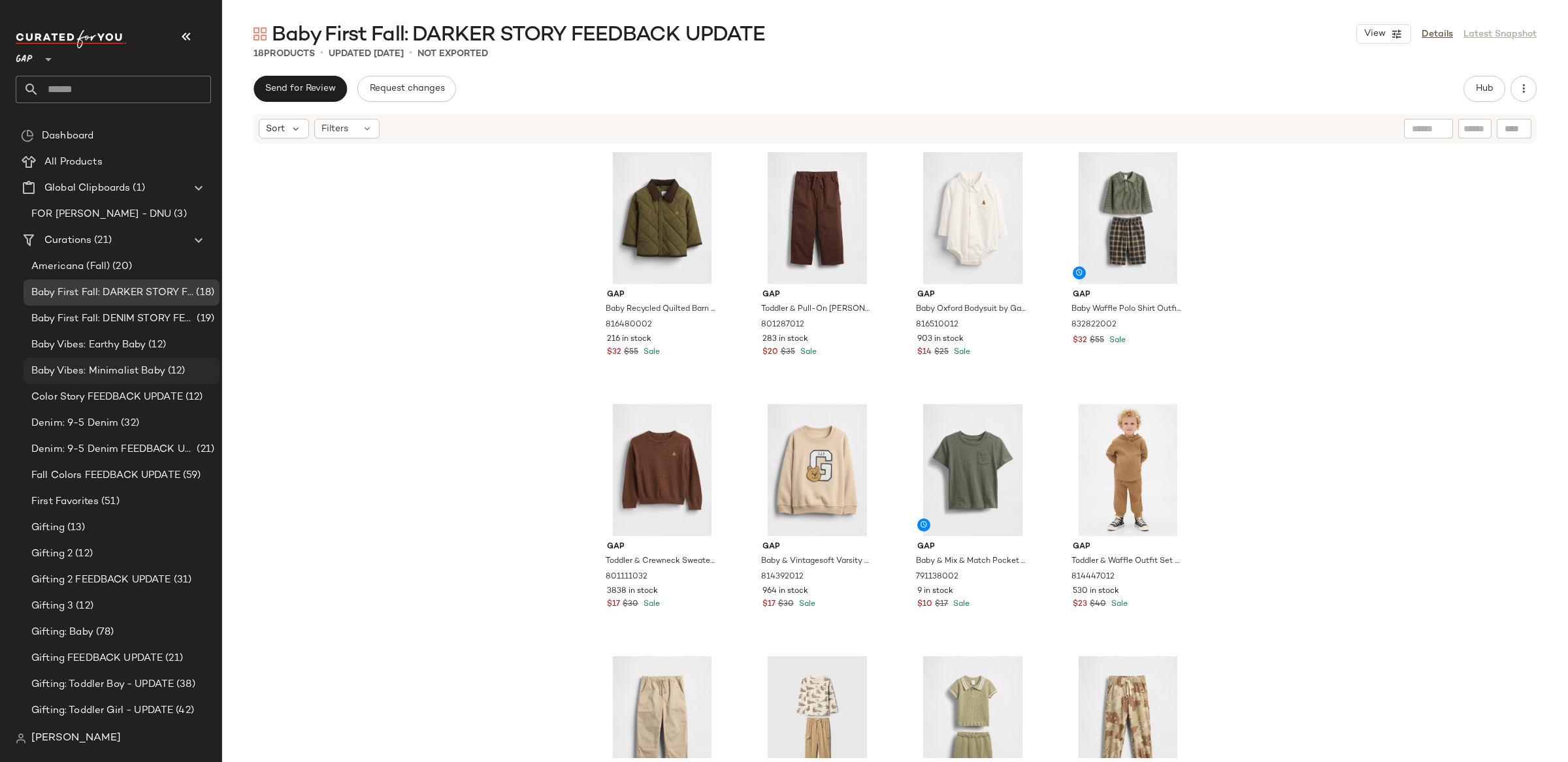
scroll to position [76, 0]
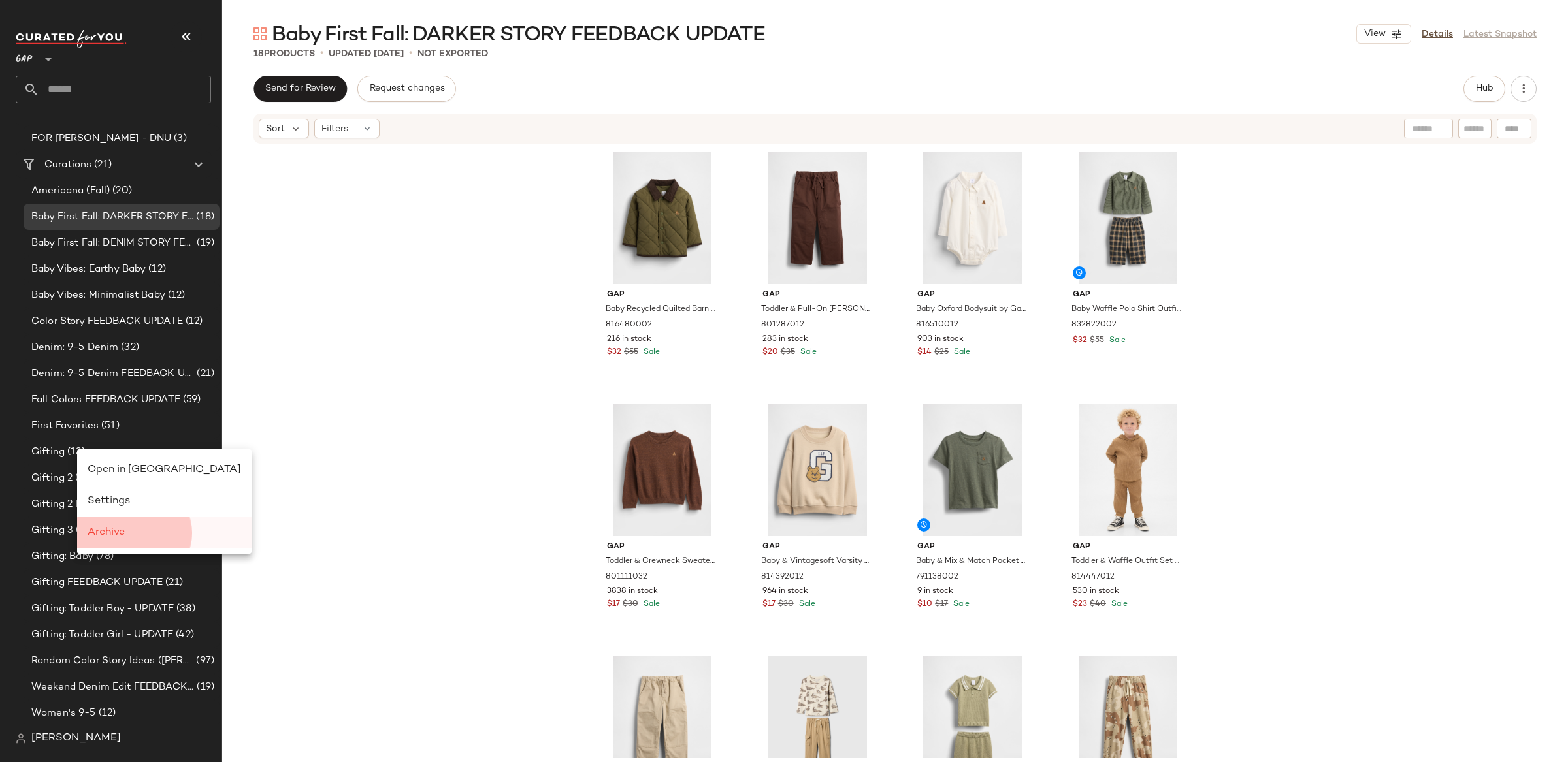
click at [120, 531] on span "Archive" at bounding box center [106, 532] width 37 height 11
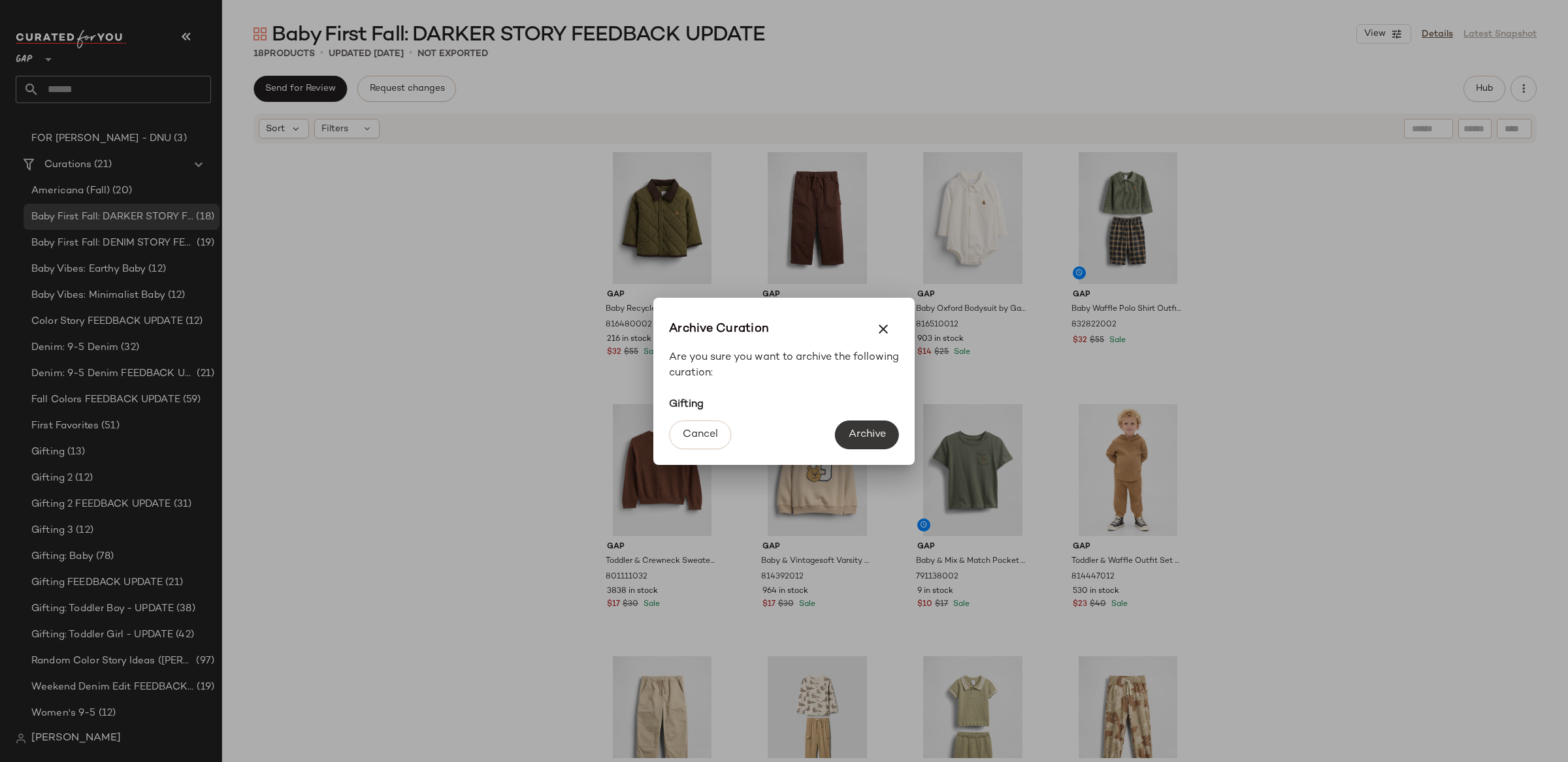
click at [864, 426] on button "Archive" at bounding box center [867, 434] width 64 height 29
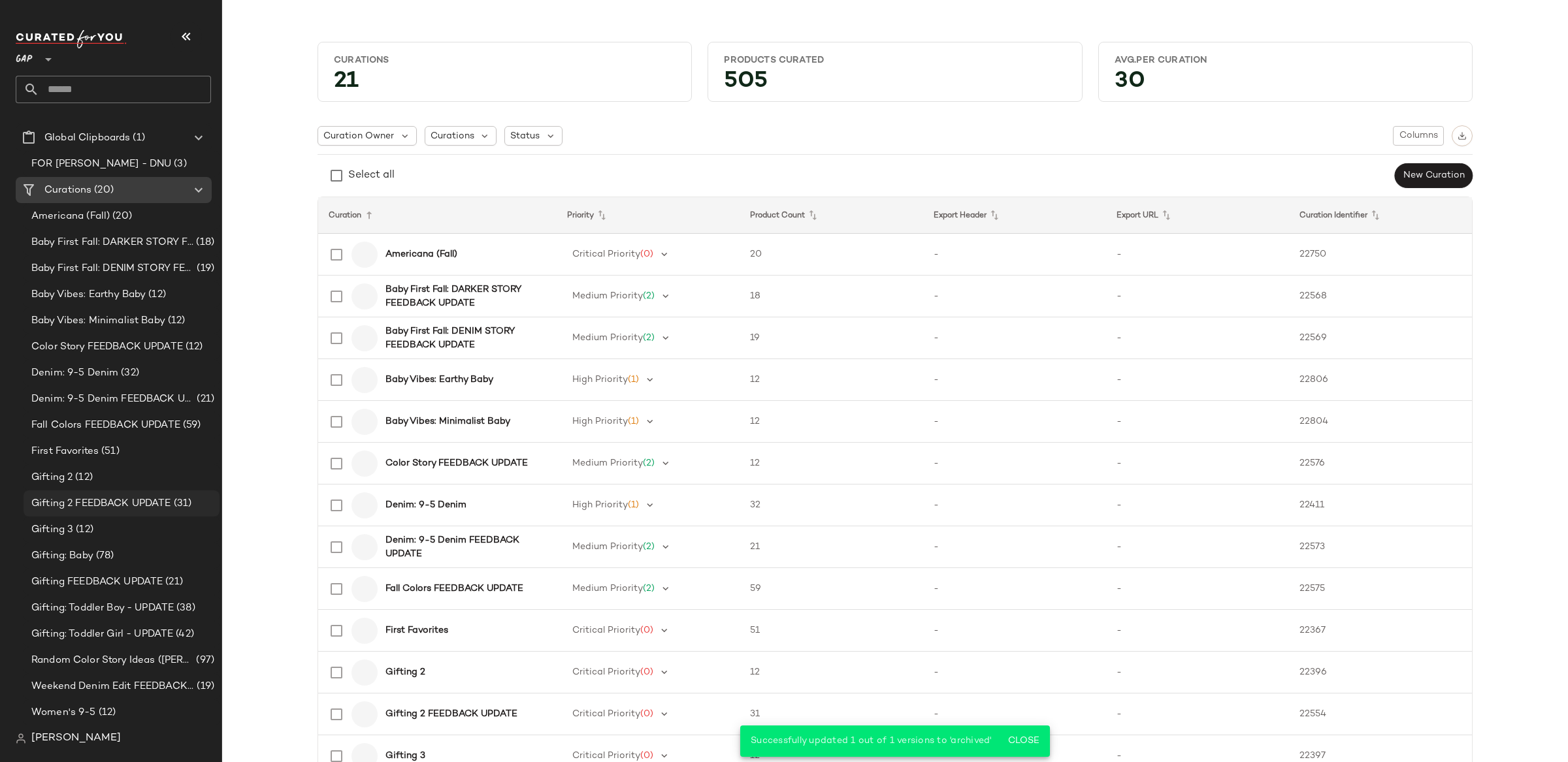
scroll to position [49, 0]
drag, startPoint x: 95, startPoint y: 477, endPoint x: 98, endPoint y: 489, distance: 12.4
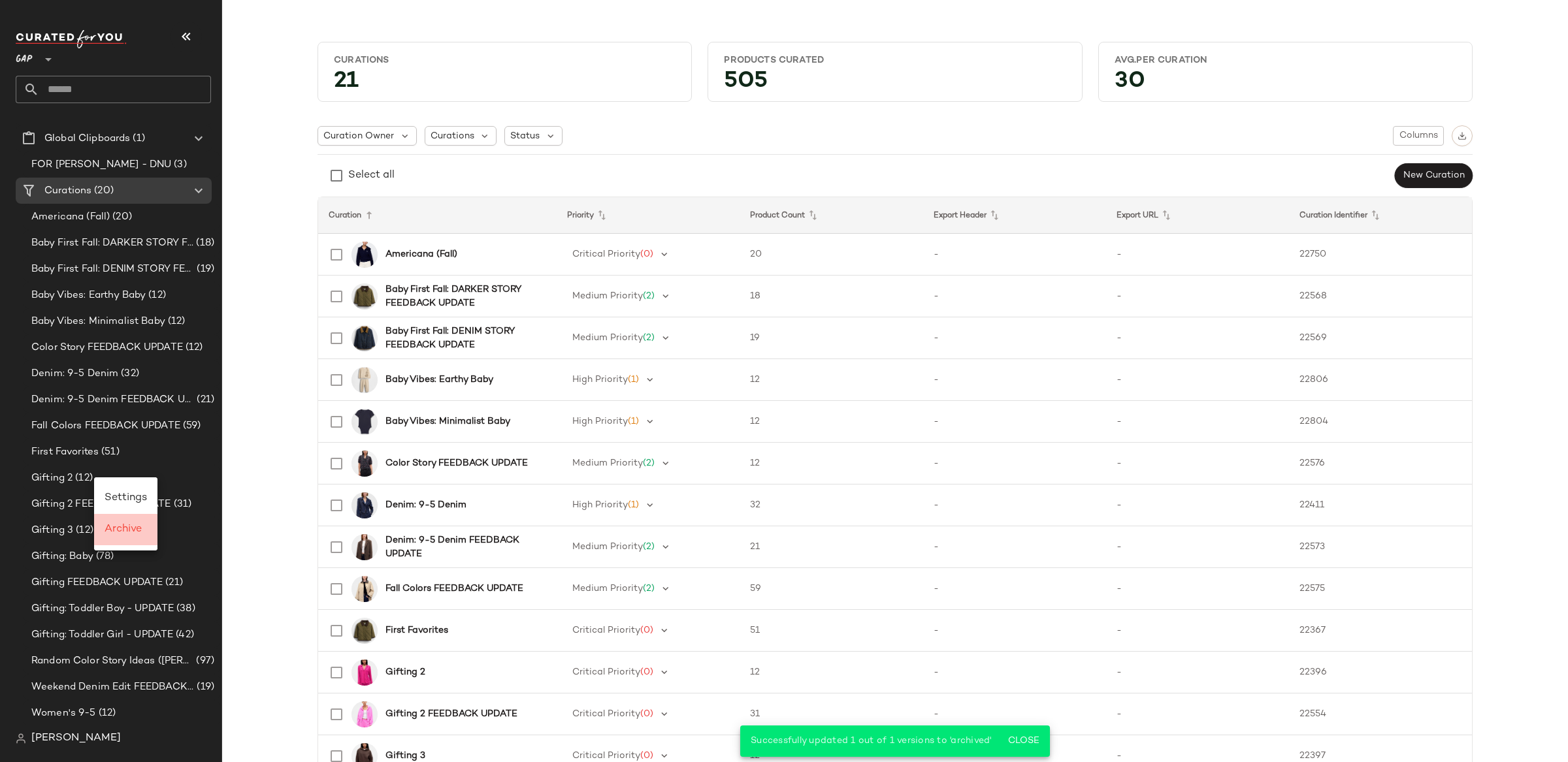
click at [129, 531] on span "Archive" at bounding box center [123, 529] width 37 height 11
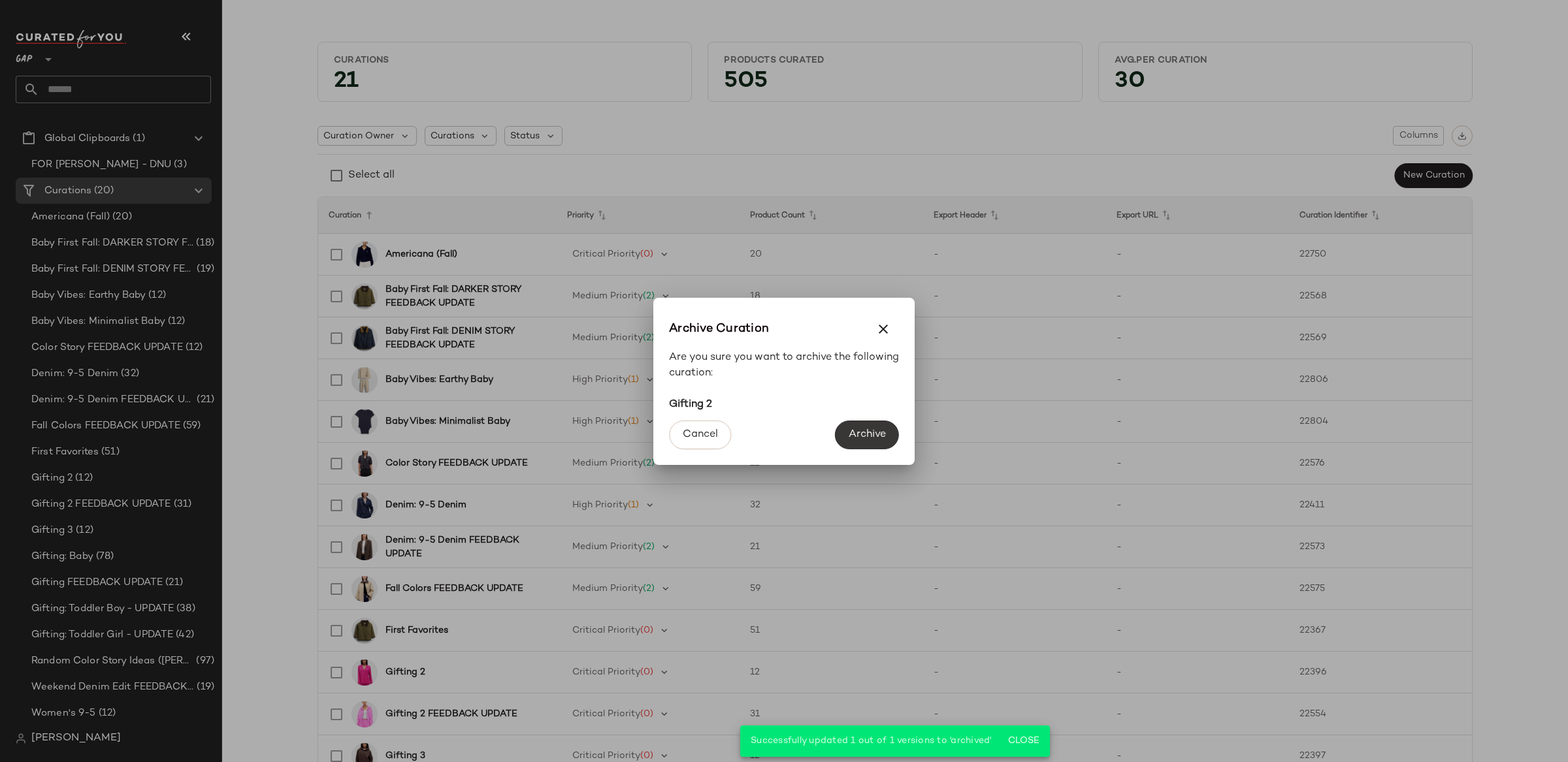
click at [871, 442] on button "Archive" at bounding box center [867, 434] width 64 height 29
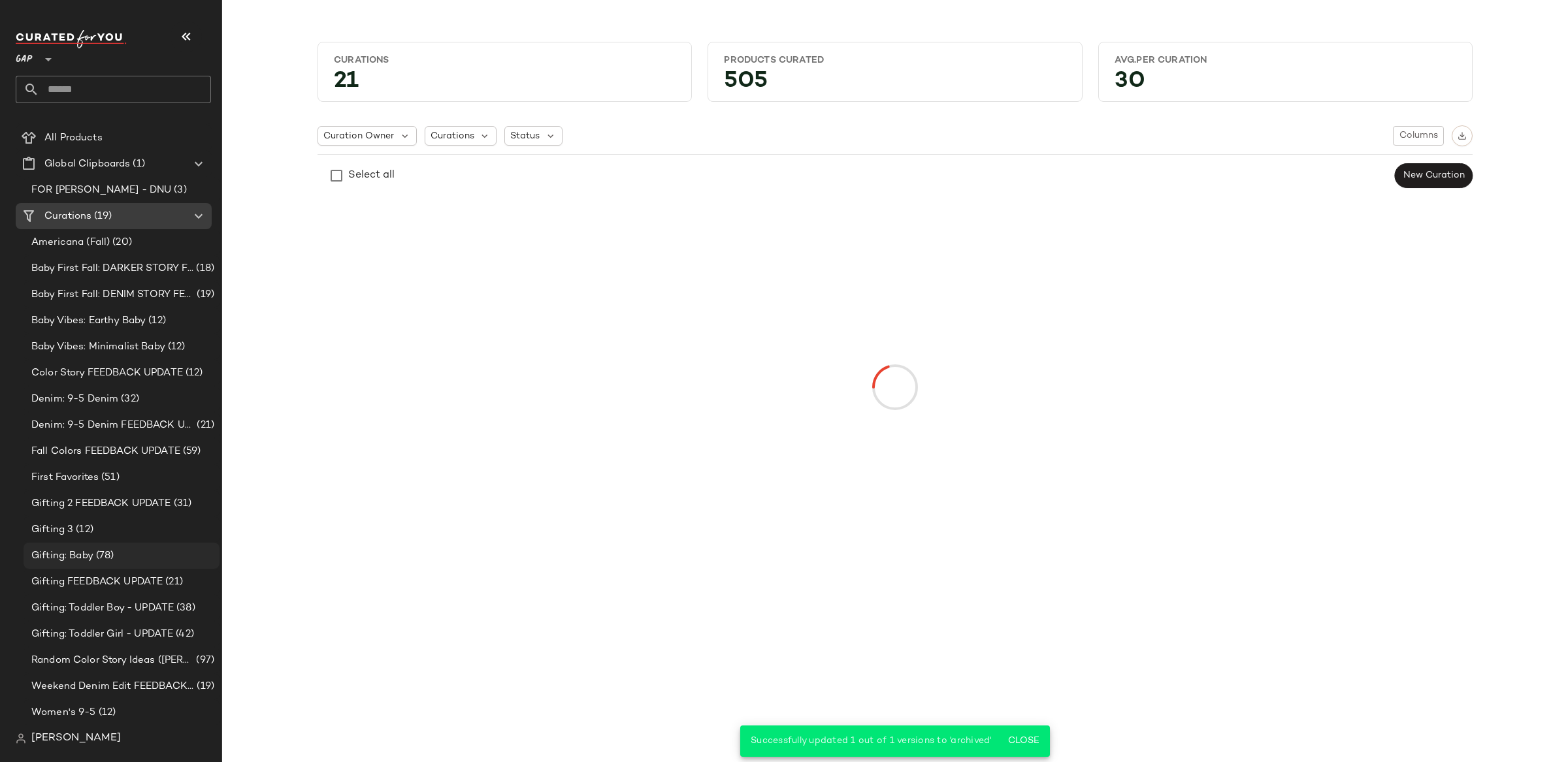
scroll to position [24, 0]
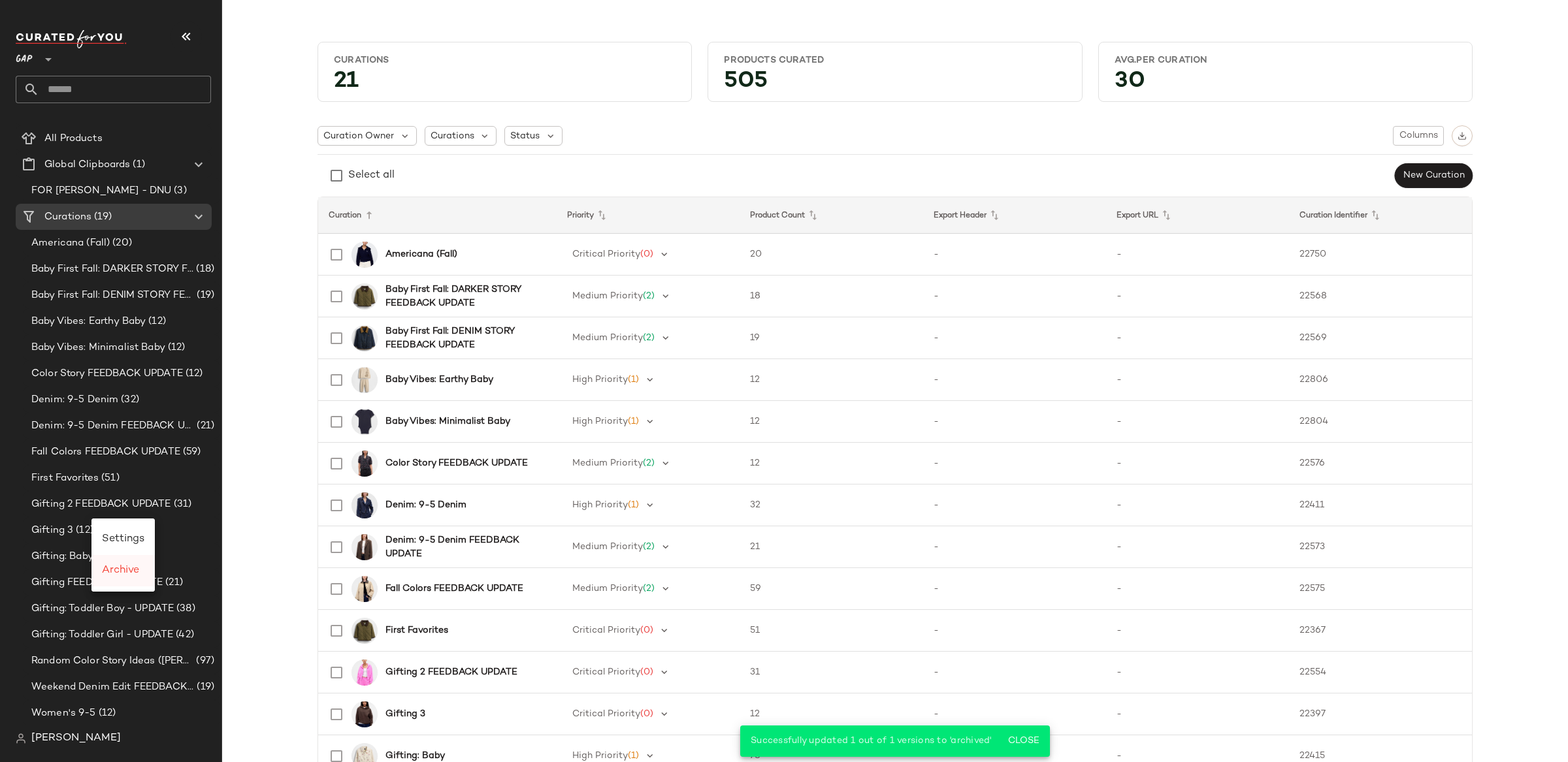
click at [137, 571] on span "Archive" at bounding box center [120, 570] width 37 height 11
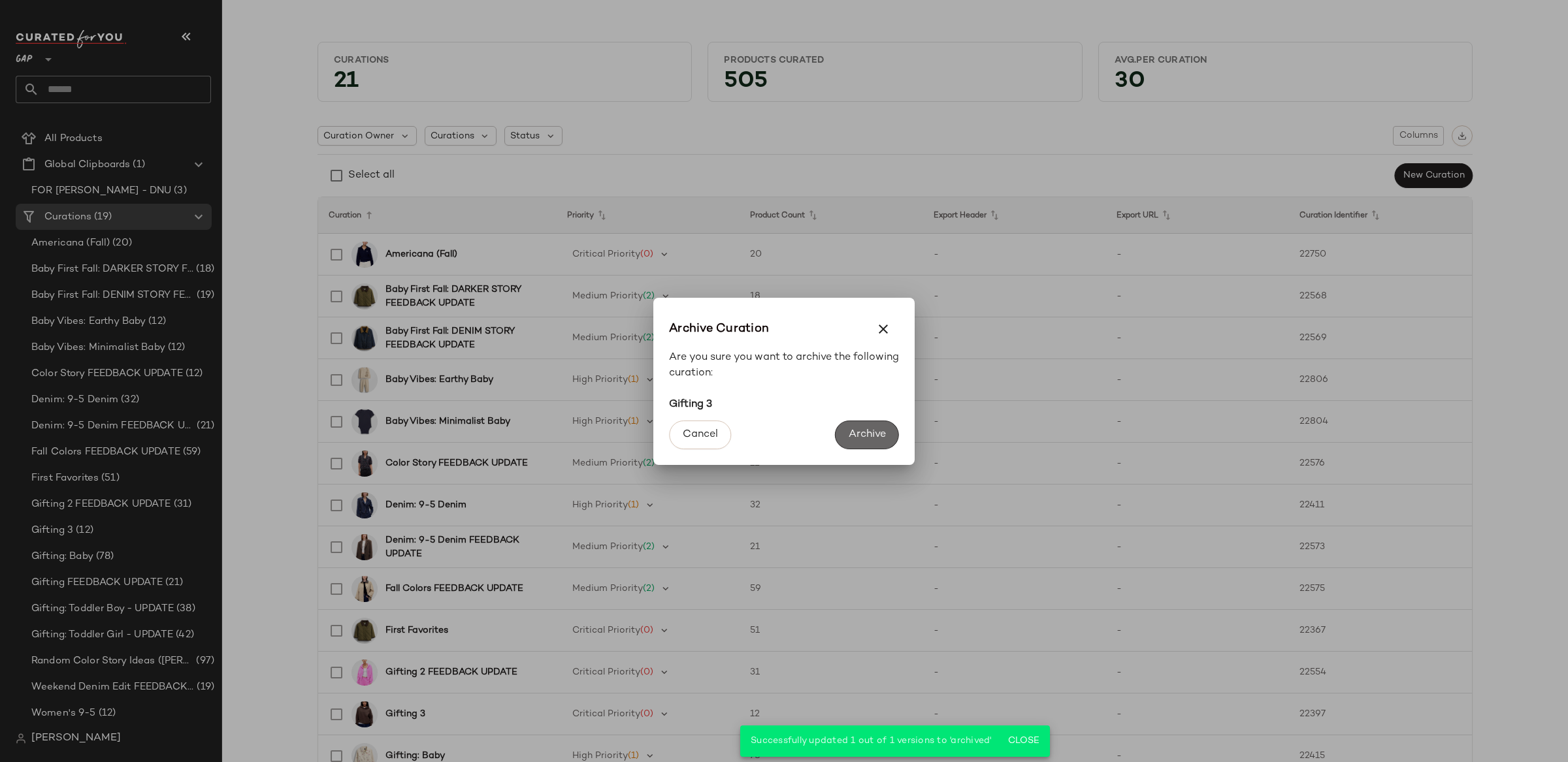
click at [860, 426] on button "Archive" at bounding box center [867, 434] width 64 height 29
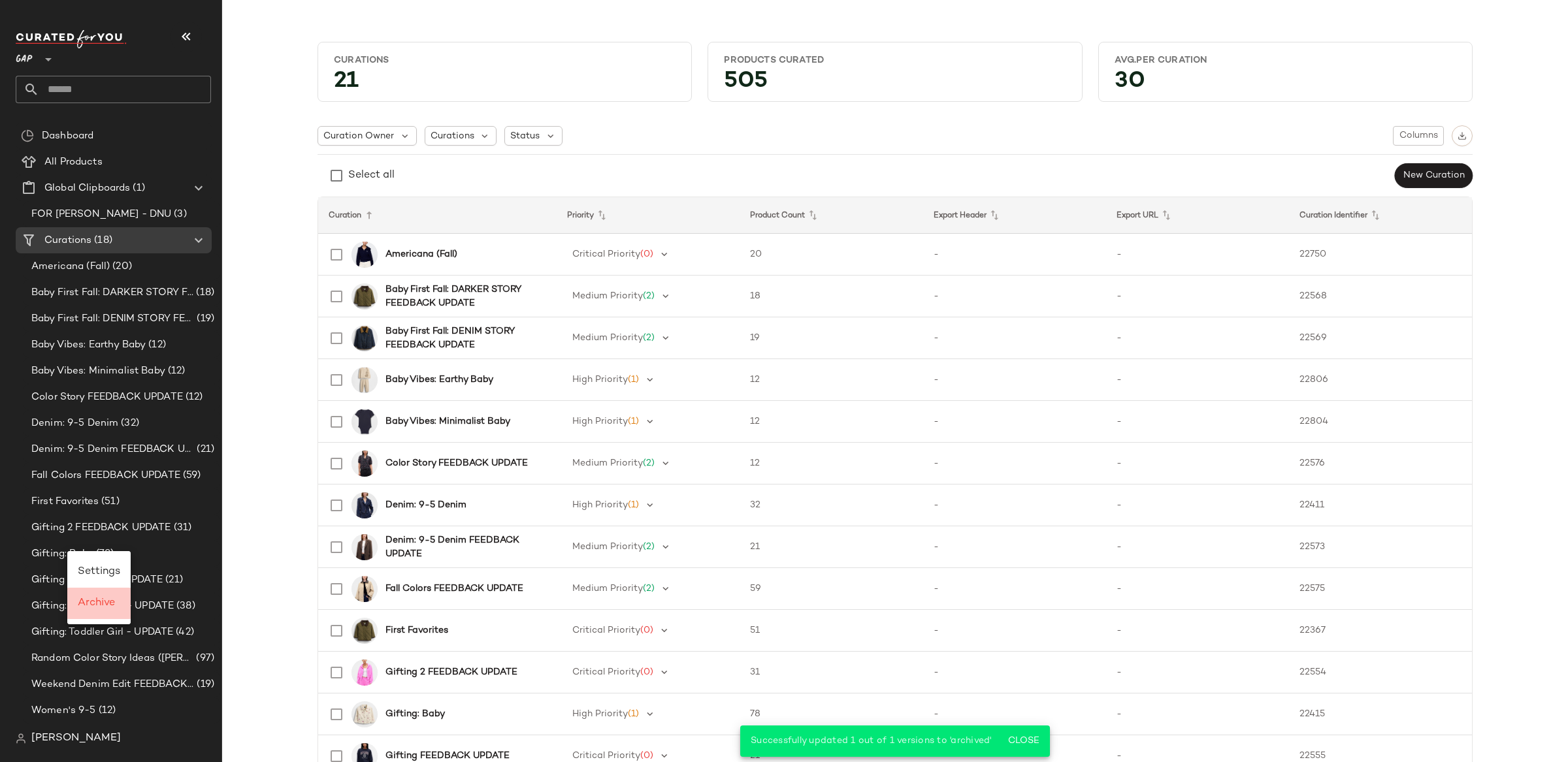
click at [107, 598] on span "Archive" at bounding box center [97, 603] width 37 height 11
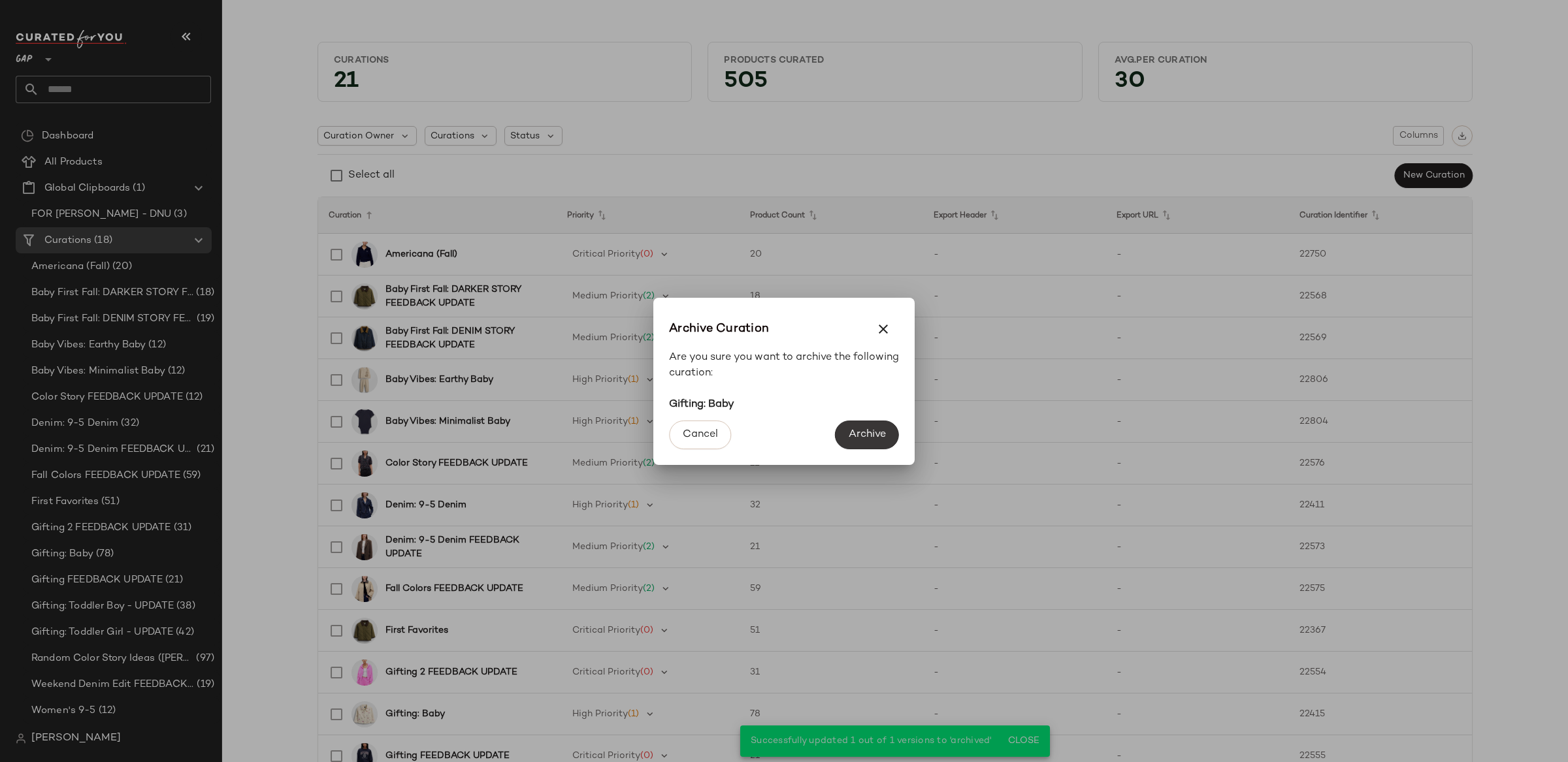
click at [849, 432] on span "Archive" at bounding box center [867, 434] width 37 height 13
